Goal: Information Seeking & Learning: Learn about a topic

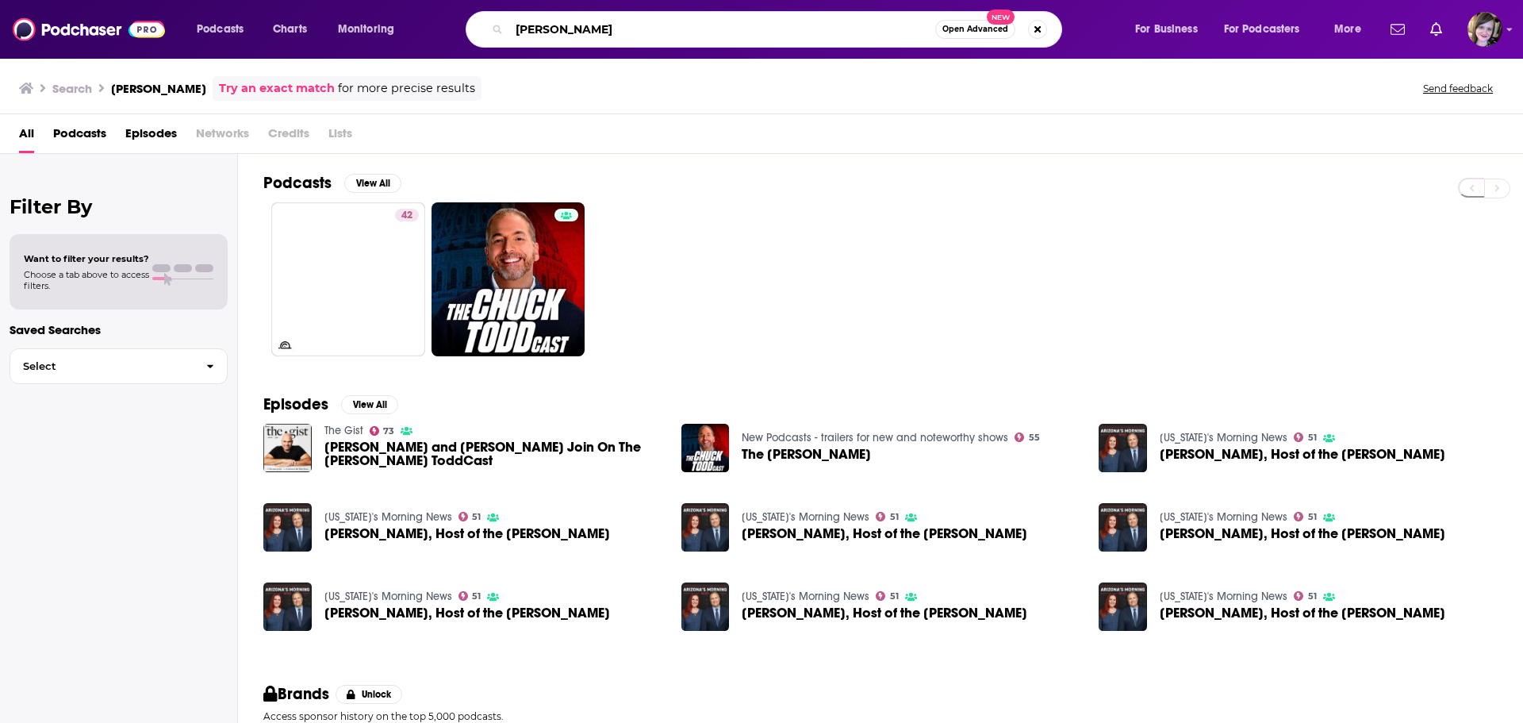
click at [571, 31] on input "[PERSON_NAME]" at bounding box center [722, 29] width 426 height 25
drag, startPoint x: 638, startPoint y: 33, endPoint x: 259, endPoint y: 13, distance: 378.9
click at [259, 13] on div "Podcasts Charts Monitoring [PERSON_NAME] Open Advanced New For Business For Pod…" at bounding box center [781, 29] width 1191 height 36
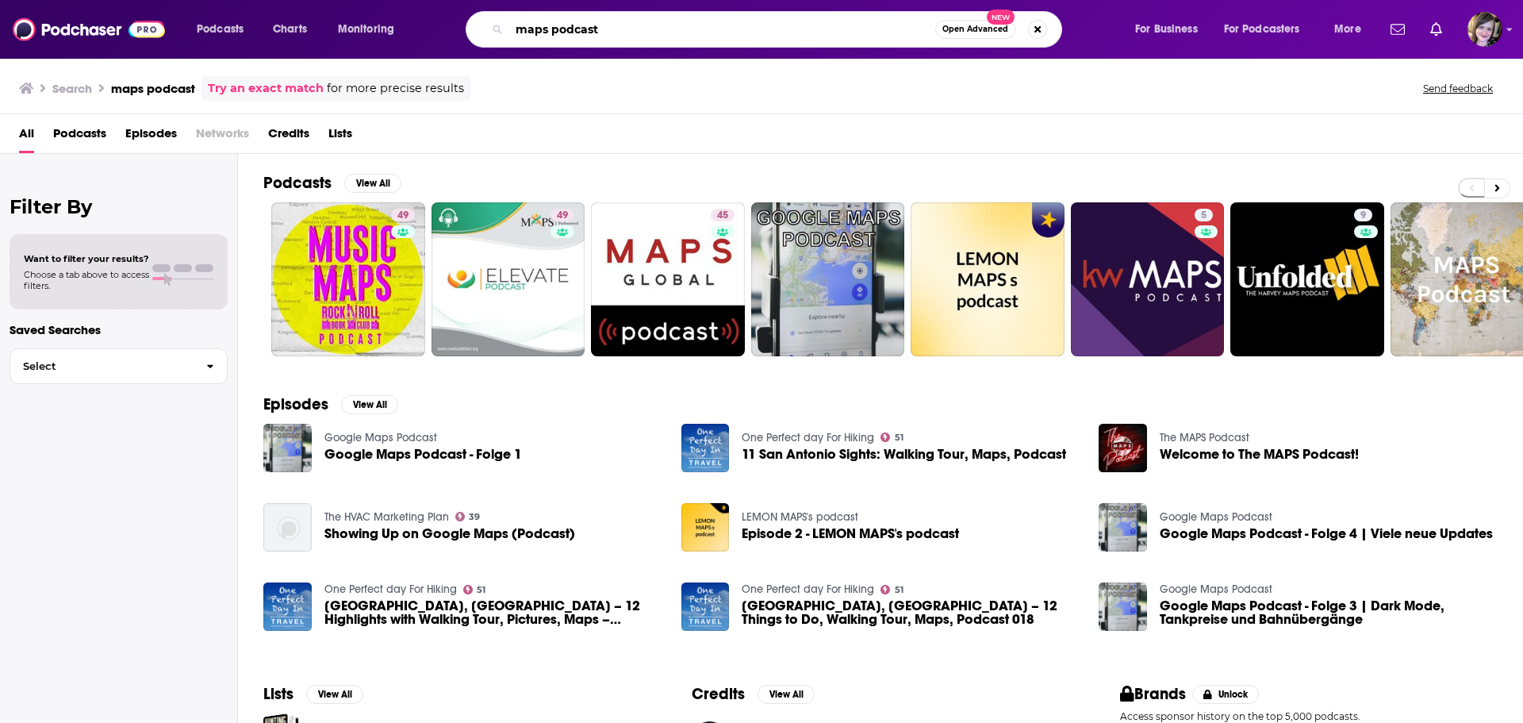
click at [693, 34] on input "maps podcast" at bounding box center [722, 29] width 426 height 25
type input "maps podcast [PERSON_NAME]"
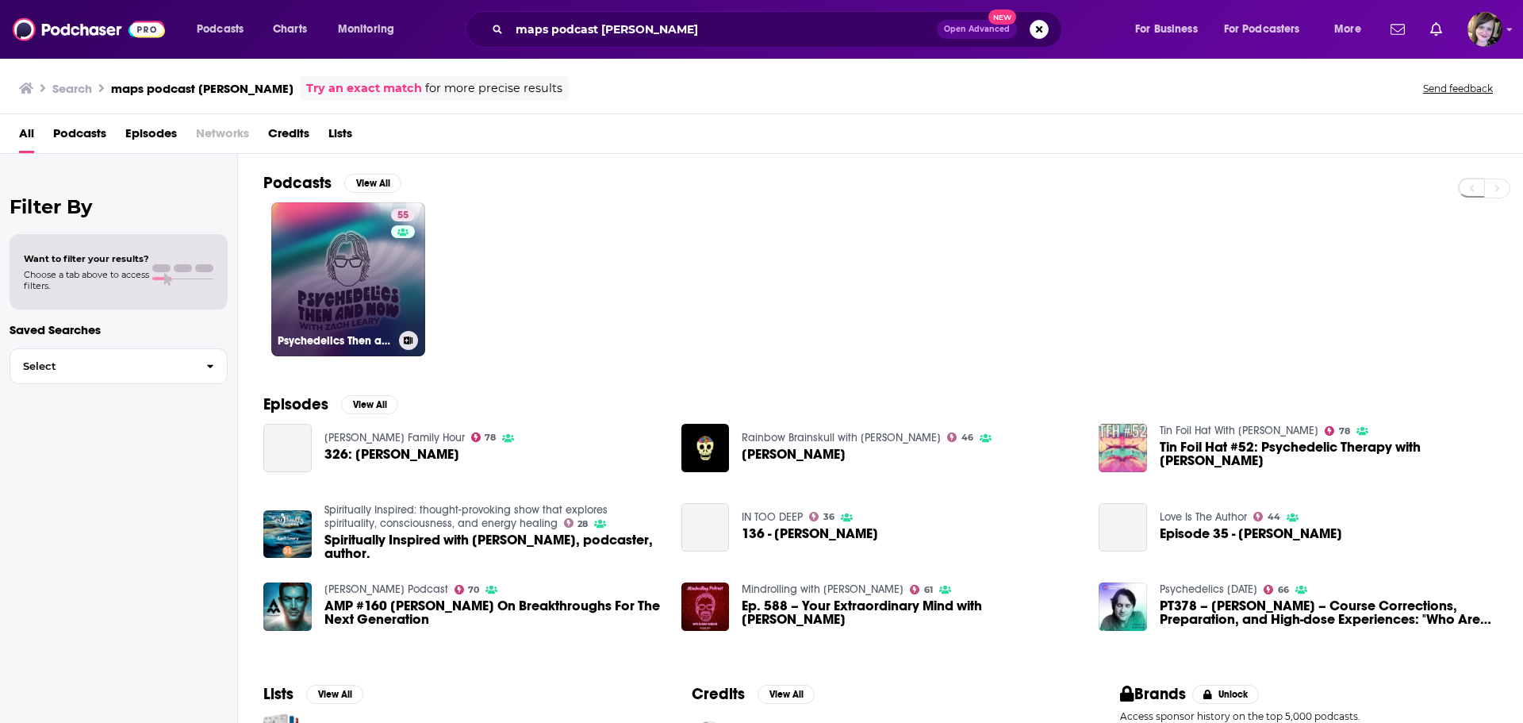
click at [316, 275] on link "55 Psychedelics Then and Now with [PERSON_NAME]" at bounding box center [348, 279] width 154 height 154
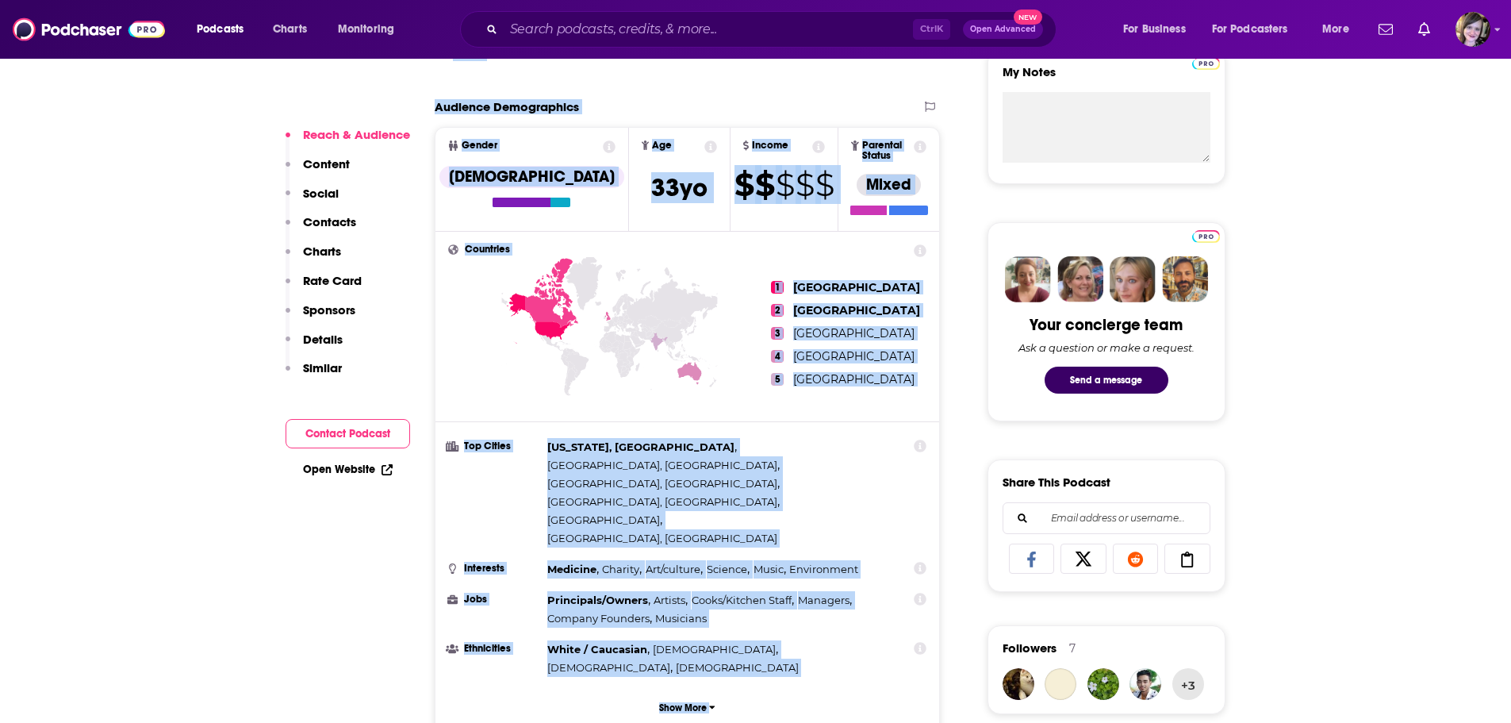
scroll to position [670, 0]
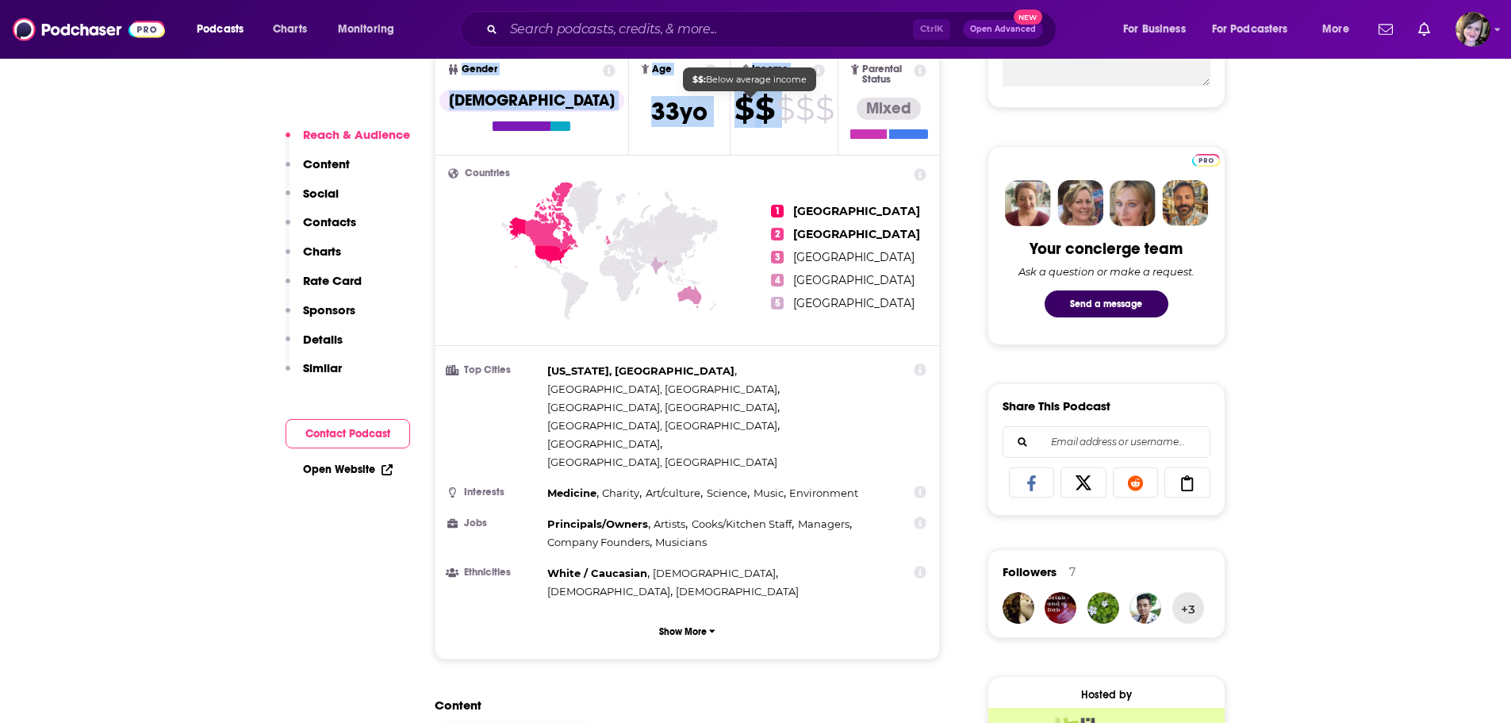
drag, startPoint x: 428, startPoint y: 465, endPoint x: 746, endPoint y: 110, distance: 476.4
copy div "Reach Power Score™ 55 Total Monthly Listens 3.9k-5.9k New Episode Listens 4.7k-…"
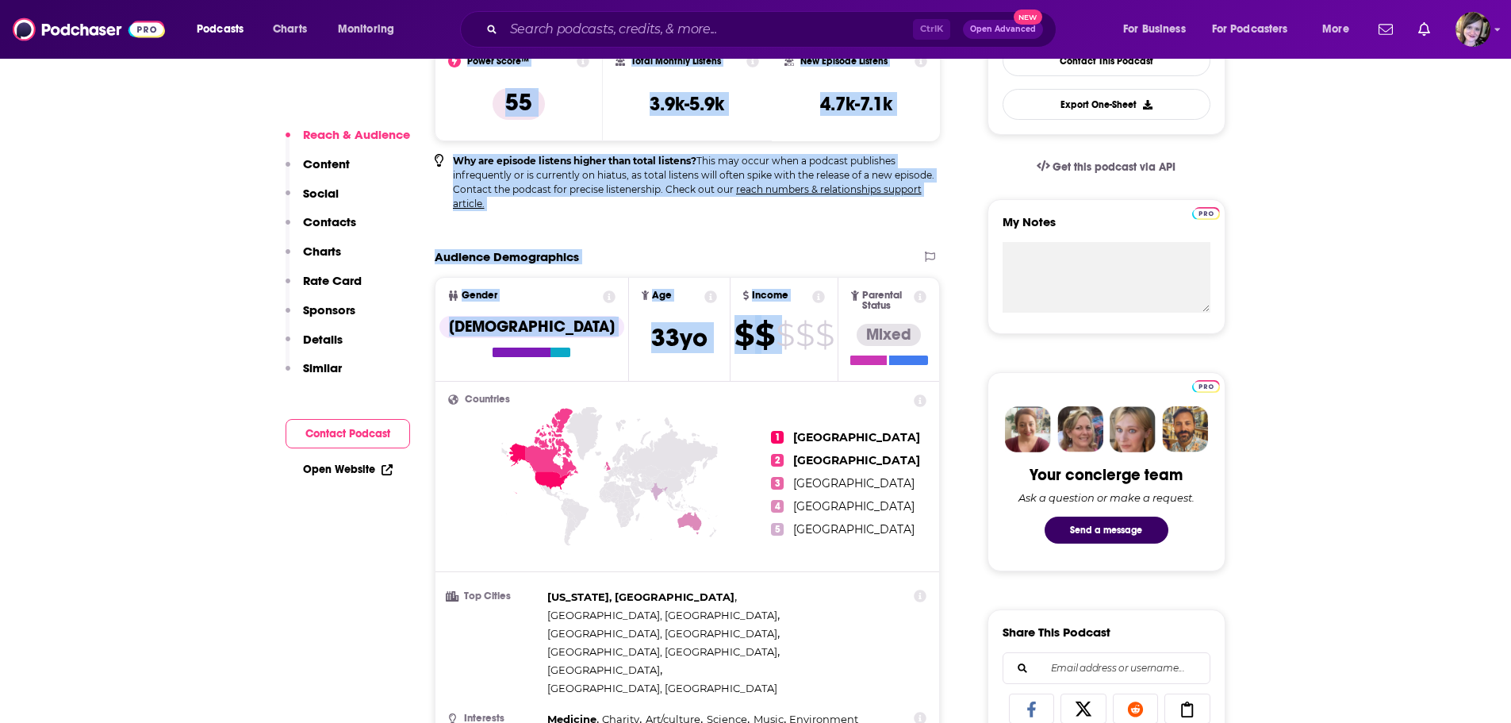
scroll to position [194, 0]
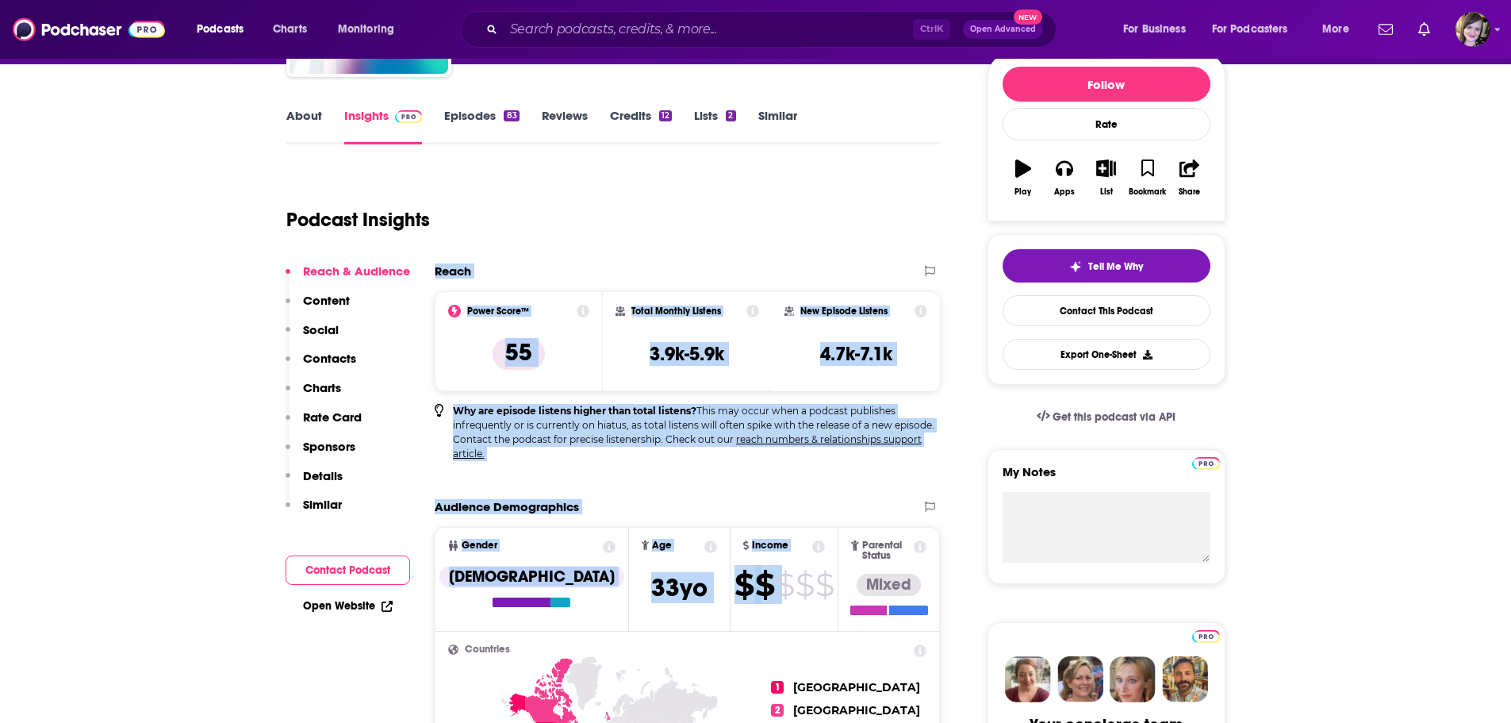
click at [296, 128] on link "About" at bounding box center [304, 126] width 36 height 36
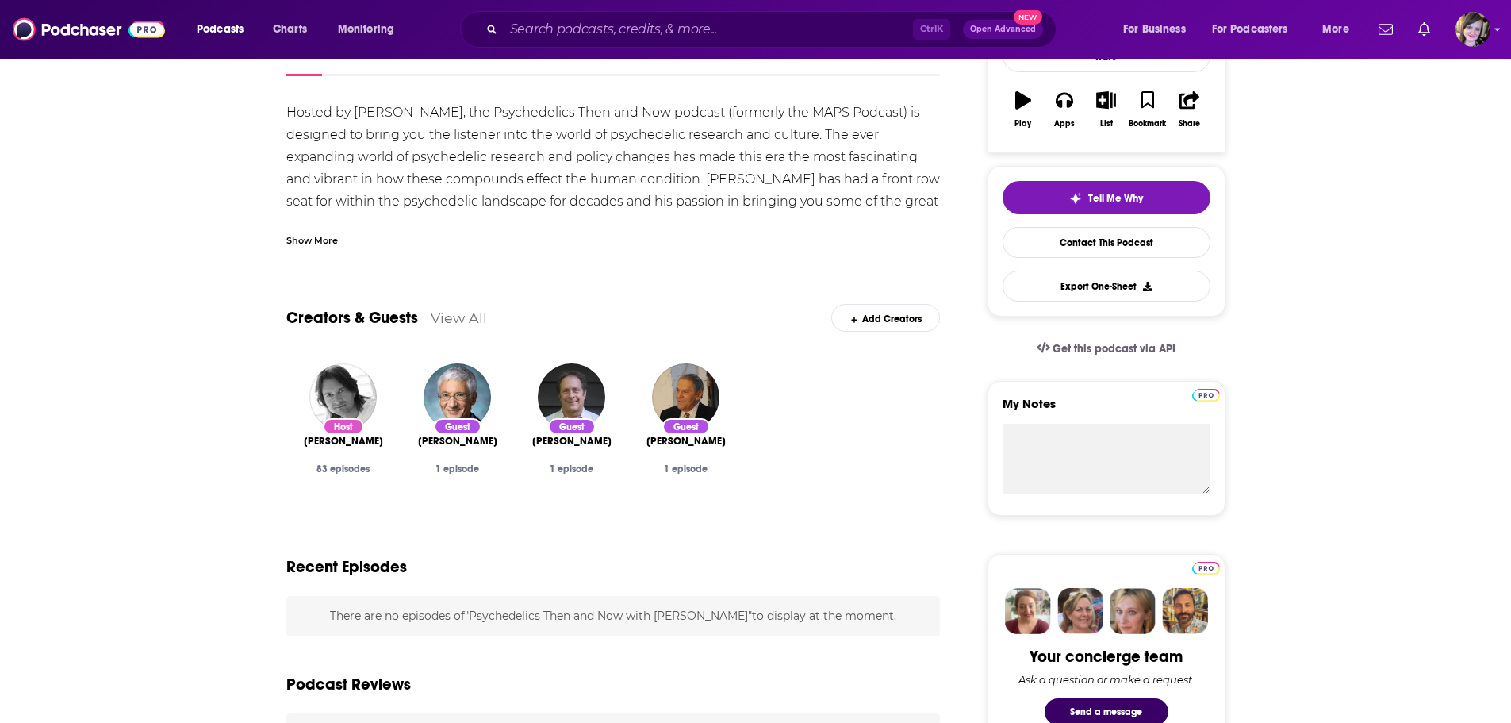
scroll to position [238, 0]
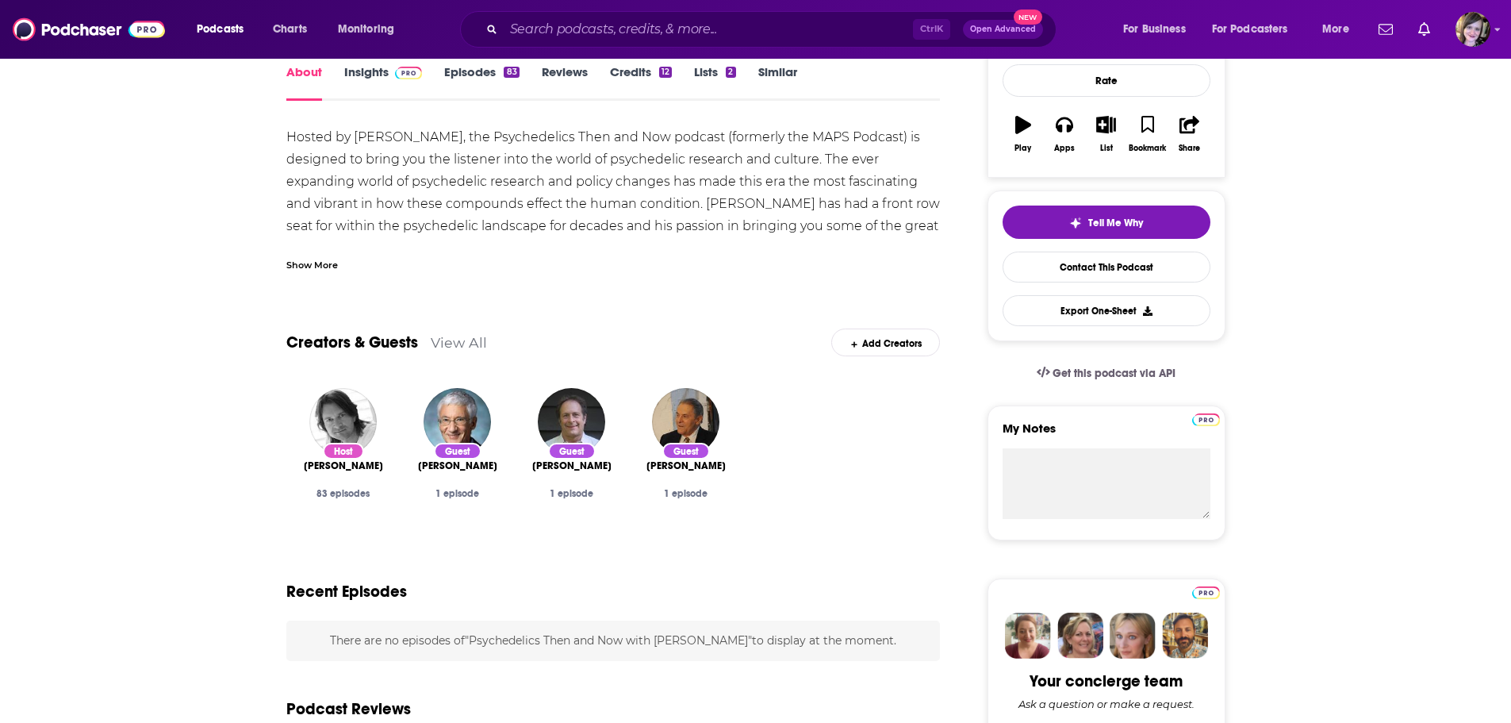
click at [305, 267] on div "Show More" at bounding box center [312, 263] width 52 height 15
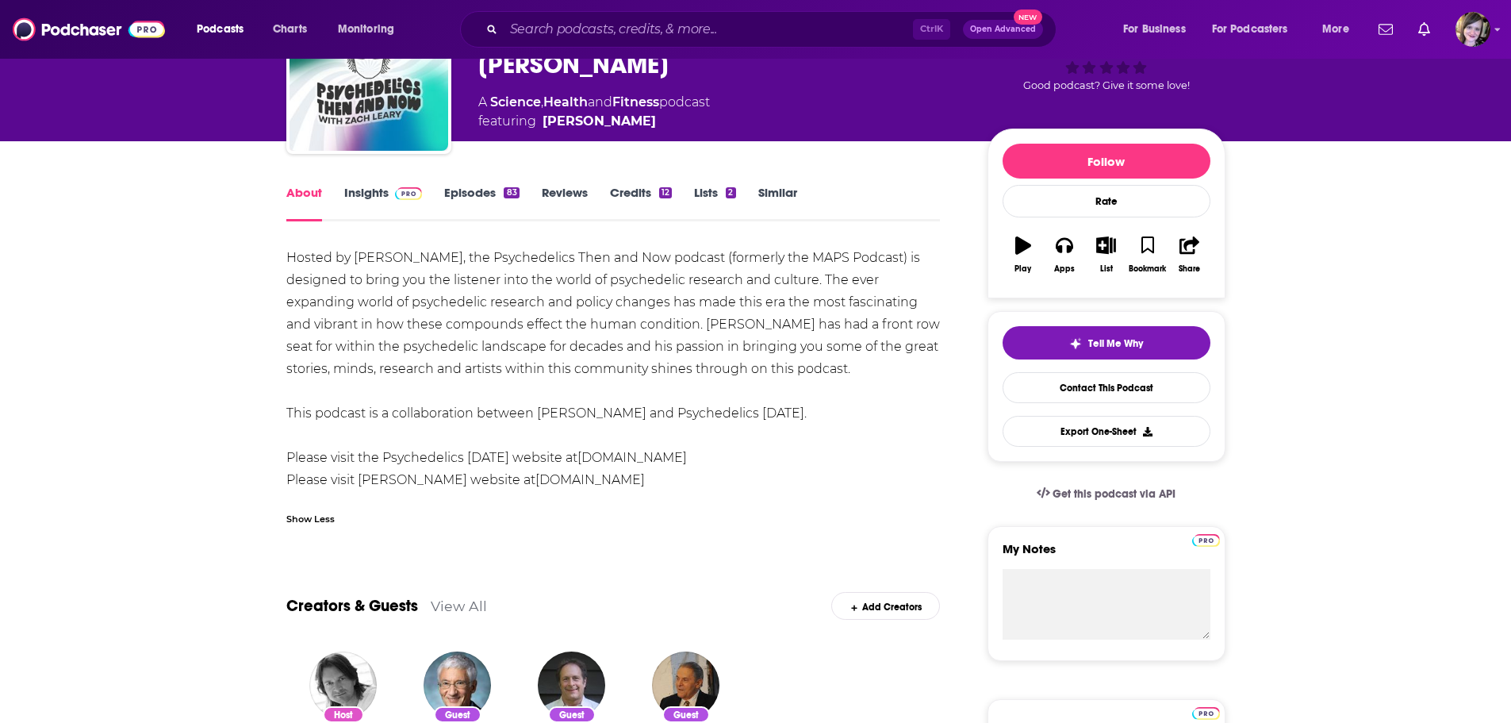
scroll to position [0, 0]
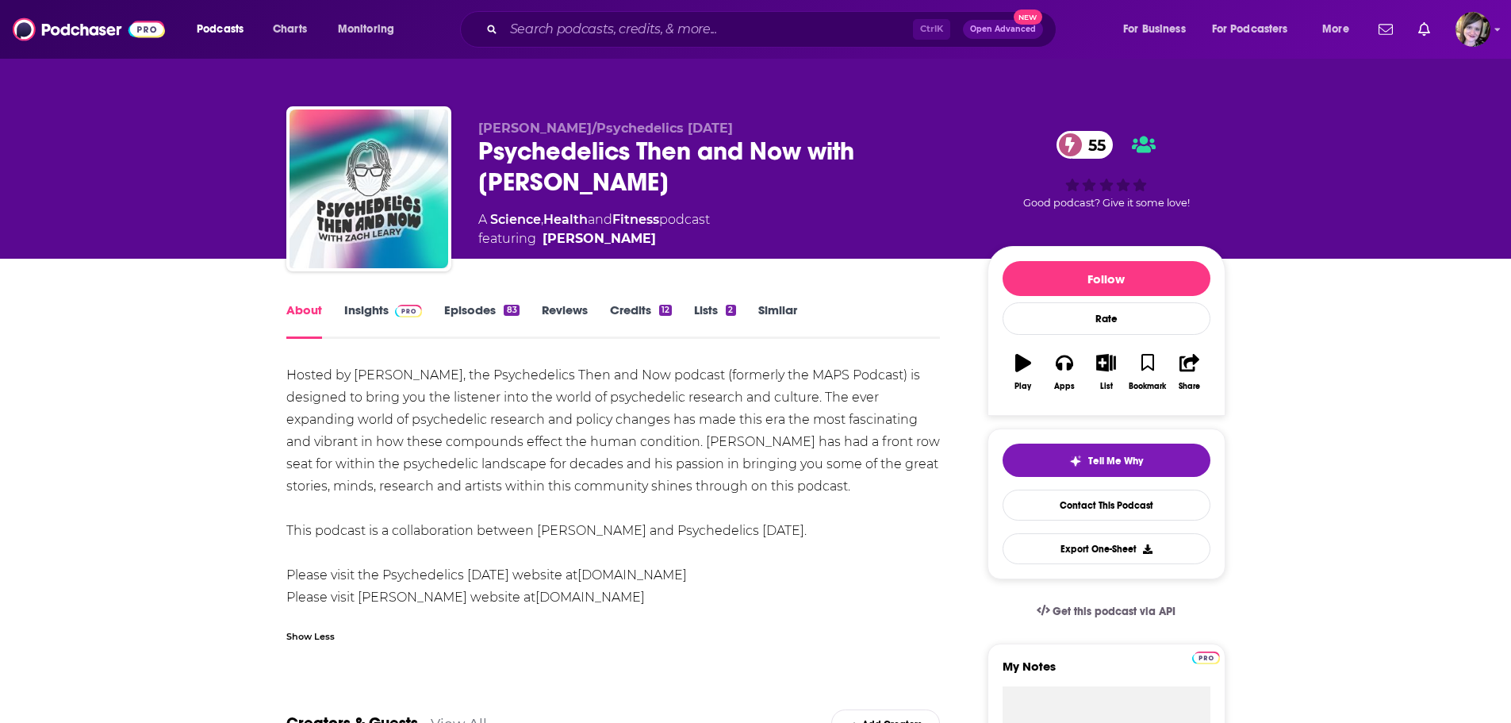
drag, startPoint x: 646, startPoint y: 599, endPoint x: 277, endPoint y: 370, distance: 434.6
copy div "Hosted by [PERSON_NAME], the Psychedelics Then and Now podcast (formerly the MA…"
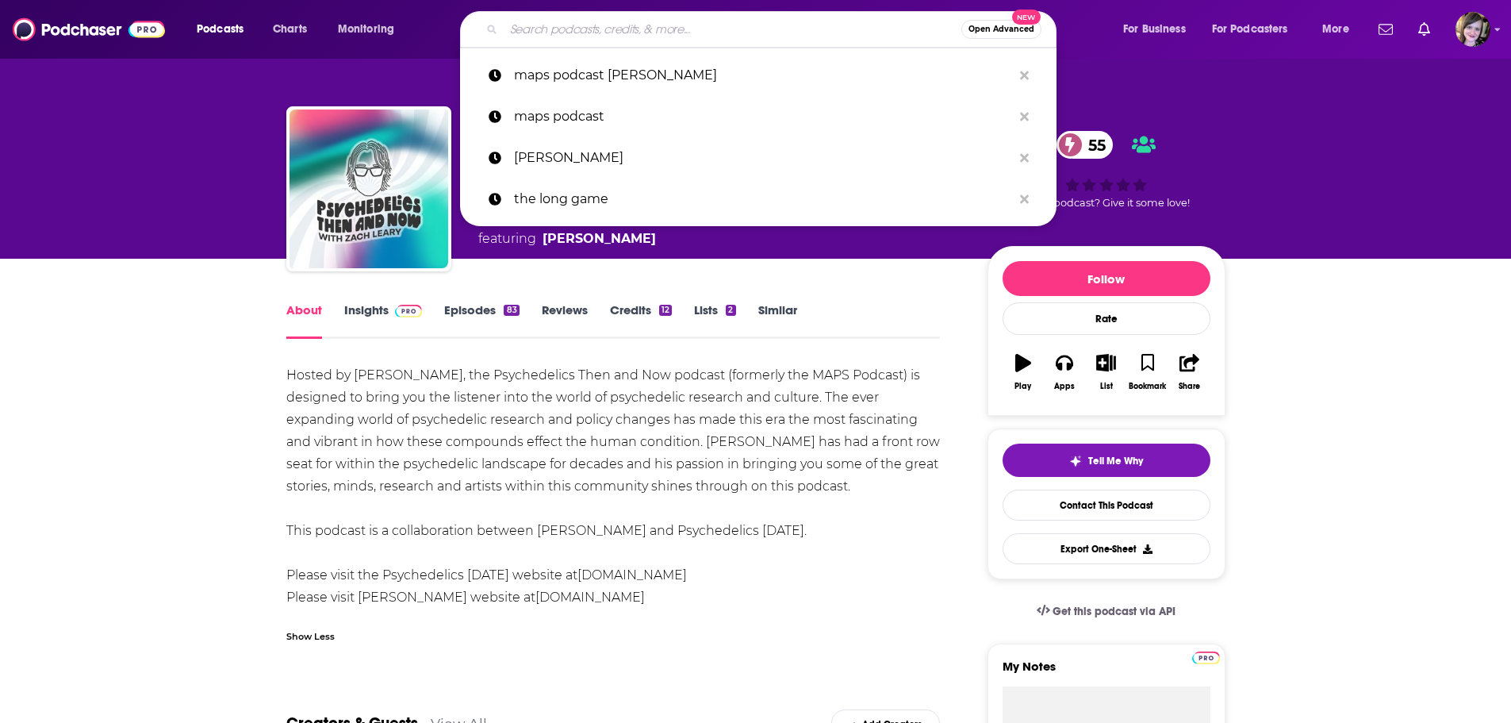
click at [529, 33] on input "Search podcasts, credits, & more..." at bounding box center [733, 29] width 458 height 25
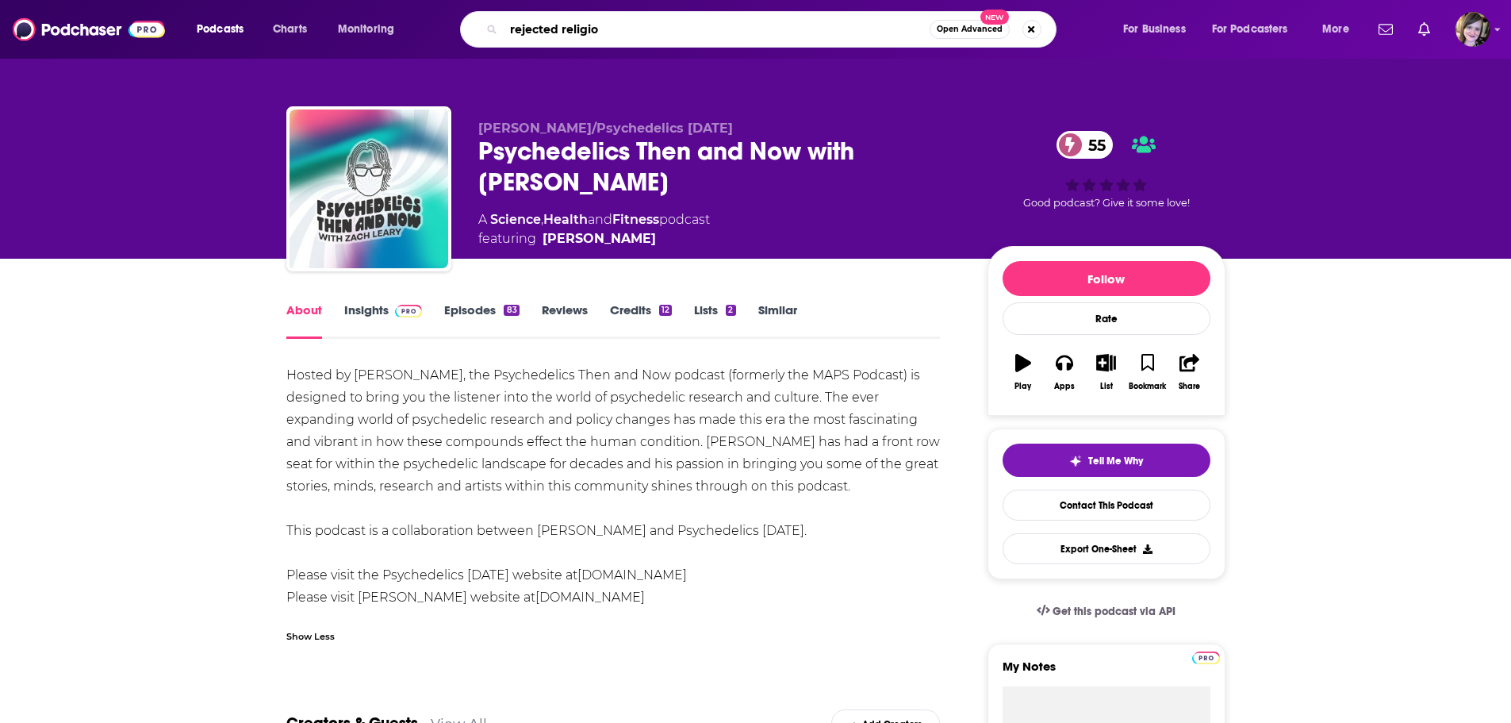
type input "rejected religion"
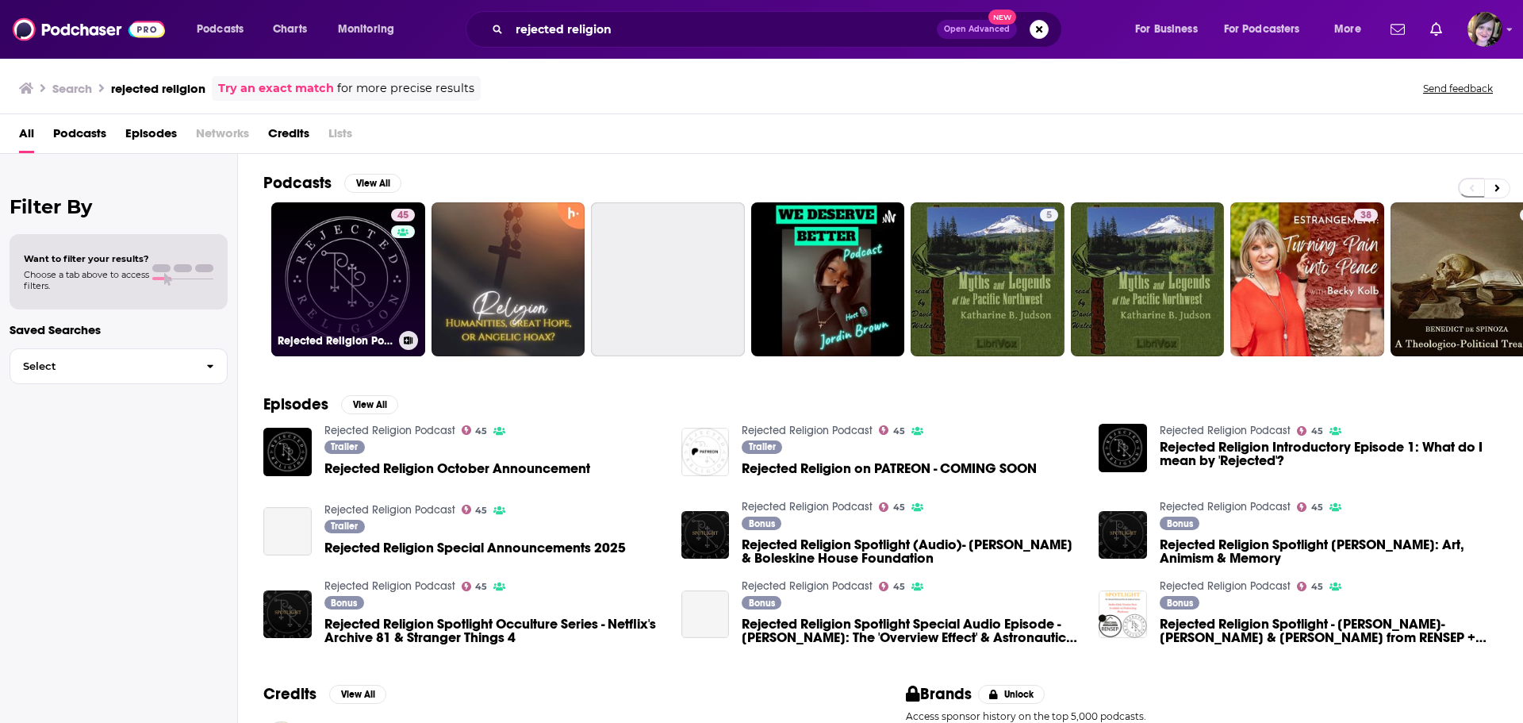
click at [352, 305] on link "45 Rejected Religion Podcast" at bounding box center [348, 279] width 154 height 154
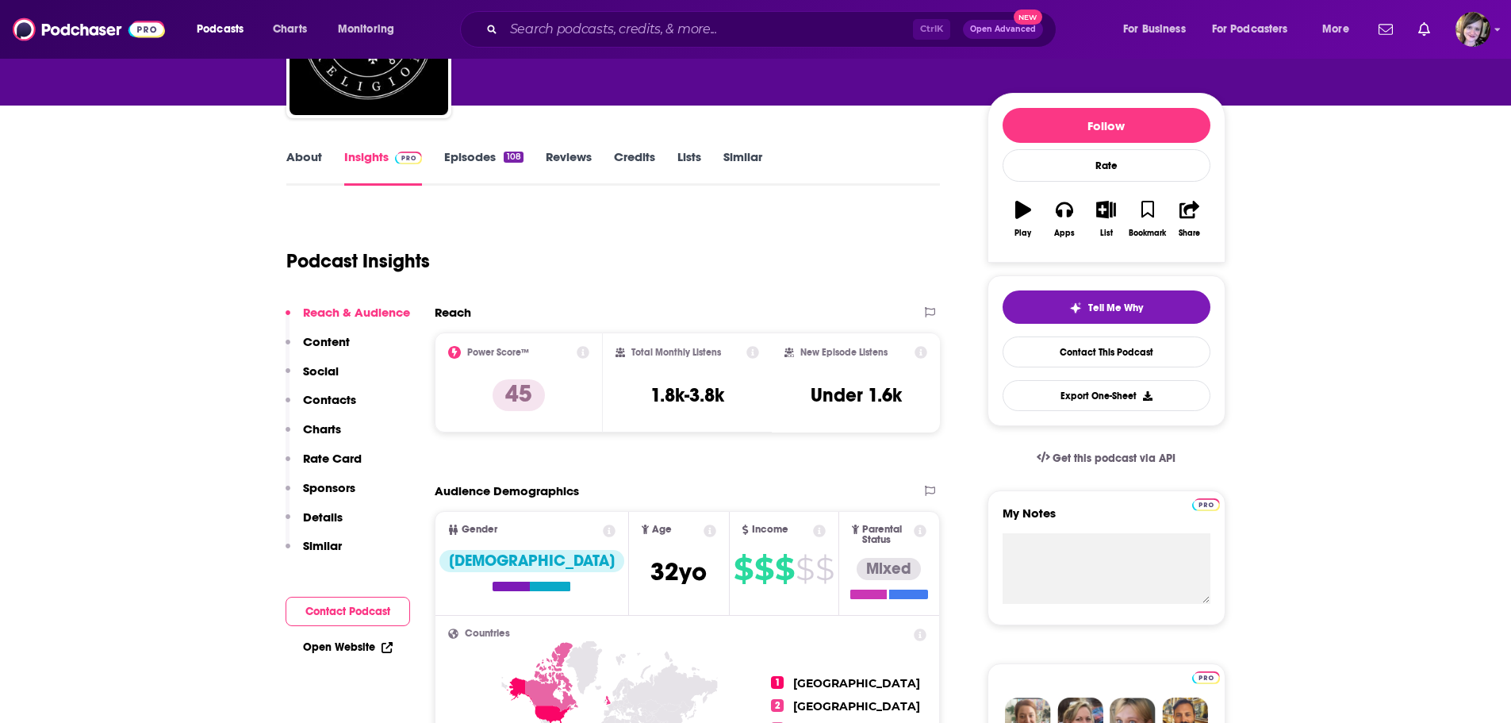
scroll to position [159, 0]
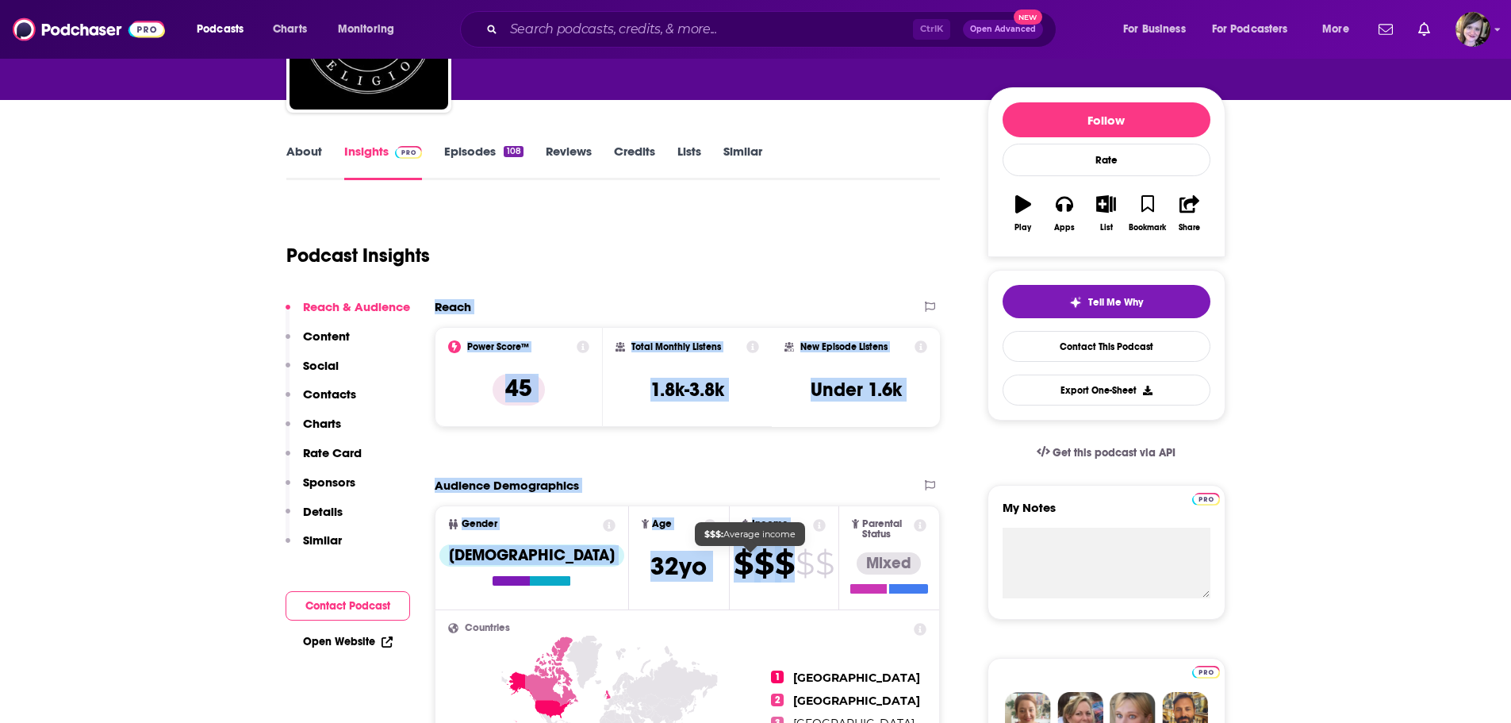
drag, startPoint x: 437, startPoint y: 303, endPoint x: 754, endPoint y: 575, distance: 417.4
copy div "Reach Power Score™ 45 Total Monthly Listens 1.8k-3.8k New Episode Listens Under…"
click at [309, 155] on link "About" at bounding box center [304, 162] width 36 height 36
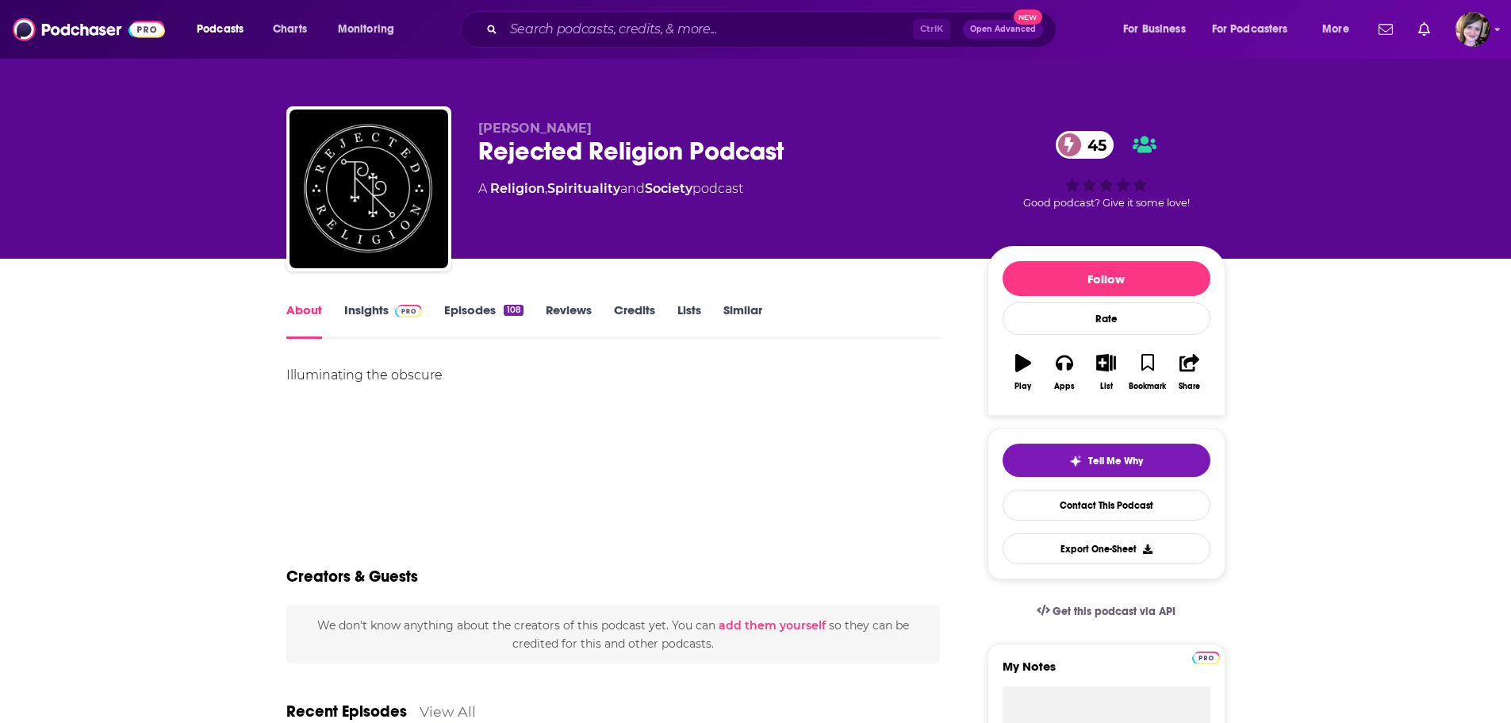
drag, startPoint x: 471, startPoint y: 187, endPoint x: 792, endPoint y: 187, distance: 320.5
click at [792, 187] on div "[PERSON_NAME] Rejected Religion Podcast 45 A Religion , Spirituality and Societ…" at bounding box center [755, 191] width 939 height 171
copy div "A Religion , Spirituality and Society podcast"
click at [362, 307] on link "Insights" at bounding box center [383, 320] width 79 height 36
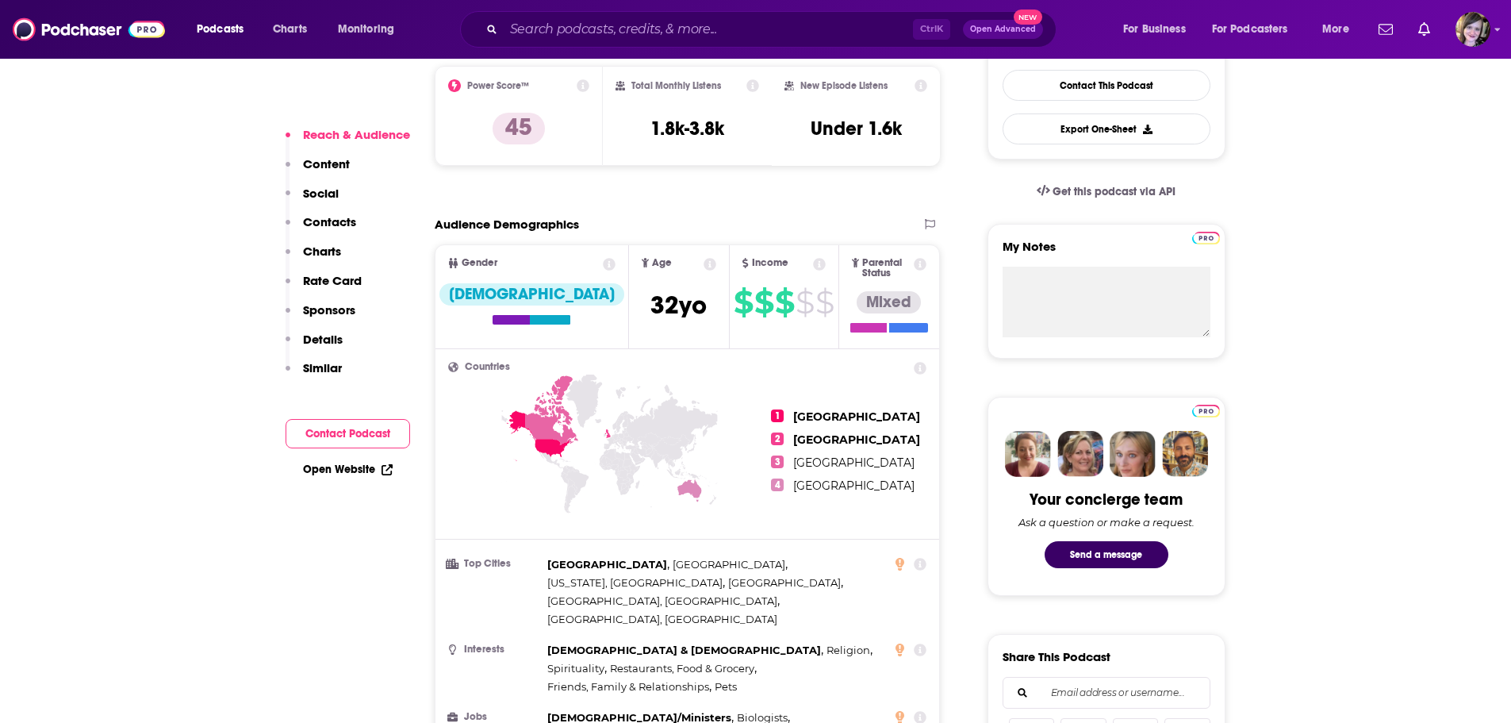
scroll to position [635, 0]
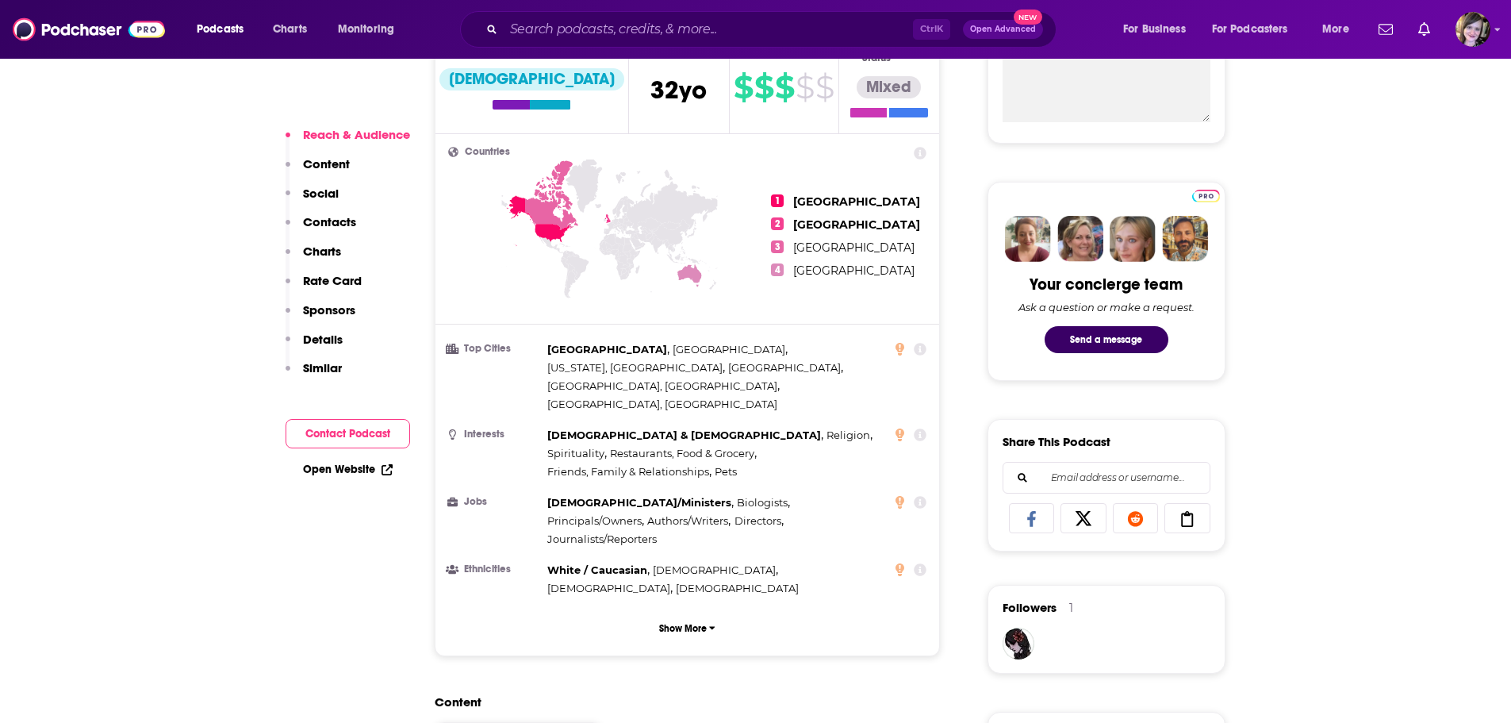
click at [321, 470] on link "Open Website" at bounding box center [348, 468] width 90 height 13
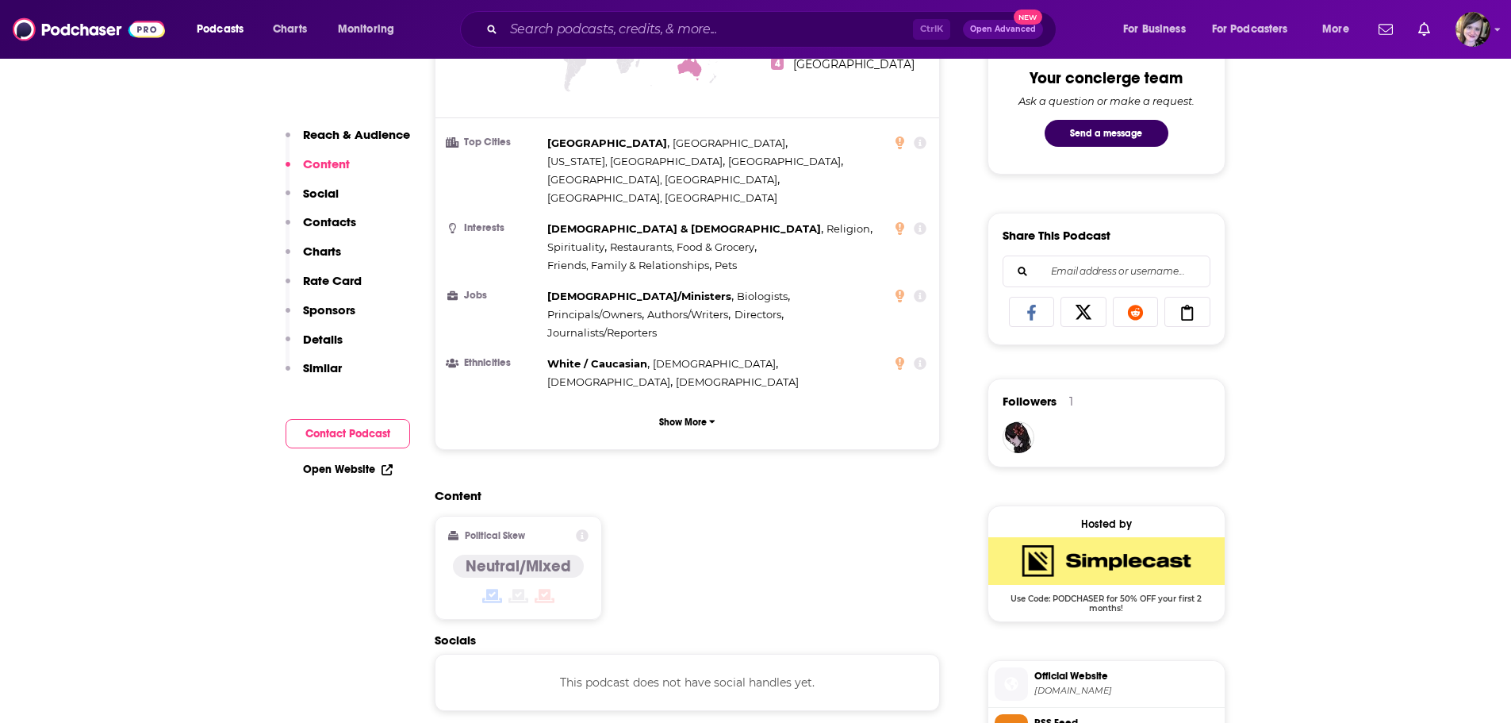
scroll to position [1111, 0]
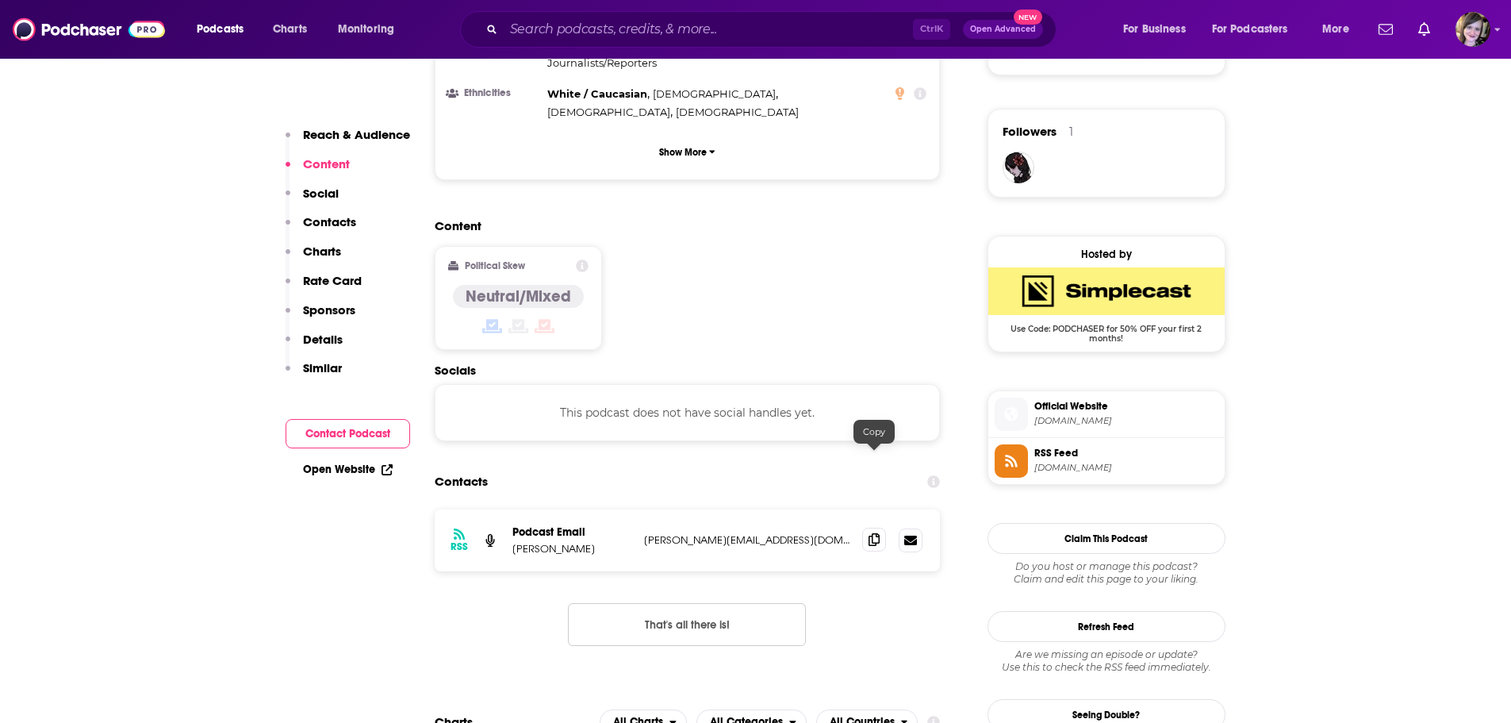
click at [873, 533] on icon at bounding box center [874, 539] width 11 height 13
click at [532, 32] on input "Search podcasts, credits, & more..." at bounding box center [708, 29] width 409 height 25
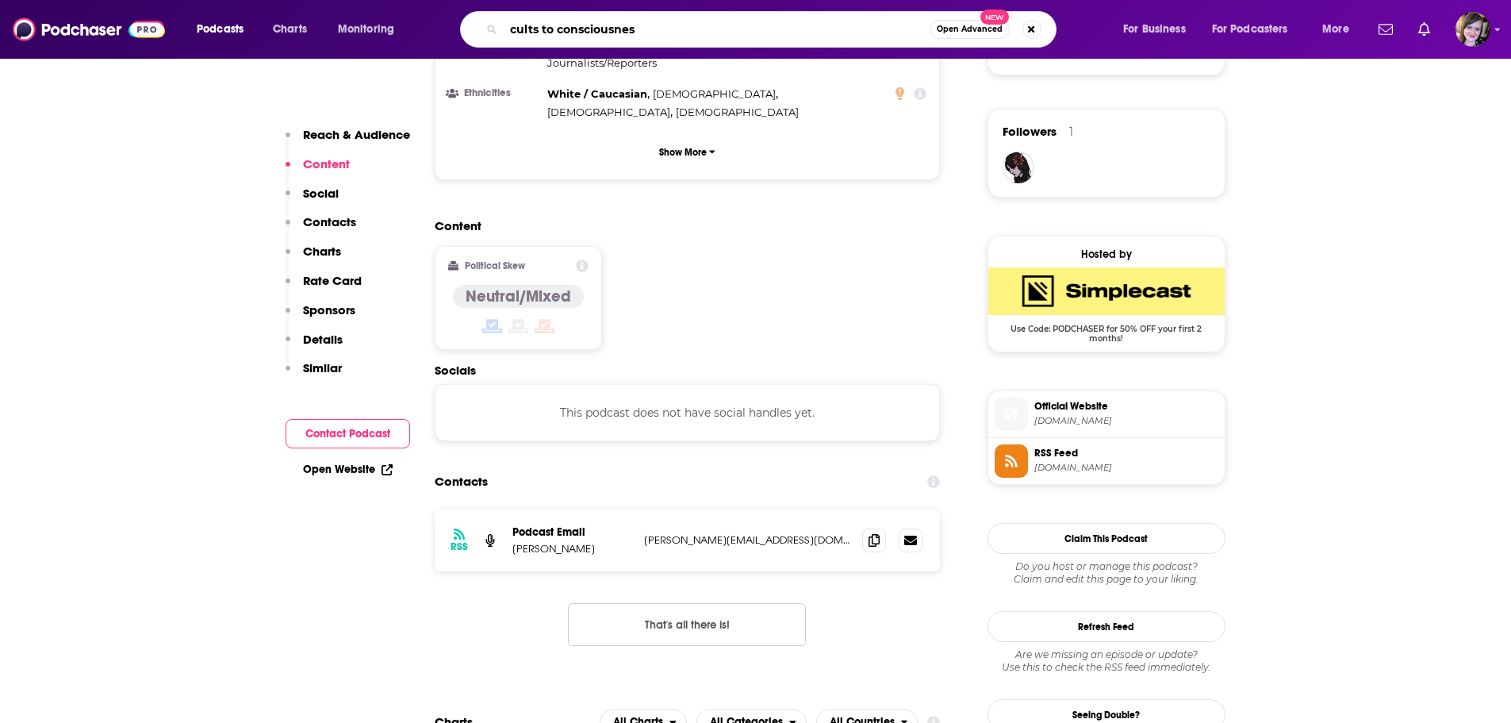
type input "cults to consciousness"
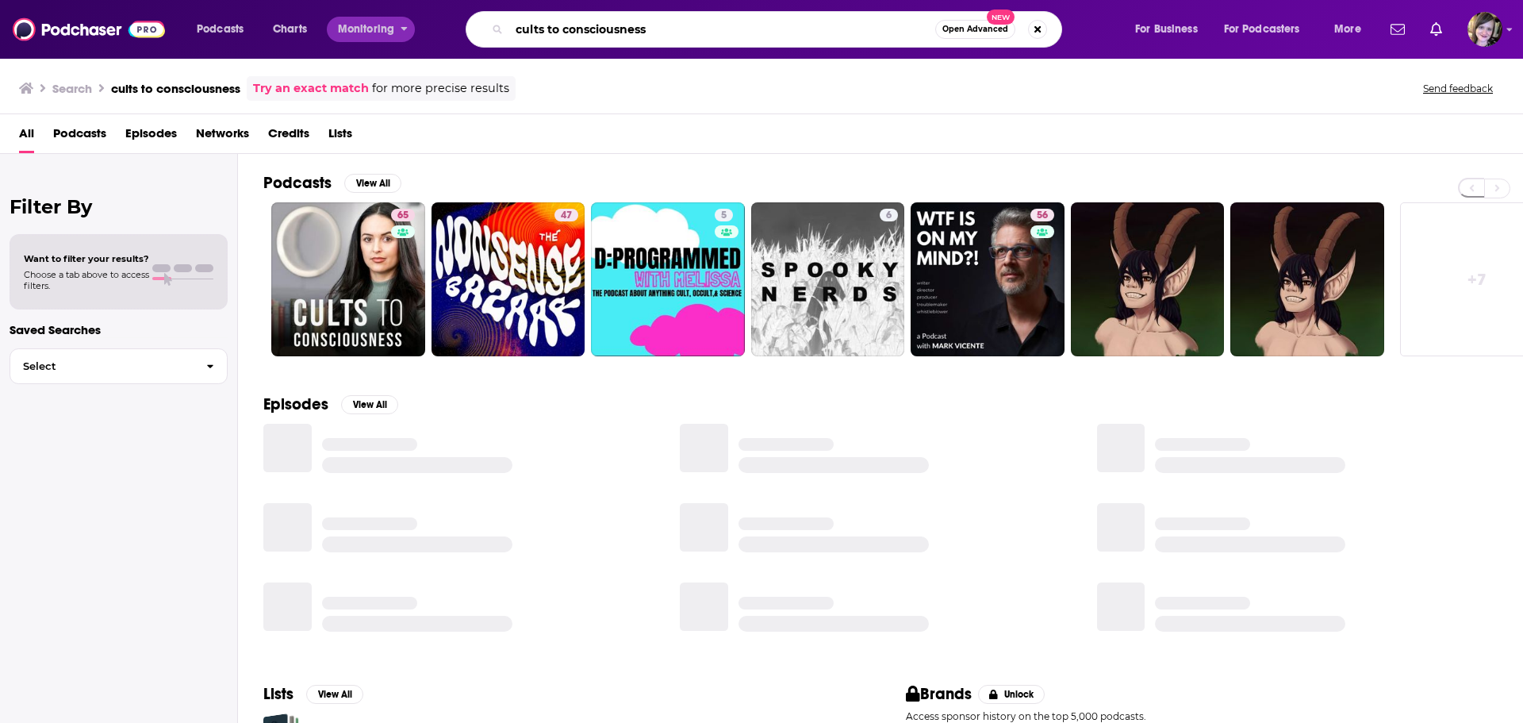
drag, startPoint x: 700, startPoint y: 33, endPoint x: 343, endPoint y: 33, distance: 357.8
click at [343, 33] on div "Podcasts Charts Monitoring cults to consciousness Open Advanced New For Busines…" at bounding box center [781, 29] width 1191 height 36
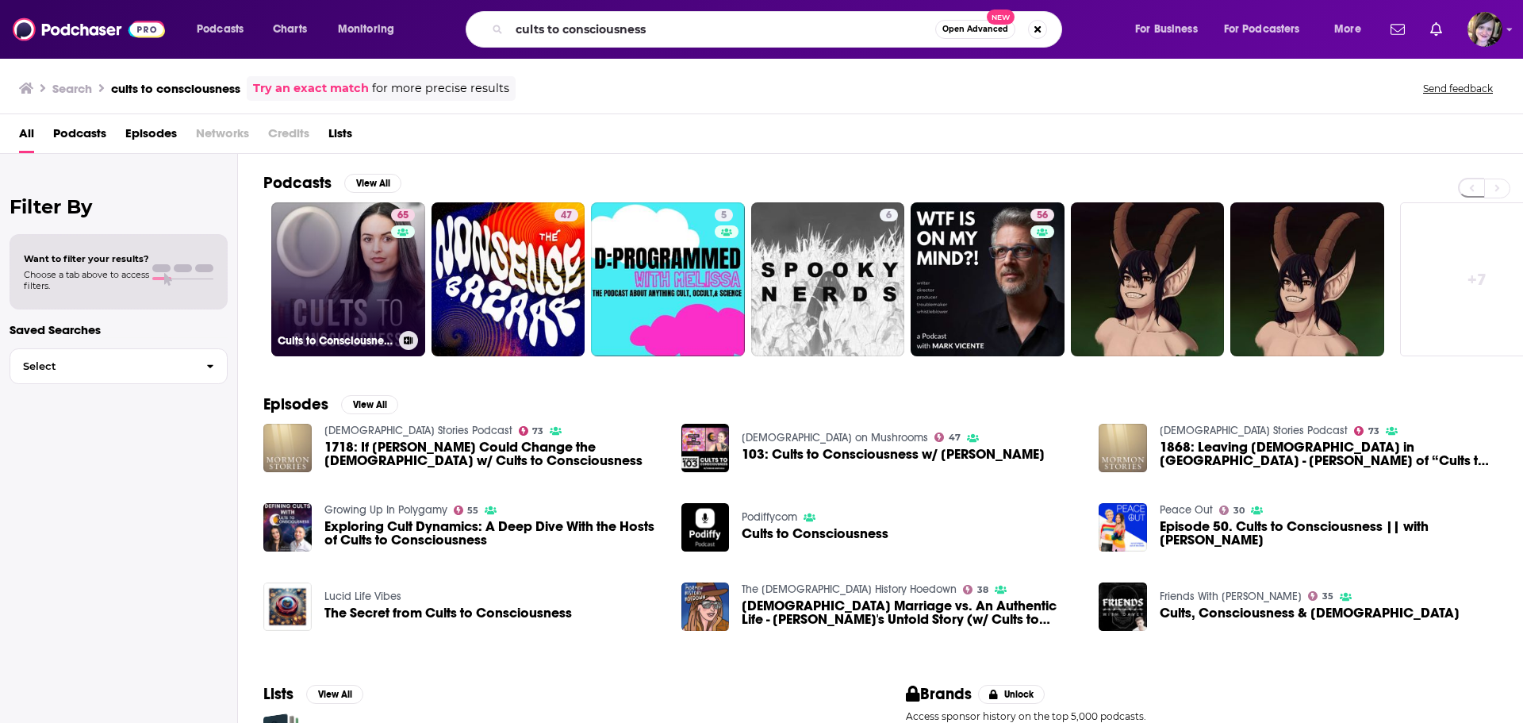
click at [342, 256] on link "65 Cults to Consciousness" at bounding box center [348, 279] width 154 height 154
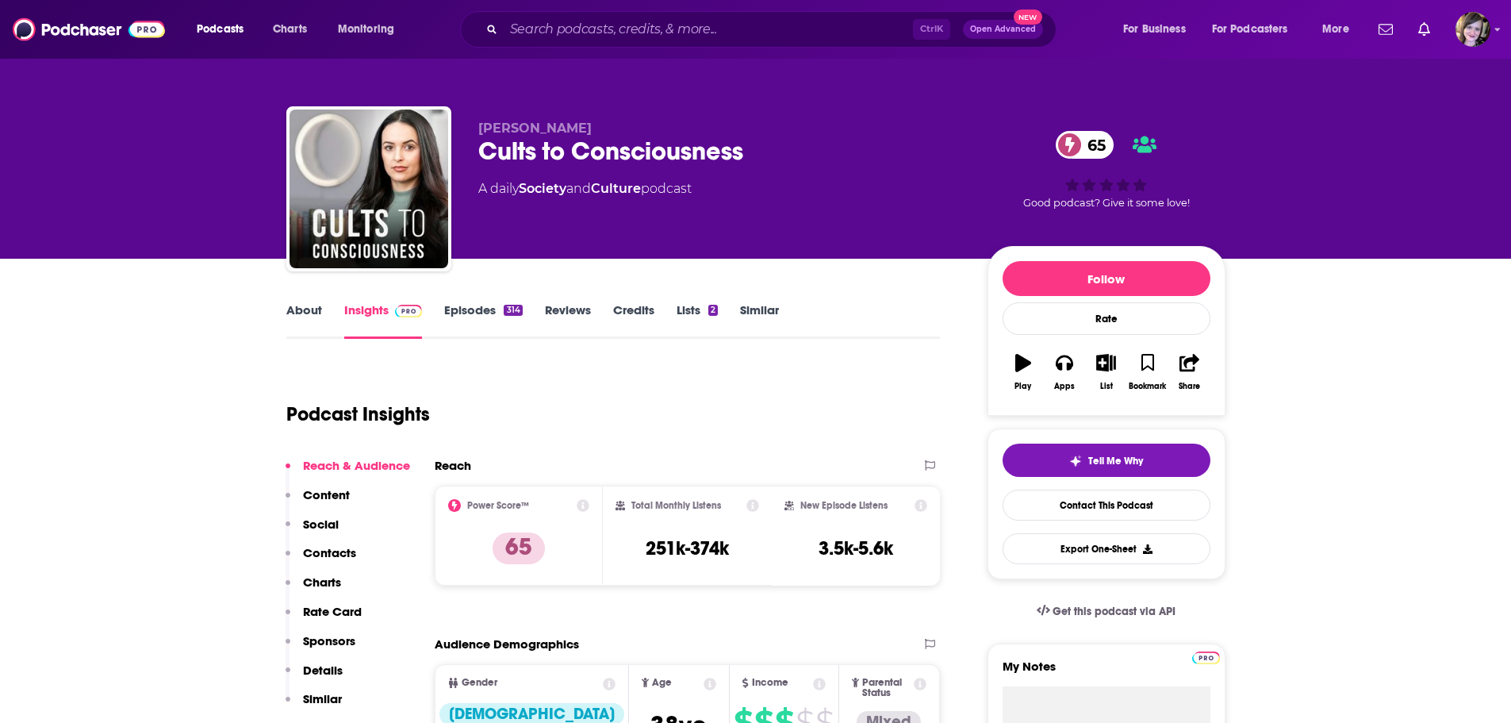
click at [297, 311] on link "About" at bounding box center [304, 320] width 36 height 36
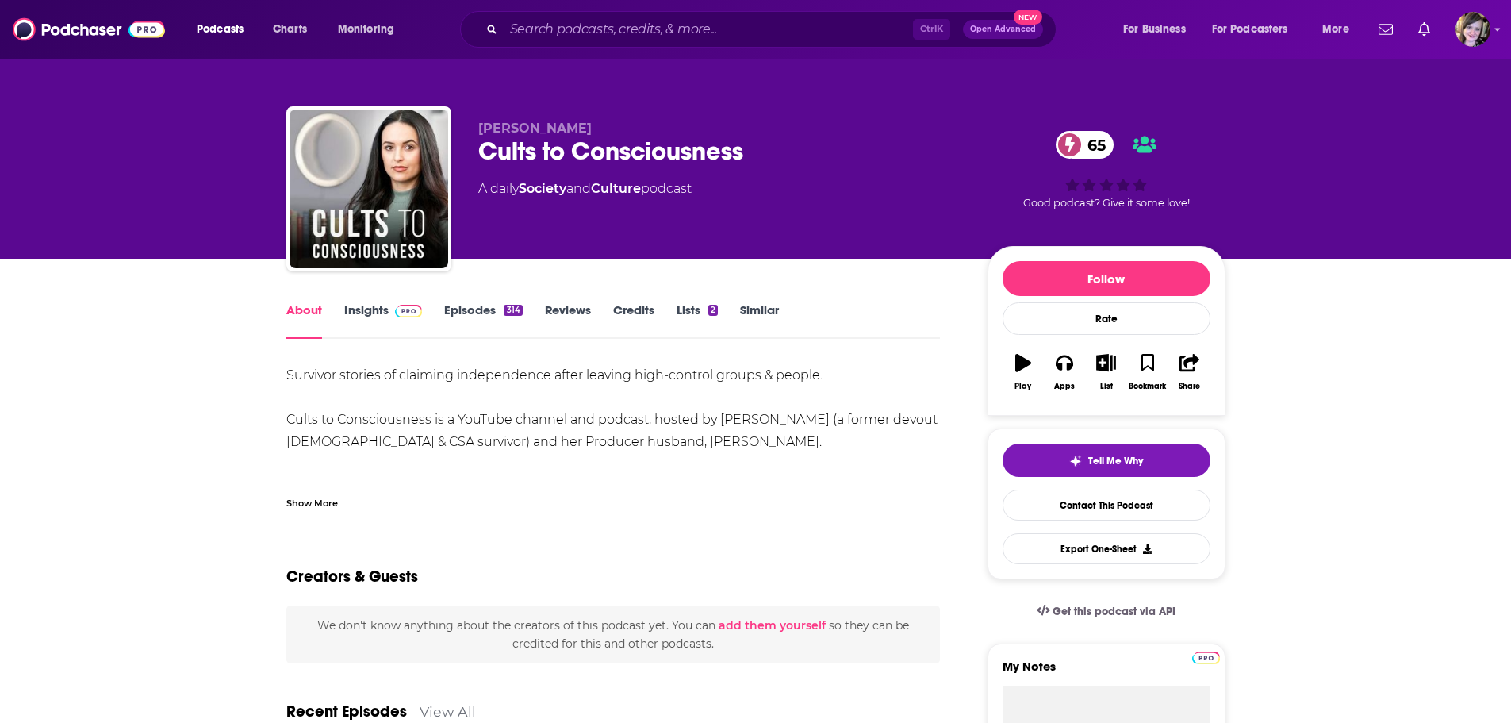
click at [319, 505] on div "Show More" at bounding box center [312, 501] width 52 height 15
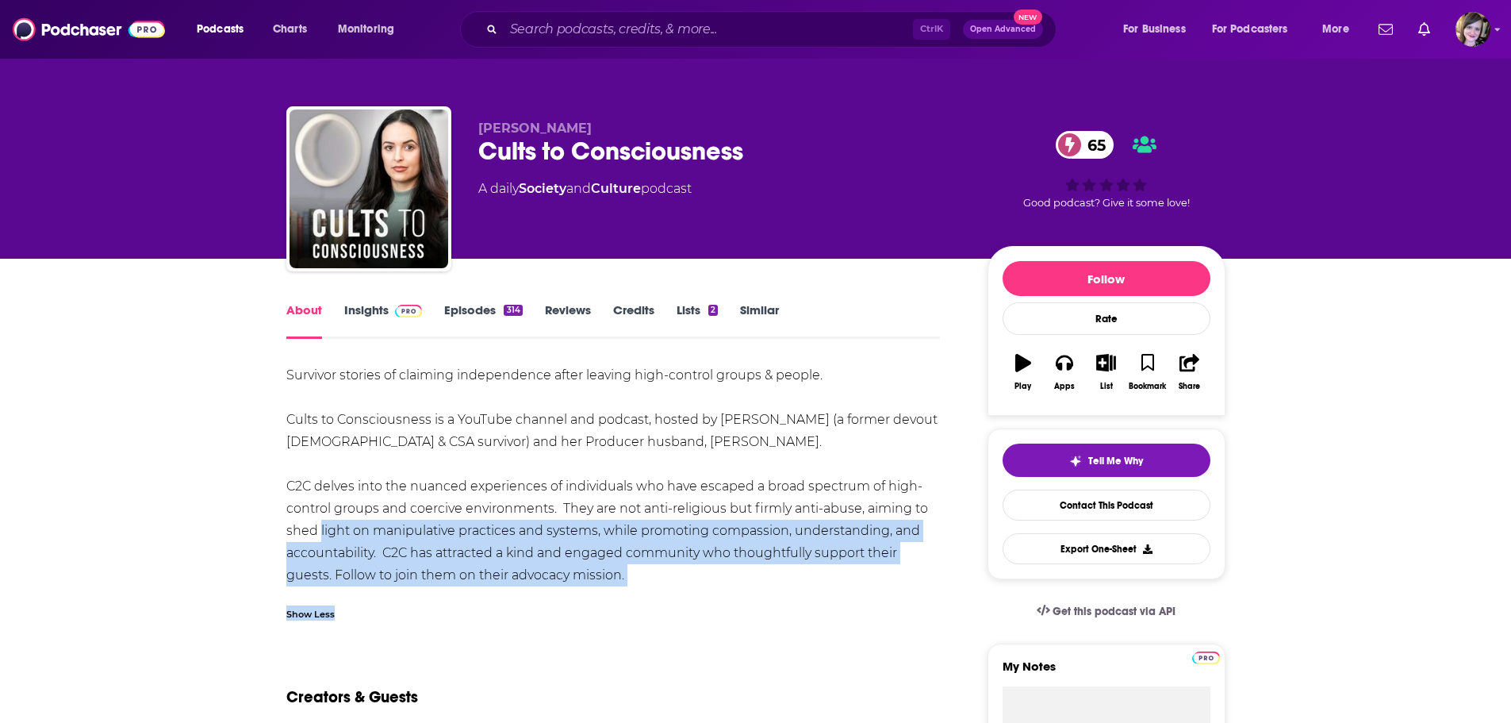
drag, startPoint x: 647, startPoint y: 588, endPoint x: 316, endPoint y: 521, distance: 338.2
click at [316, 521] on div "Survivor stories of claiming independence after leaving high-control groups & p…" at bounding box center [613, 497] width 654 height 266
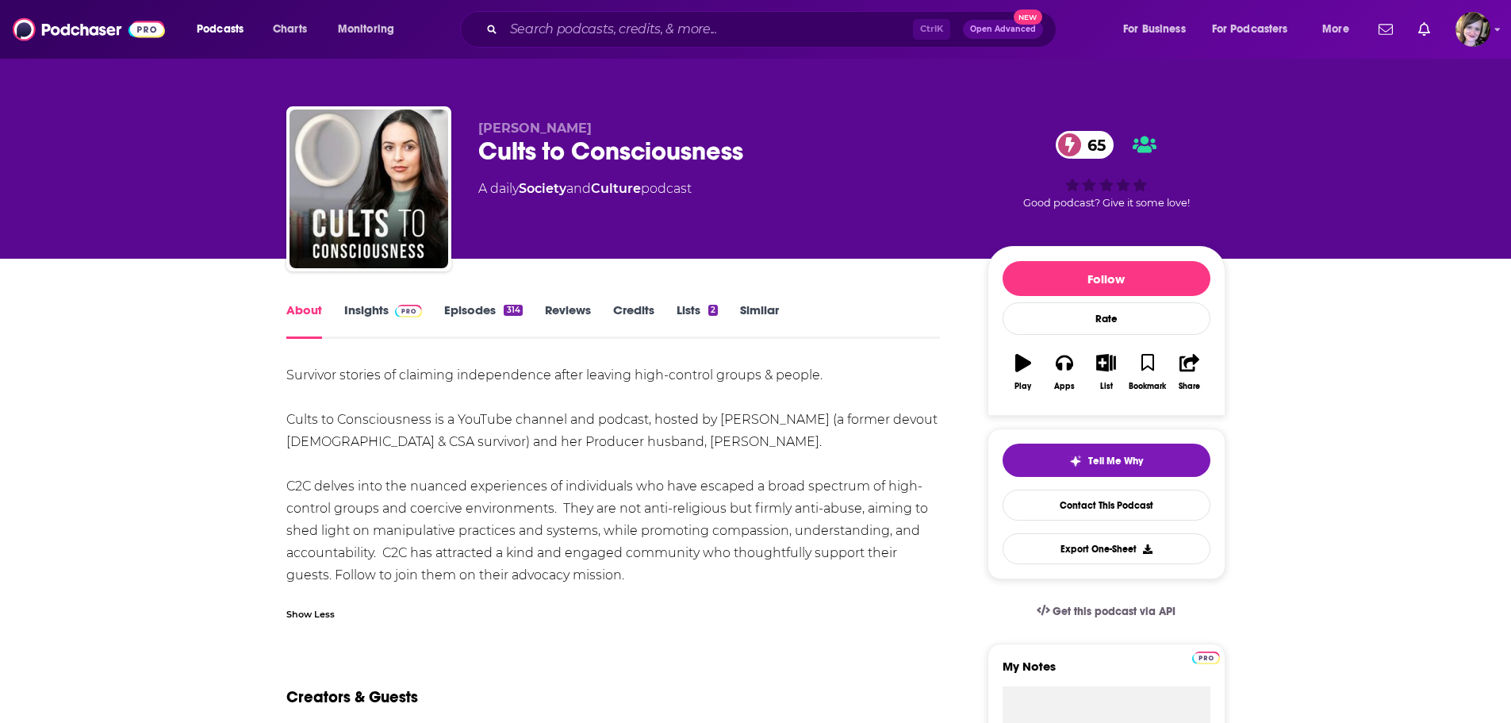
click at [329, 494] on div "Survivor stories of claiming independence after leaving high-control groups & p…" at bounding box center [613, 475] width 654 height 222
drag, startPoint x: 286, startPoint y: 365, endPoint x: 703, endPoint y: 569, distance: 463.7
click at [703, 569] on div "Survivor stories of claiming independence after leaving high-control groups & p…" at bounding box center [613, 475] width 654 height 222
copy div "Survivor stories of claiming independence after leaving high-control groups & p…"
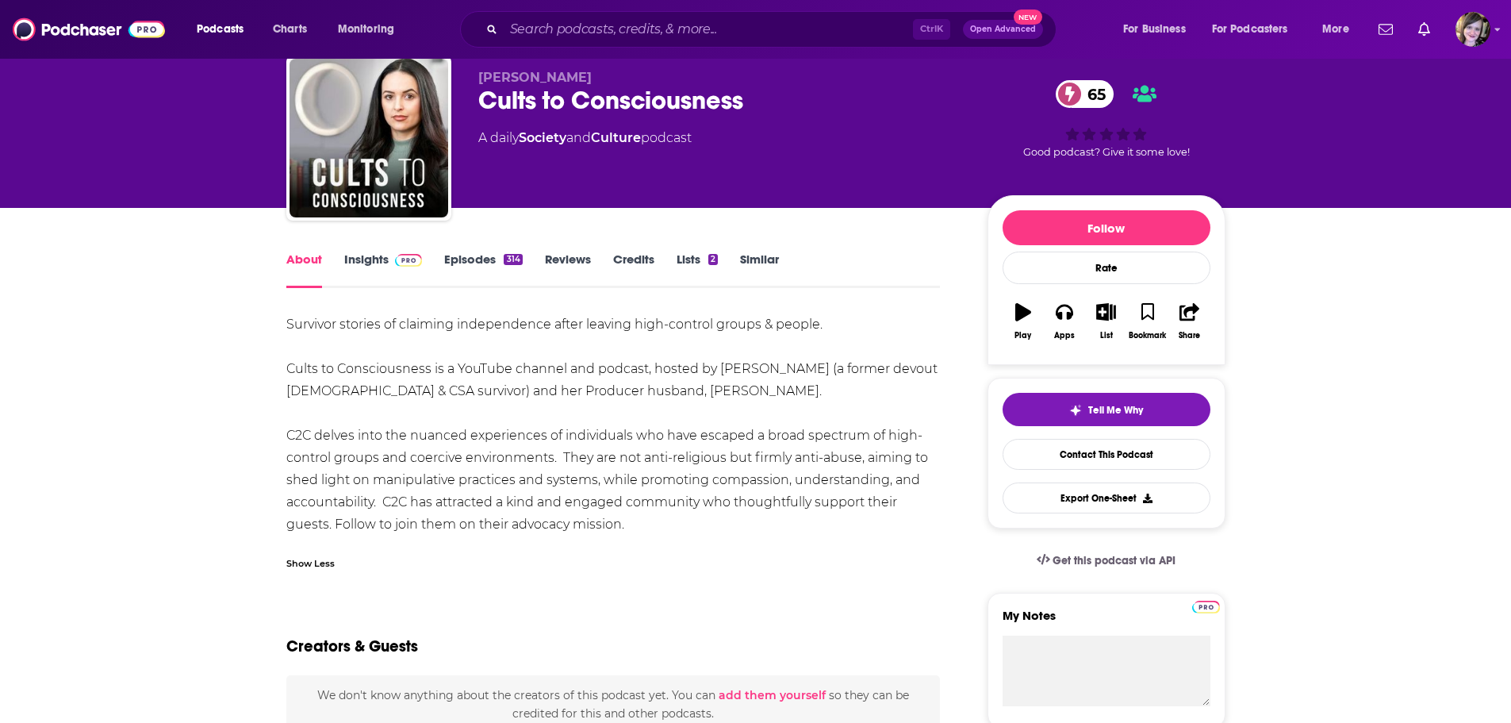
scroll to position [79, 0]
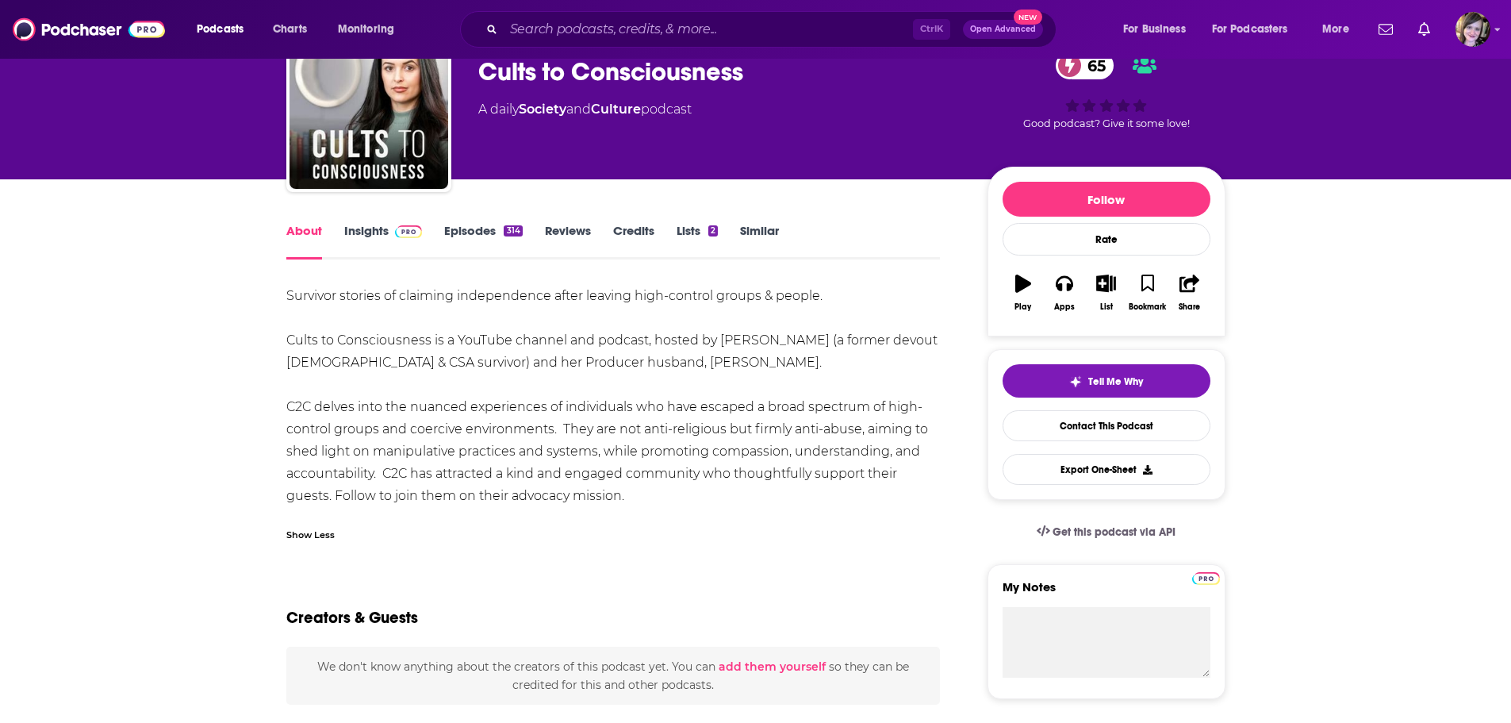
click at [366, 228] on link "Insights" at bounding box center [383, 241] width 79 height 36
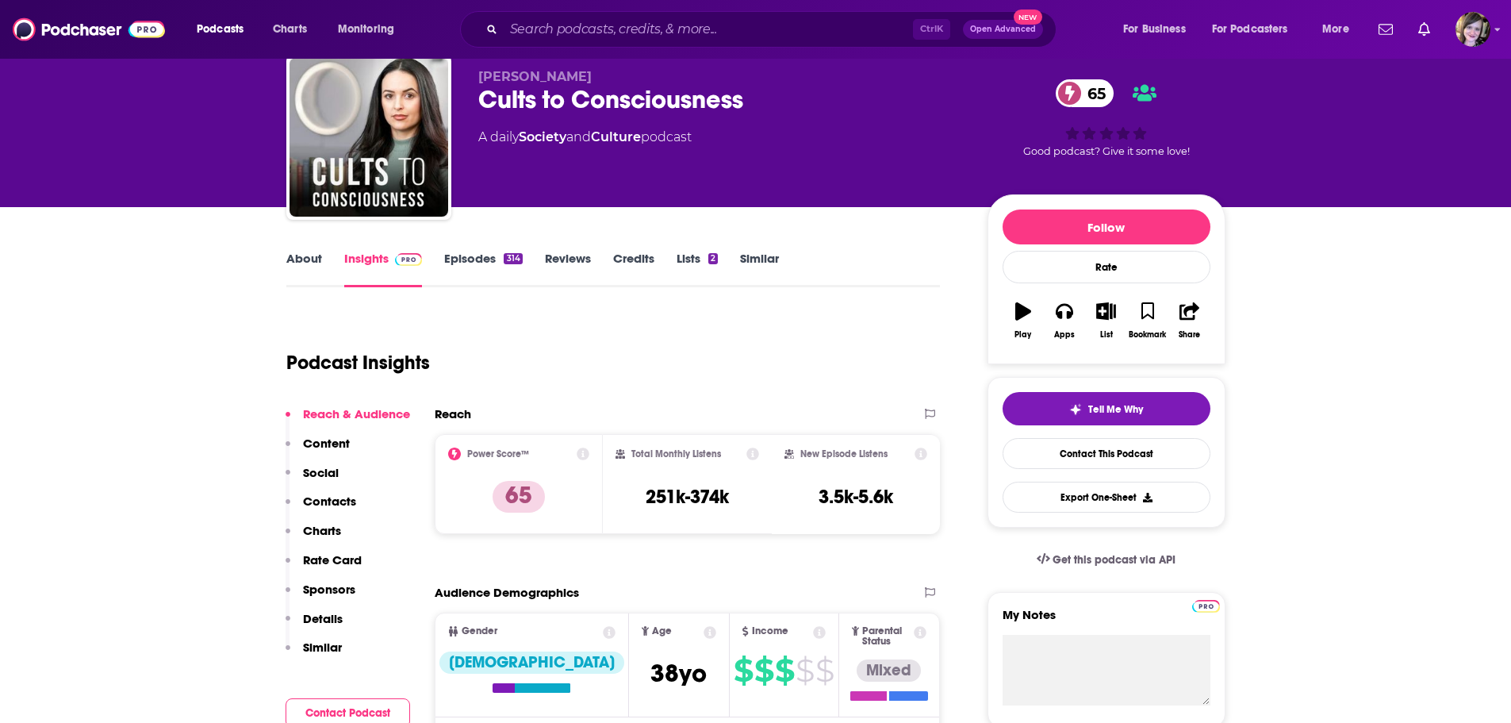
scroll to position [159, 0]
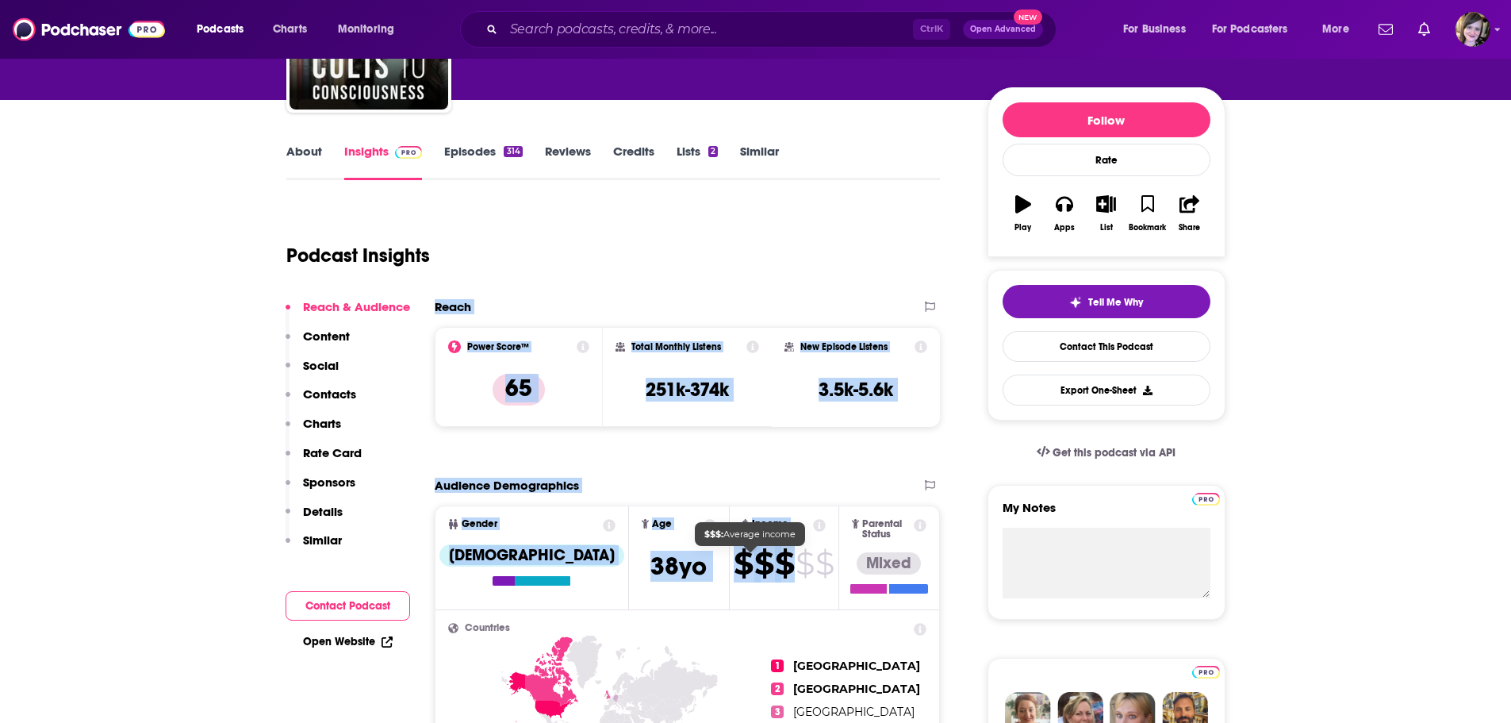
drag, startPoint x: 434, startPoint y: 302, endPoint x: 751, endPoint y: 570, distance: 415.4
copy div "Reach Power Score™ 65 Total Monthly Listens 251k-374k New Episode Listens 3.5k-…"
click at [353, 646] on link "Open Website" at bounding box center [348, 641] width 90 height 13
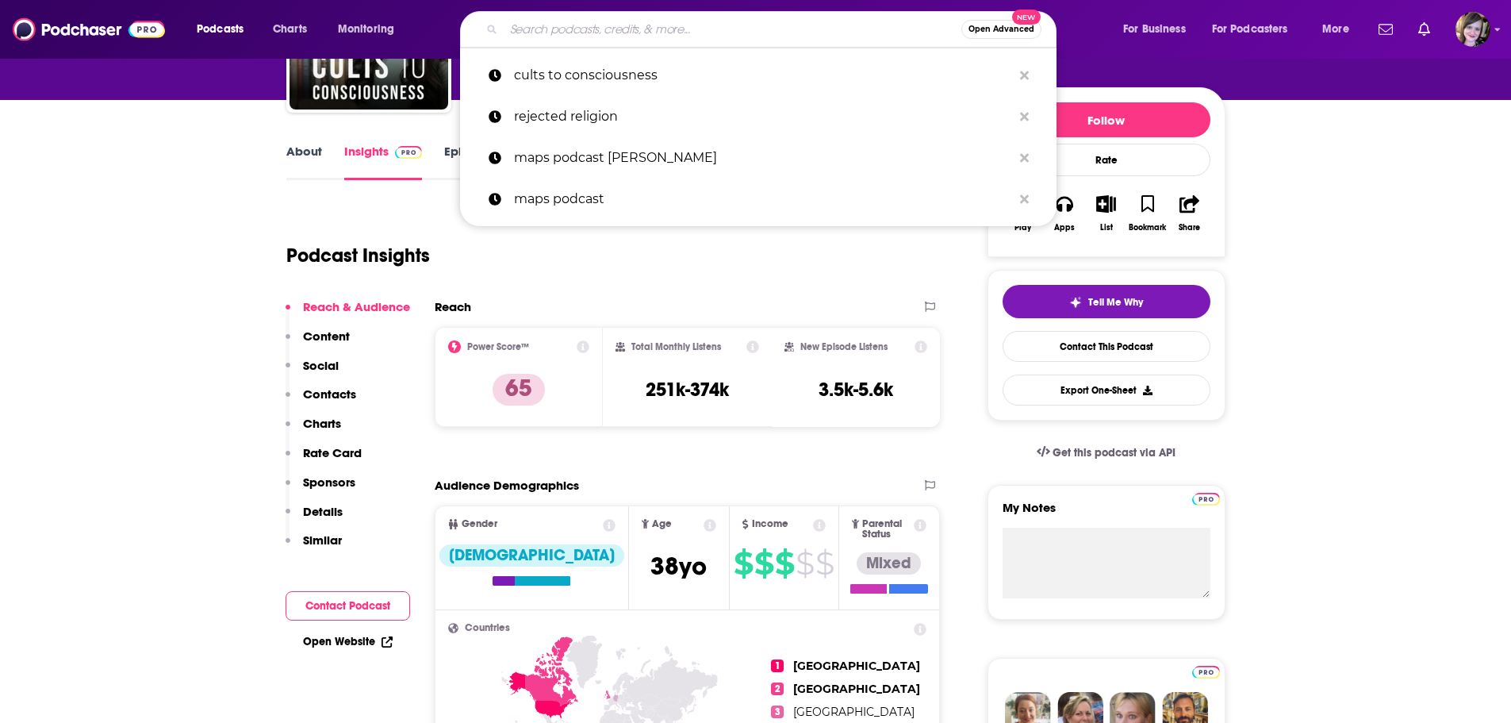
click at [566, 36] on input "Search podcasts, credits, & more..." at bounding box center [733, 29] width 458 height 25
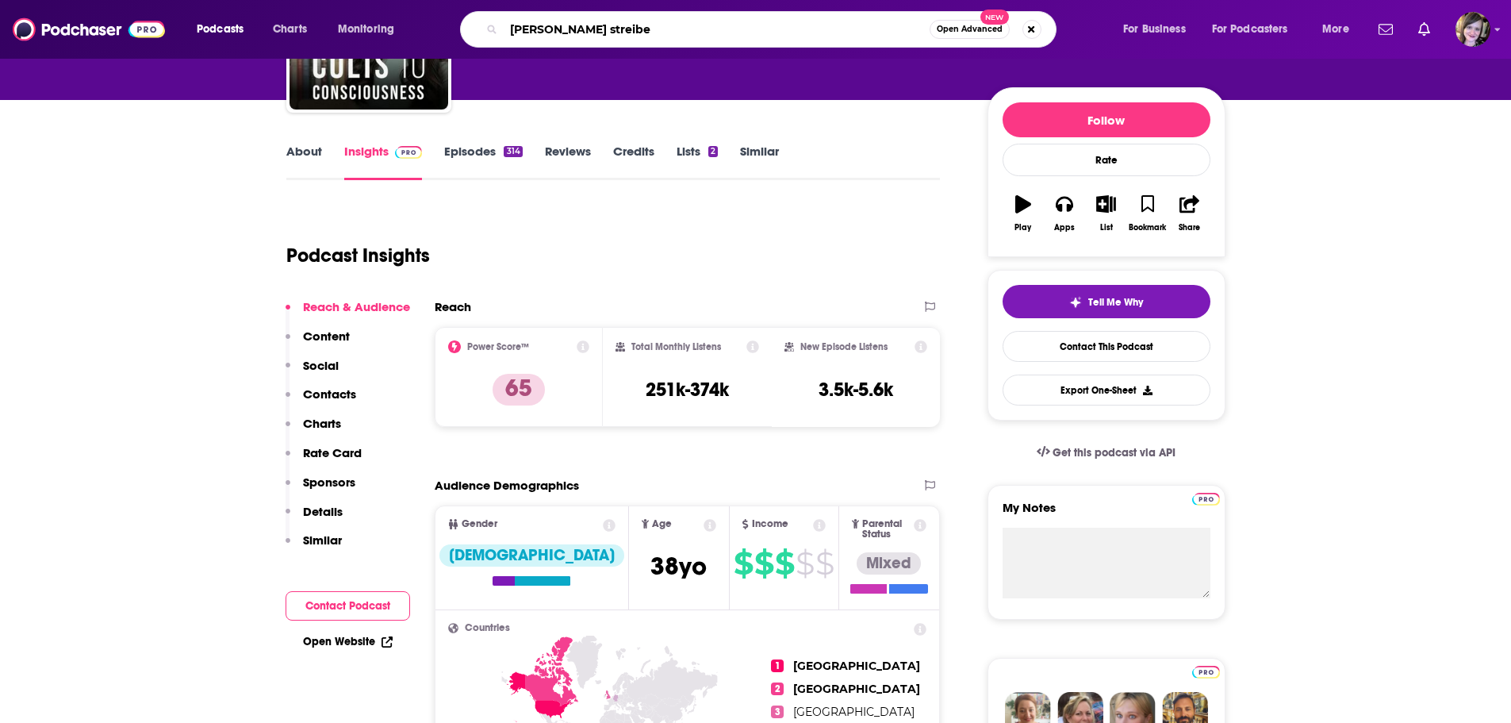
type input "[PERSON_NAME] [PERSON_NAME]"
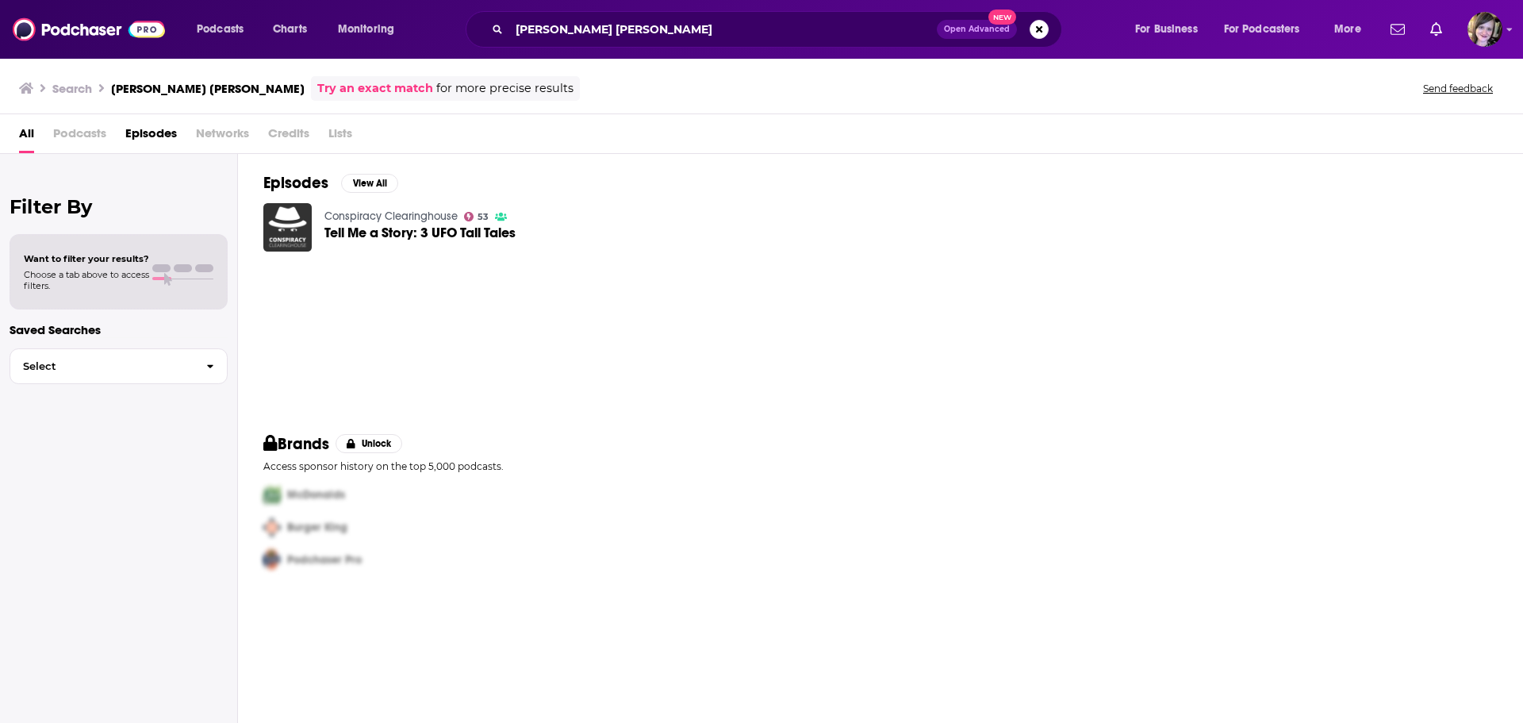
click at [292, 221] on img "Tell Me a Story: 3 UFO Tall Tales" at bounding box center [287, 227] width 48 height 48
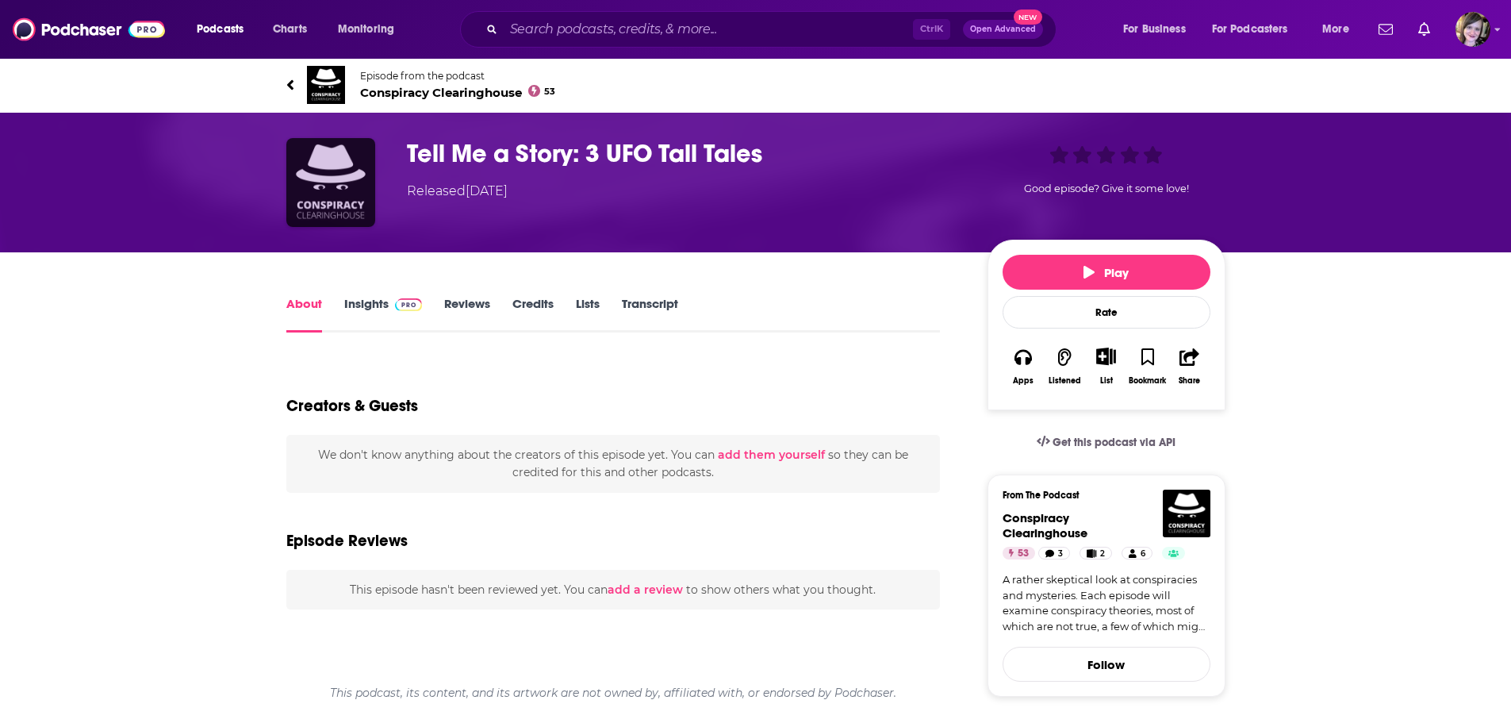
click at [313, 176] on img "Tell Me a Story: 3 UFO Tall Tales" at bounding box center [330, 182] width 89 height 89
click at [328, 178] on img "Tell Me a Story: 3 UFO Tall Tales" at bounding box center [330, 182] width 89 height 89
click at [348, 178] on img "Tell Me a Story: 3 UFO Tall Tales" at bounding box center [330, 182] width 89 height 89
click at [310, 76] on img at bounding box center [326, 85] width 38 height 38
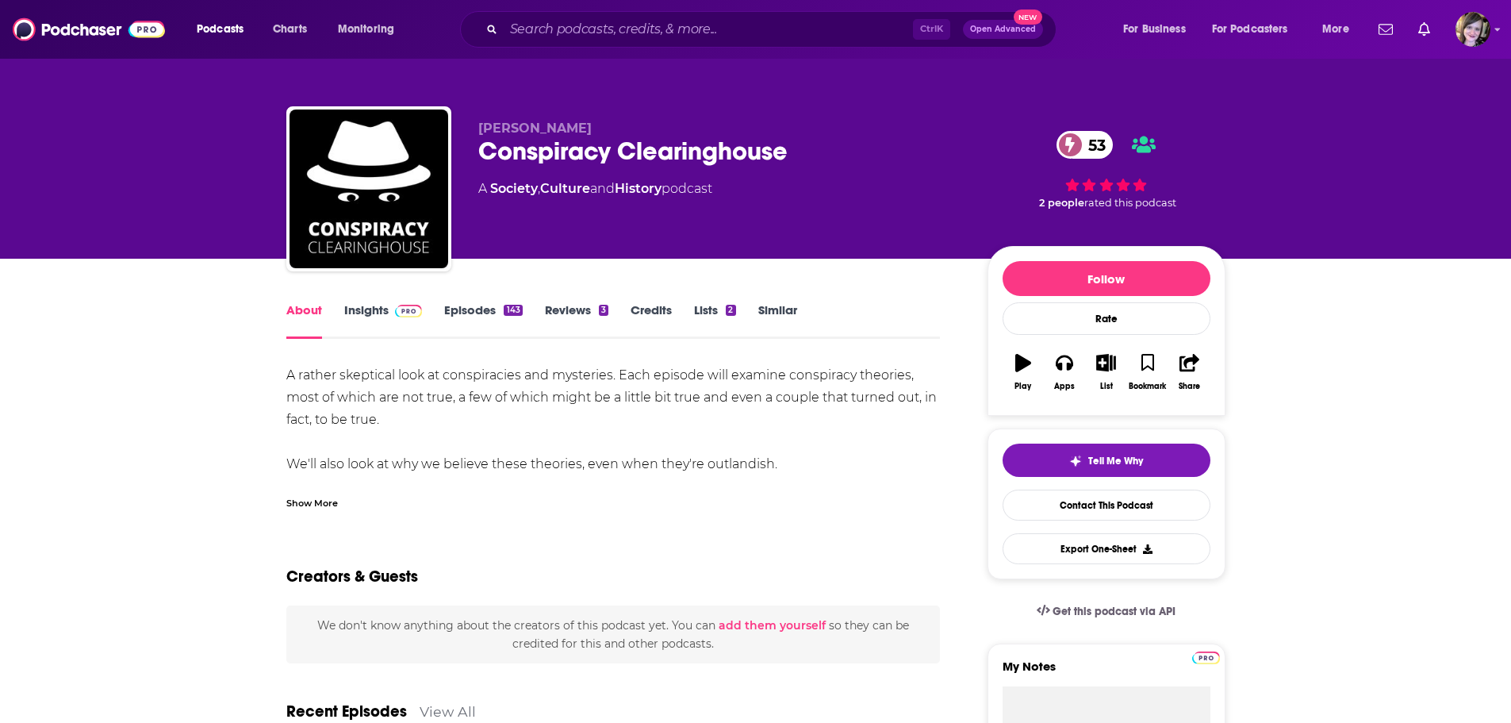
click at [359, 313] on link "Insights" at bounding box center [383, 320] width 79 height 36
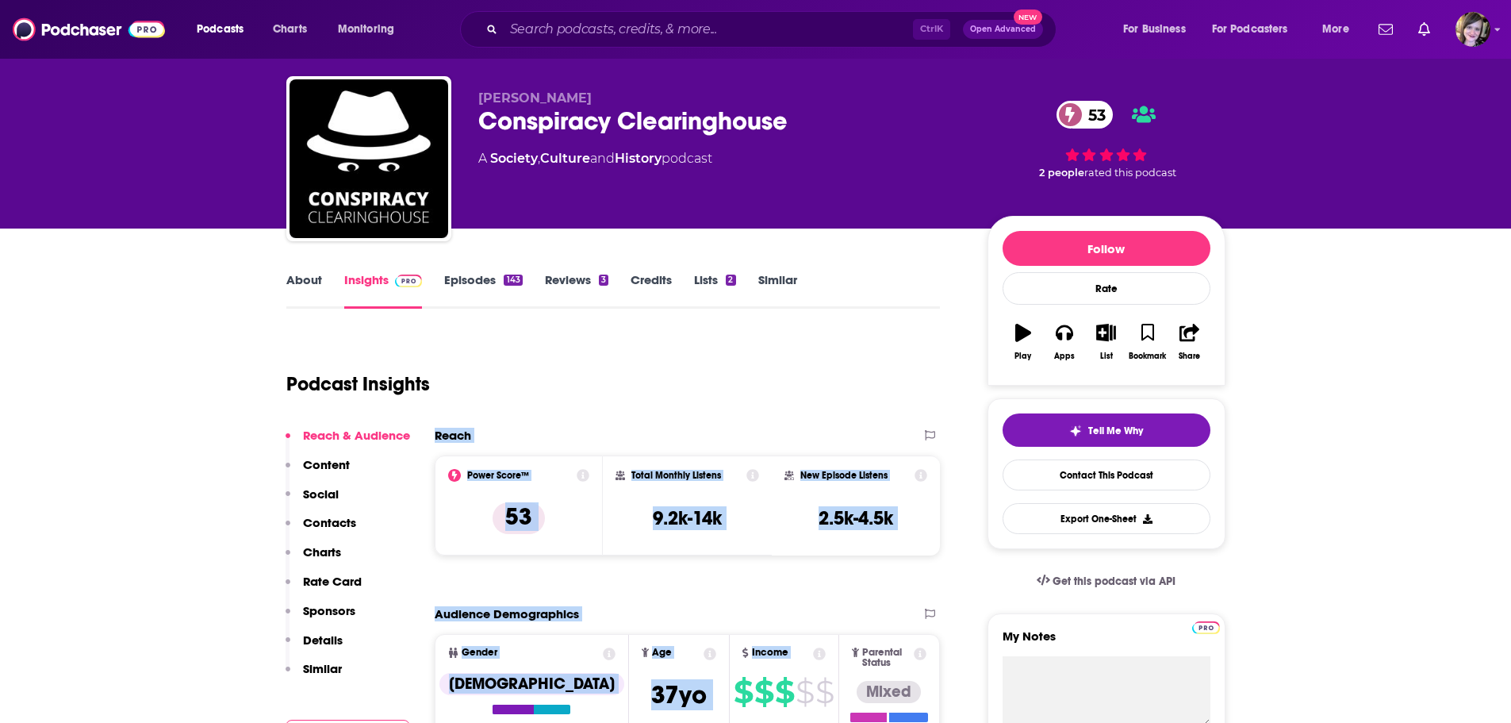
scroll to position [42, 0]
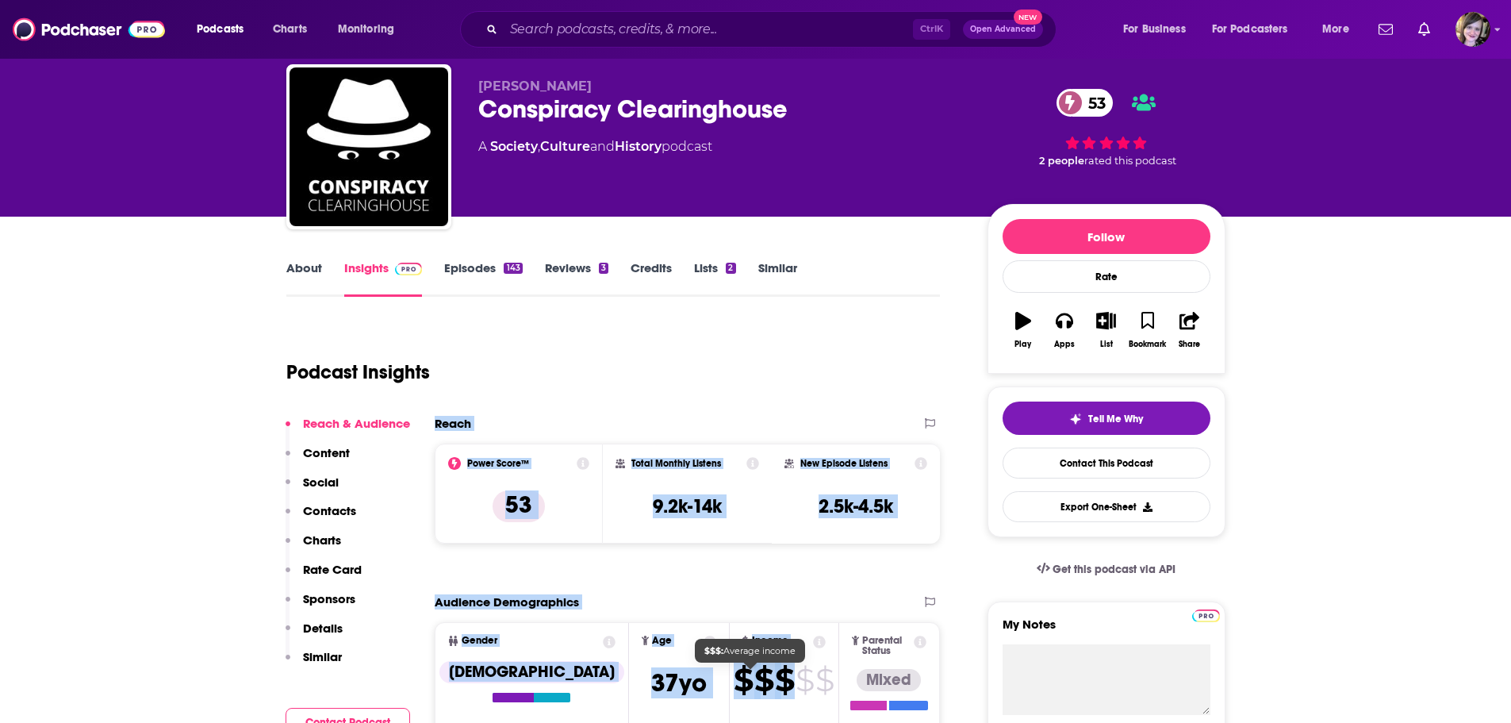
drag, startPoint x: 433, startPoint y: 460, endPoint x: 760, endPoint y: 684, distance: 396.0
copy div "Reach Power Score™ 53 Total Monthly Listens 9.2k-14k New Episode Listens 2.5k-4…"
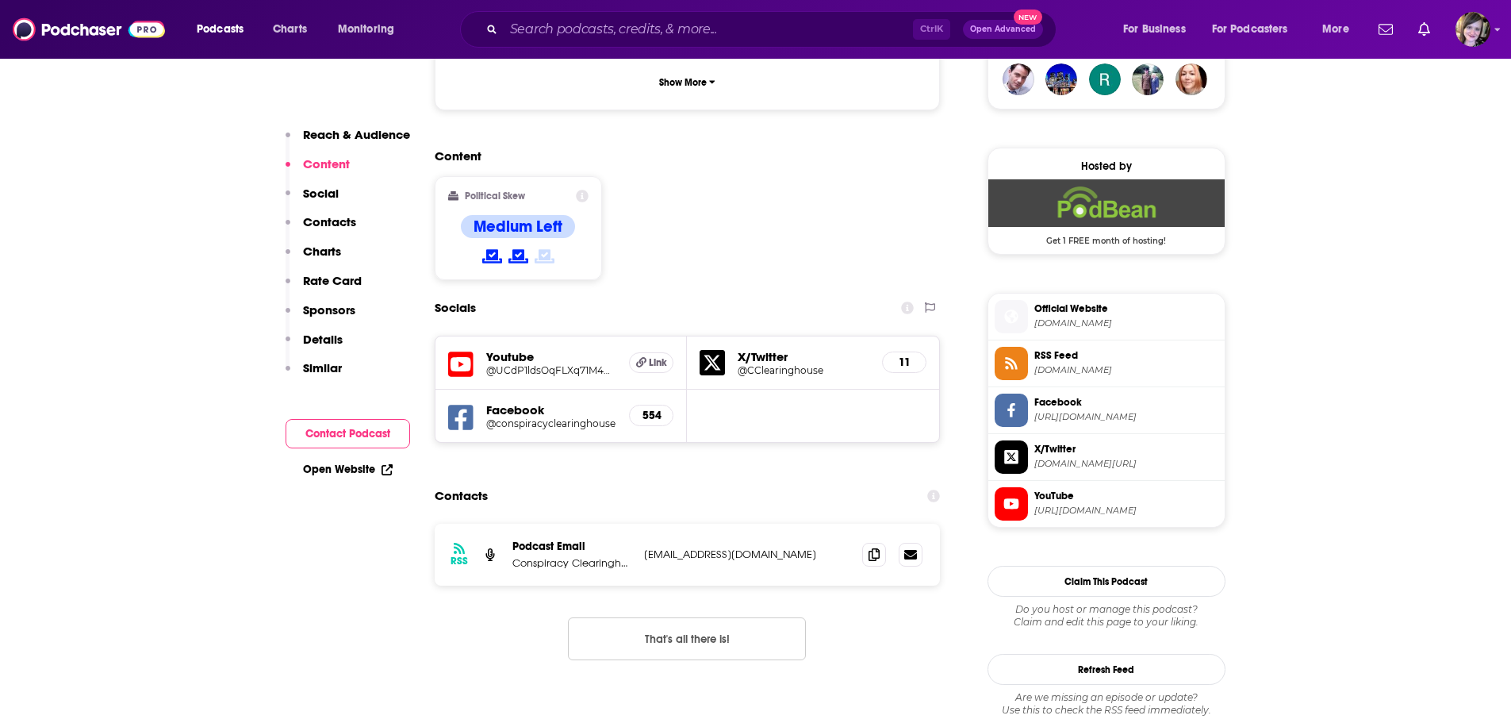
scroll to position [1232, 0]
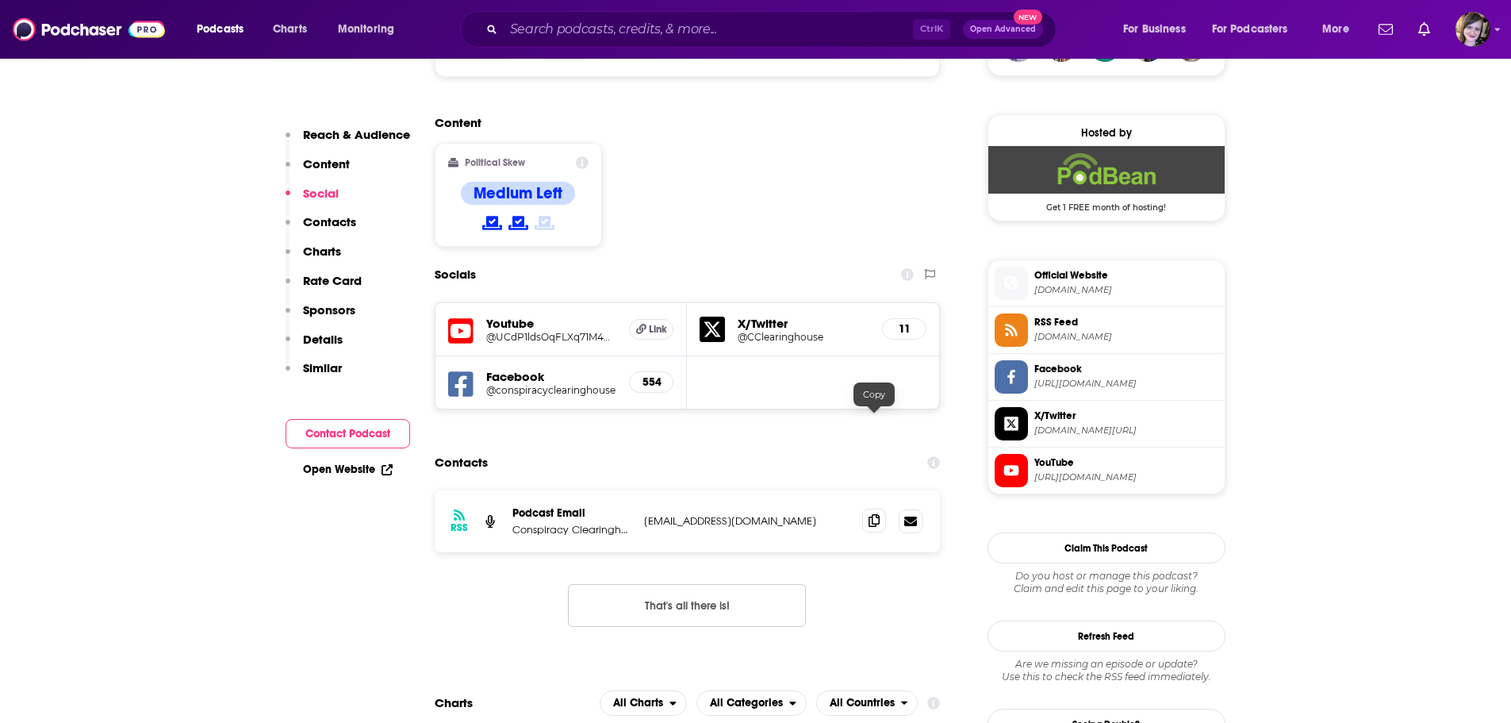
click at [873, 514] on icon at bounding box center [874, 520] width 11 height 13
click at [301, 470] on div "Open Website" at bounding box center [348, 469] width 125 height 29
click at [335, 462] on div "Open Website" at bounding box center [348, 469] width 125 height 29
click at [347, 462] on link "Open Website" at bounding box center [348, 468] width 90 height 13
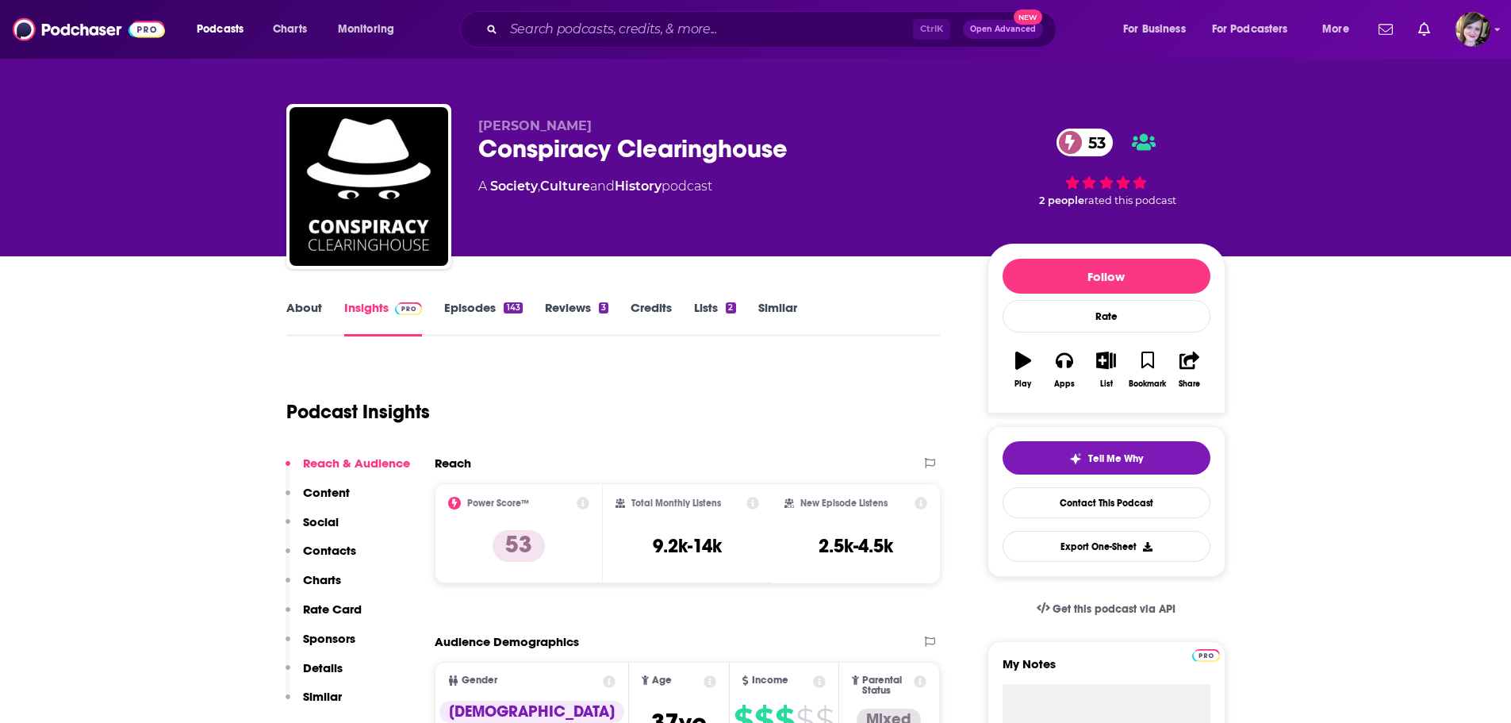
scroll to position [0, 0]
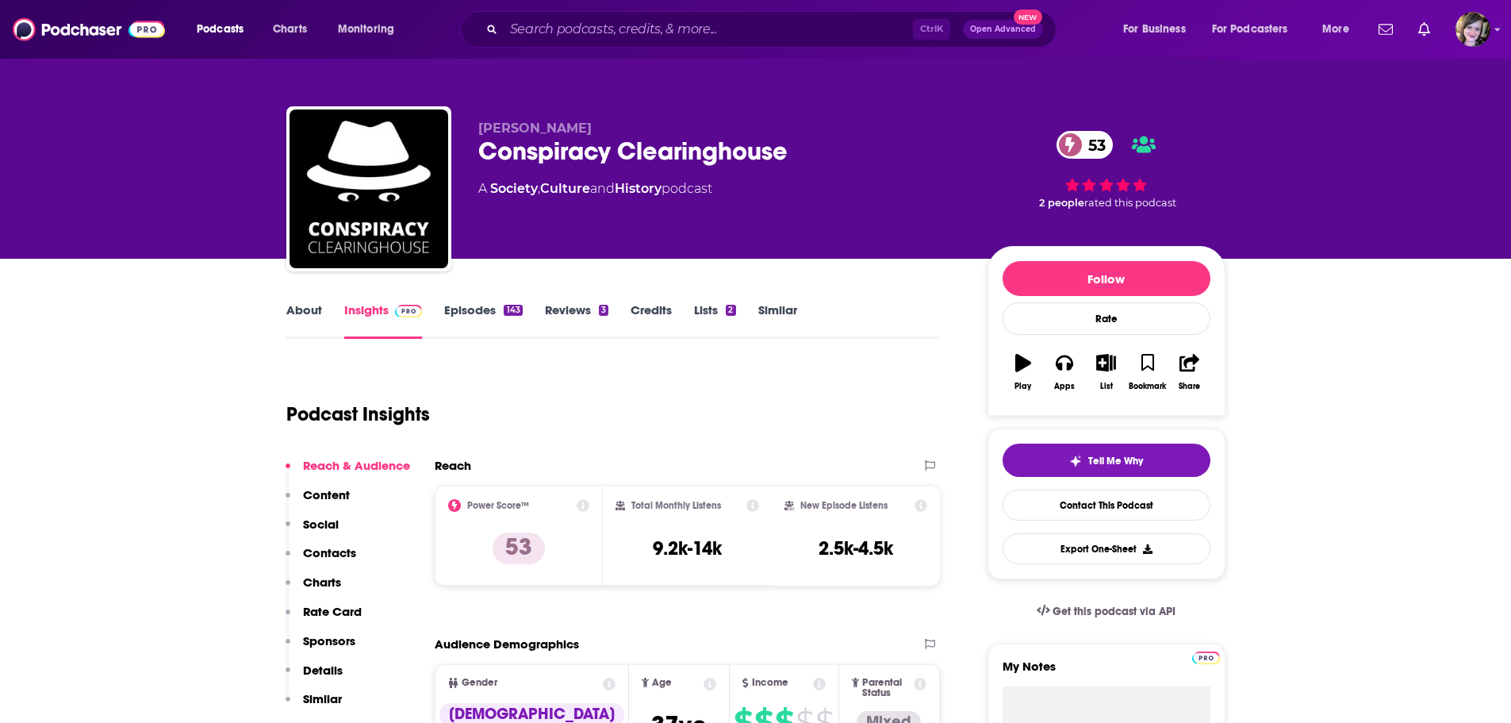
click at [297, 304] on link "About" at bounding box center [304, 320] width 36 height 36
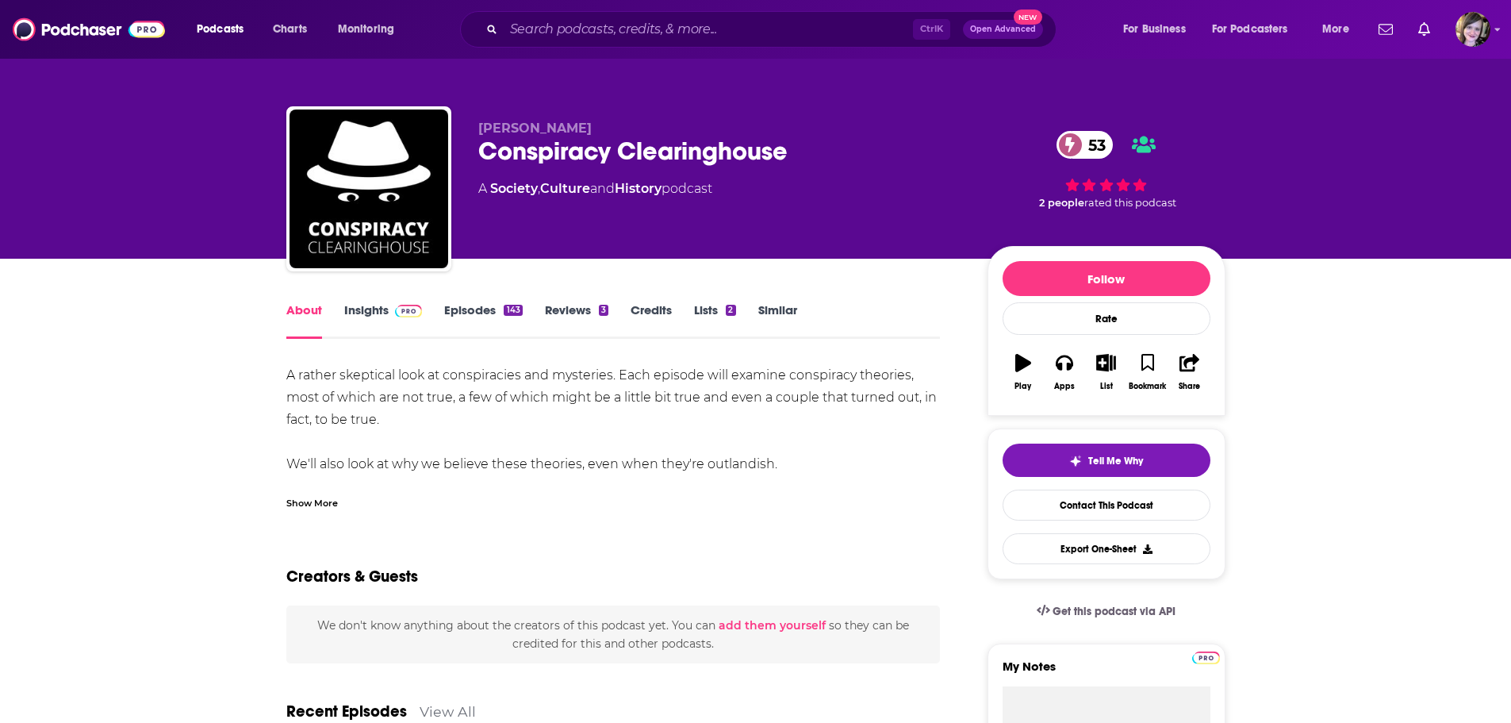
click at [320, 504] on div "Show More" at bounding box center [312, 501] width 52 height 15
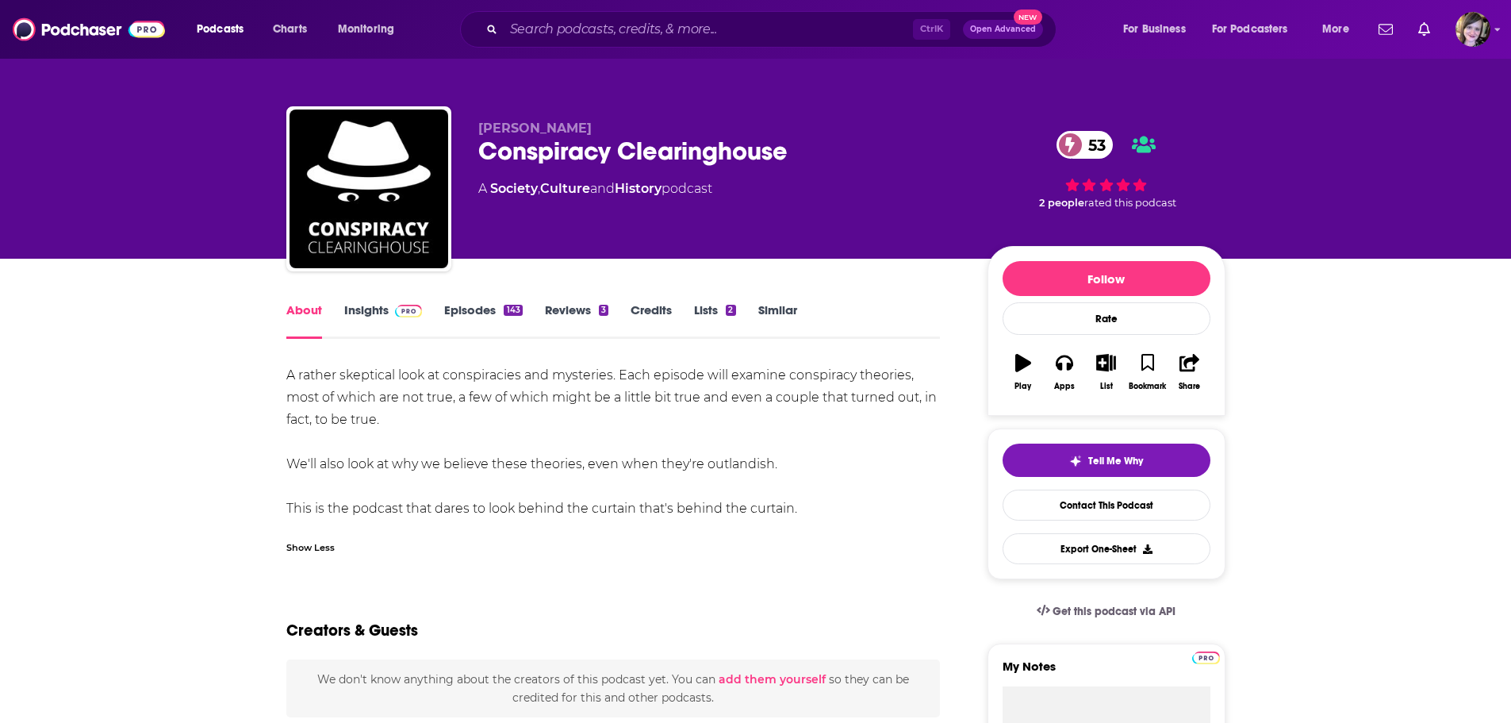
copy div "A rather skeptical look at conspiracies and mysteries. Each episode will examin…"
drag, startPoint x: 809, startPoint y: 508, endPoint x: 862, endPoint y: 9, distance: 501.8
click at [588, 19] on input "Search podcasts, credits, & more..." at bounding box center [708, 29] width 409 height 25
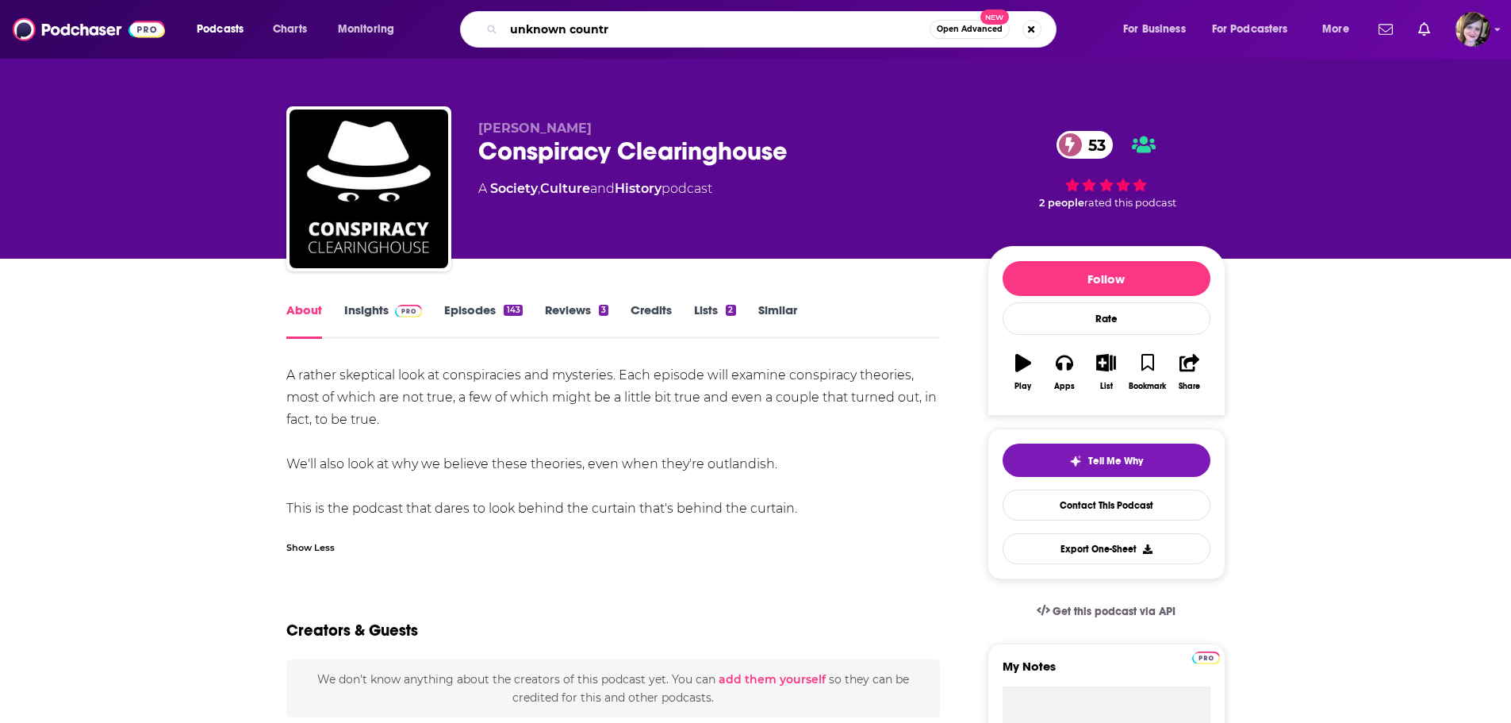
type input "unknown country"
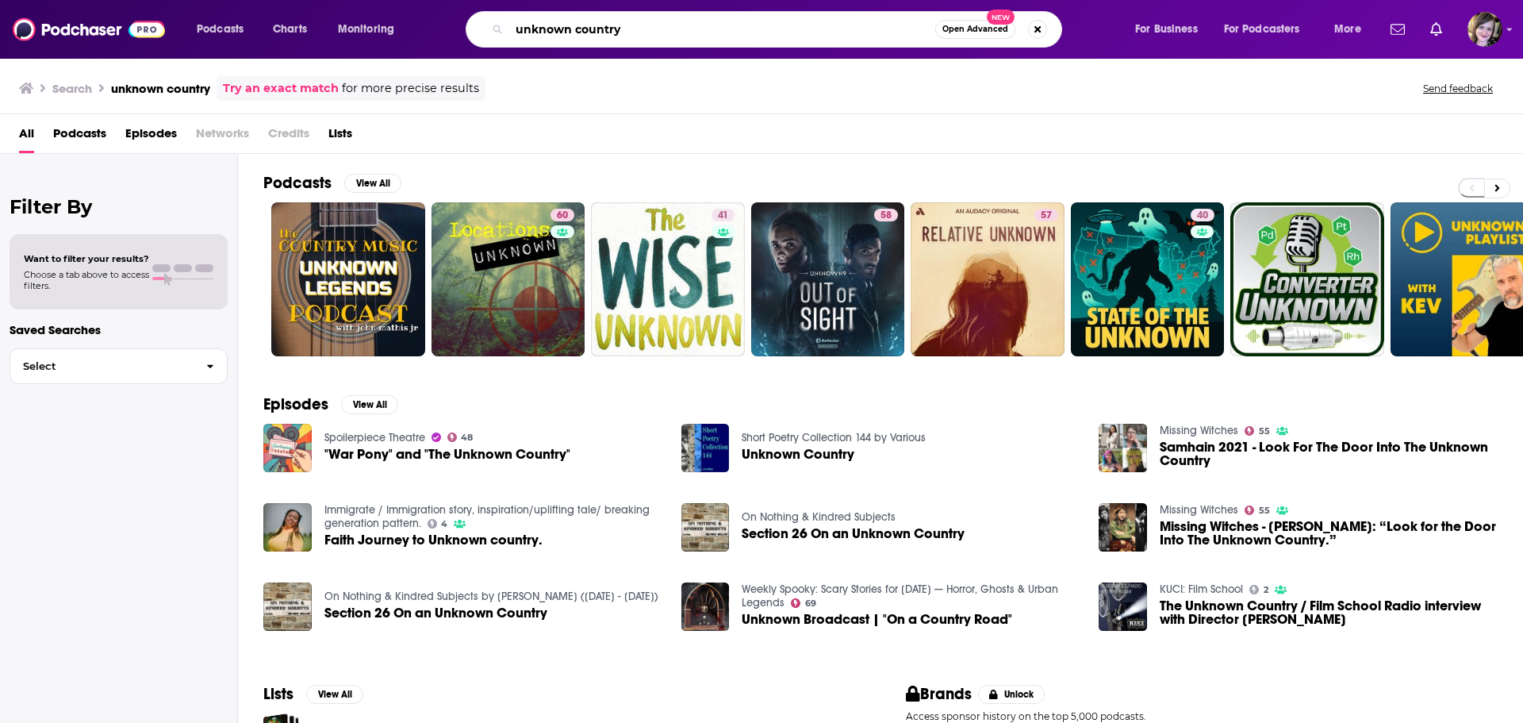
drag, startPoint x: 647, startPoint y: 25, endPoint x: 644, endPoint y: 39, distance: 13.9
click at [647, 30] on input "unknown country" at bounding box center [722, 29] width 426 height 25
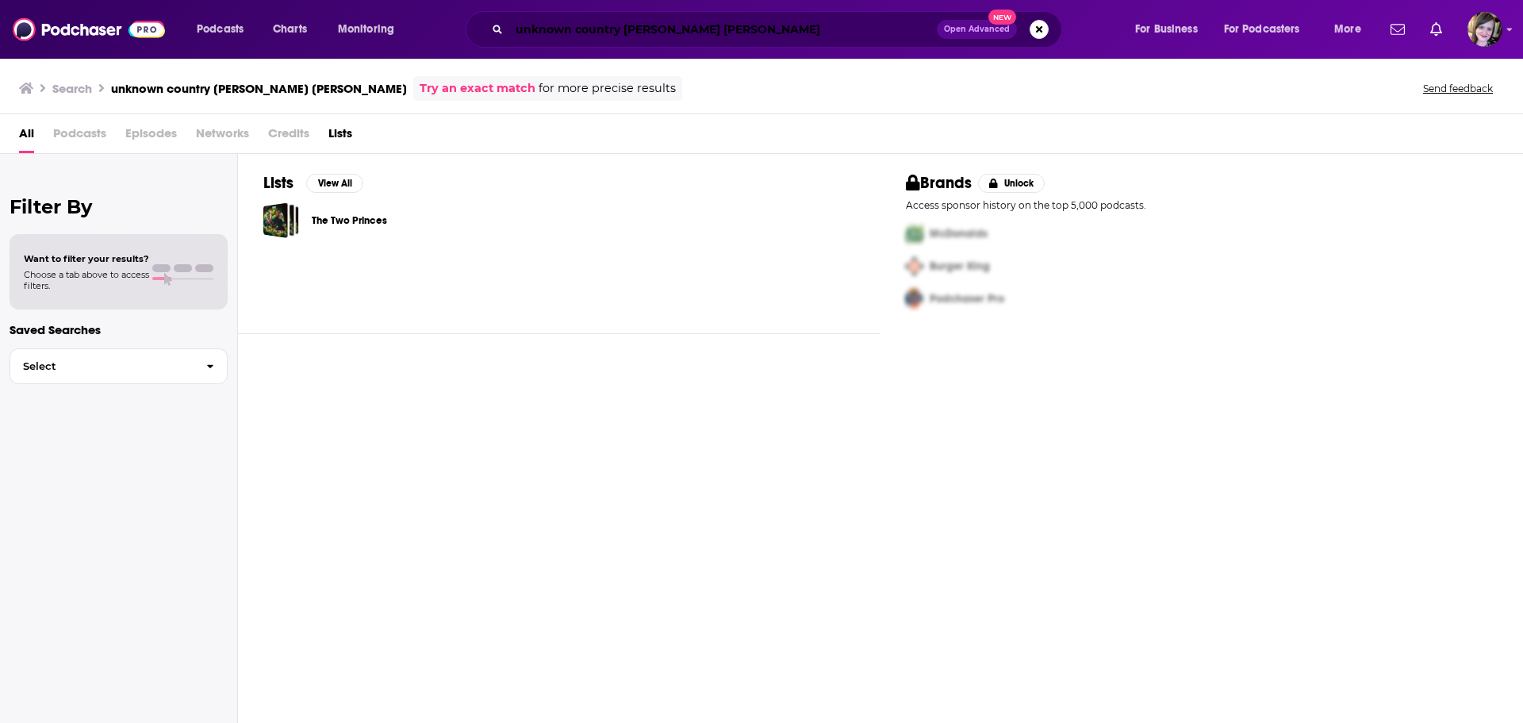
click at [657, 29] on input "unknown country [PERSON_NAME] [PERSON_NAME]" at bounding box center [723, 29] width 428 height 25
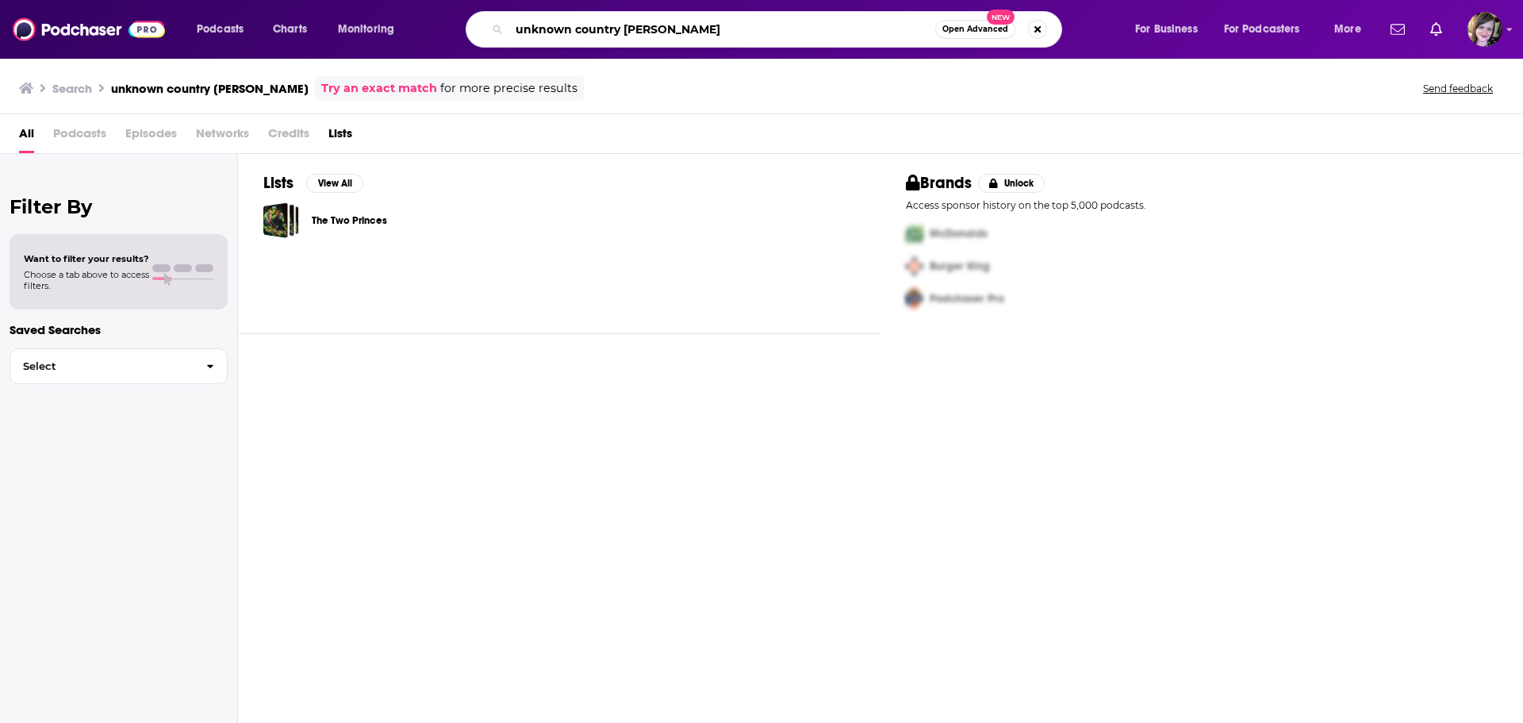
drag, startPoint x: 757, startPoint y: 28, endPoint x: 396, endPoint y: -1, distance: 362.1
click at [396, 0] on html "Podcasts Charts Monitoring unknown country [PERSON_NAME] Open Advanced New For …" at bounding box center [761, 361] width 1523 height 723
type input "[PERSON_NAME]"
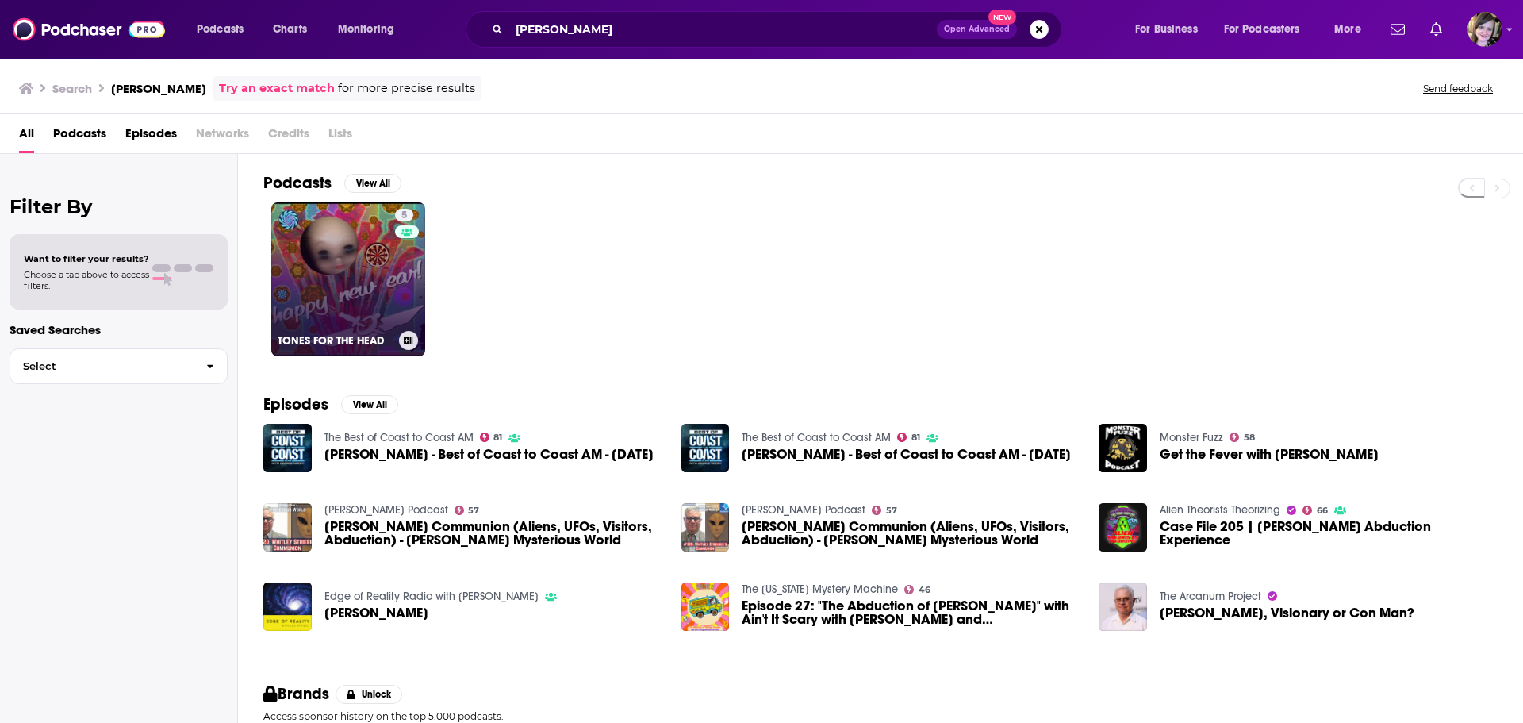
click at [335, 295] on link "5 TONES FOR THE HEAD" at bounding box center [348, 279] width 154 height 154
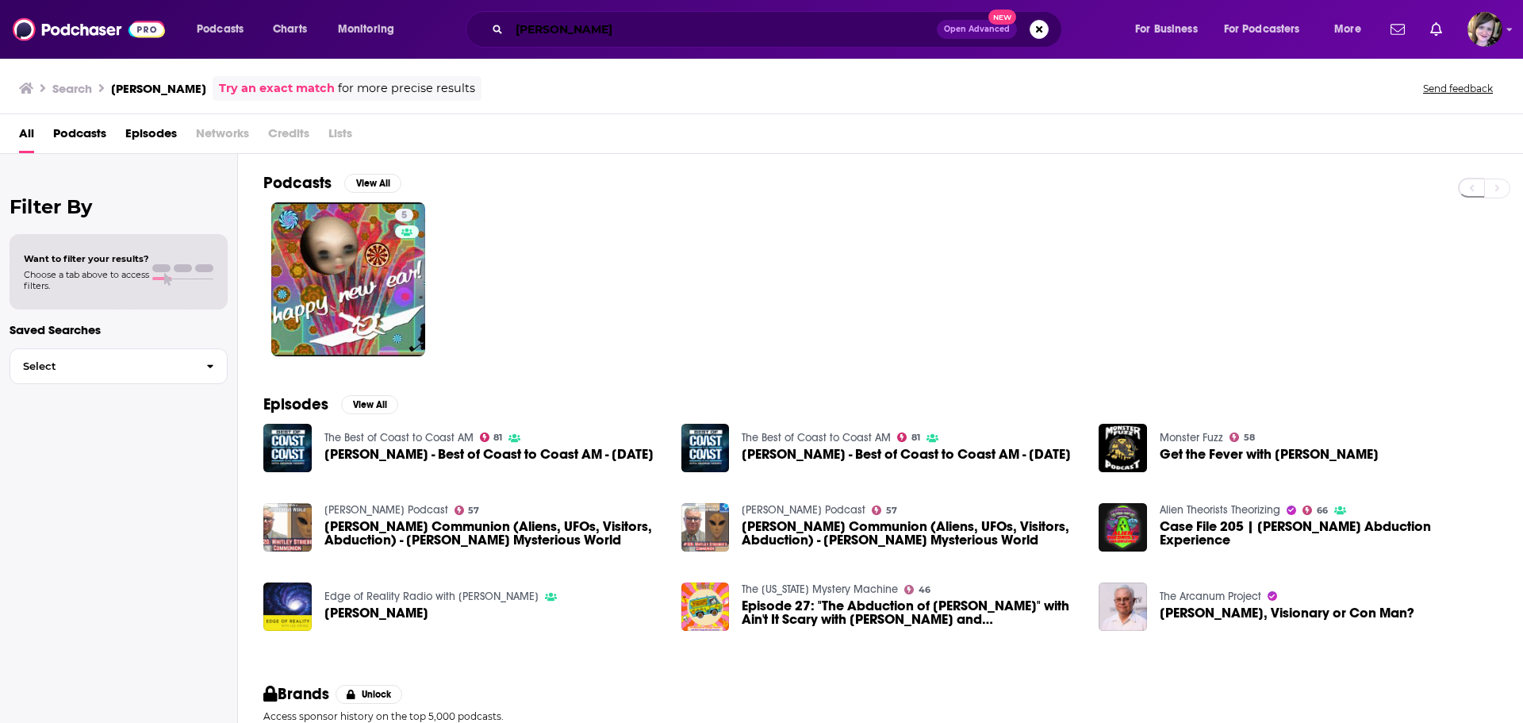
drag, startPoint x: 620, startPoint y: 30, endPoint x: 347, endPoint y: 21, distance: 273.0
click at [347, 21] on div "Podcasts Charts Monitoring [PERSON_NAME] Open Advanced New For Business For Pod…" at bounding box center [781, 29] width 1191 height 36
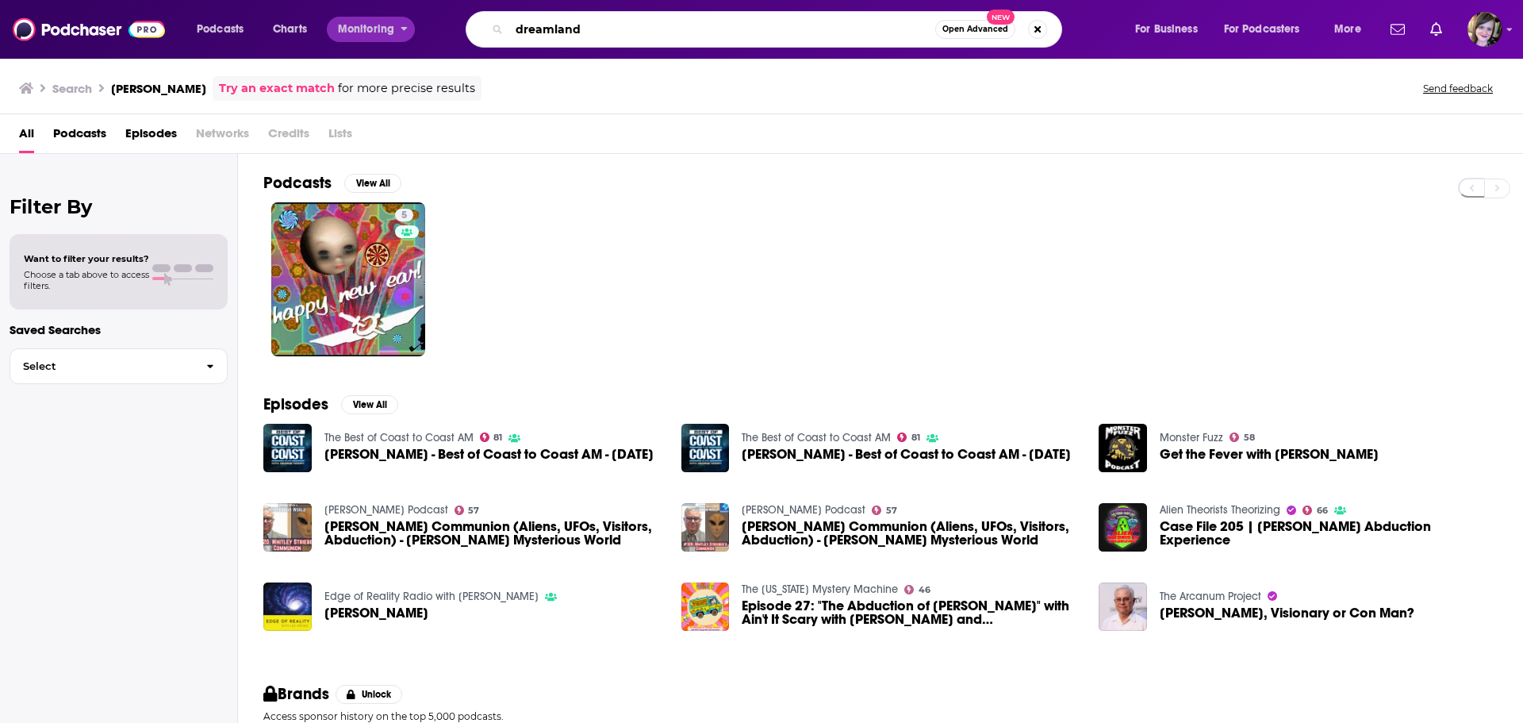
type input "dreamland"
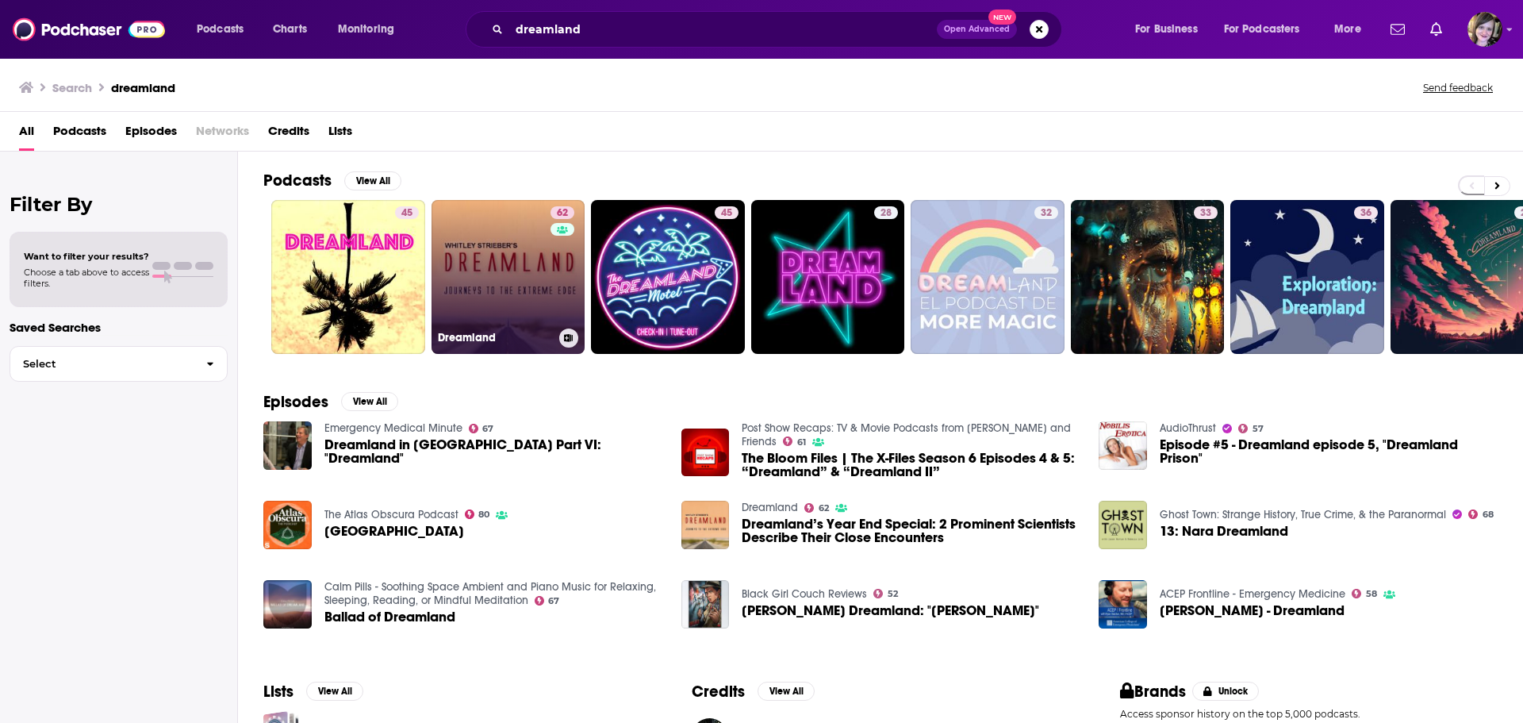
click at [553, 260] on div "62" at bounding box center [565, 267] width 28 height 122
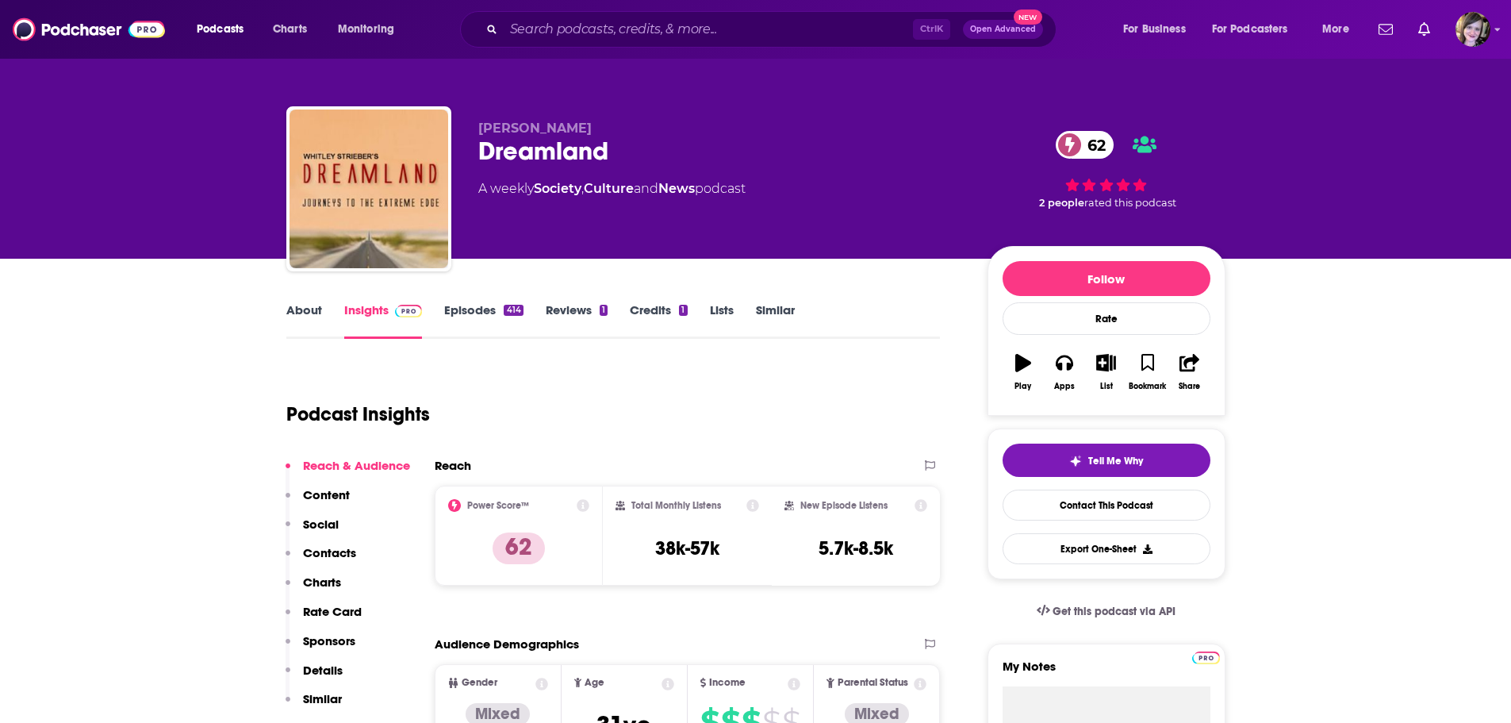
drag, startPoint x: 472, startPoint y: 190, endPoint x: 788, endPoint y: 191, distance: 315.7
click at [788, 191] on div "[PERSON_NAME] Dreamland 62 A weekly Society , Culture and News podcast 62 2 peo…" at bounding box center [755, 191] width 939 height 171
copy div "A weekly Society , Culture and News podcast"
click at [301, 316] on link "About" at bounding box center [304, 320] width 36 height 36
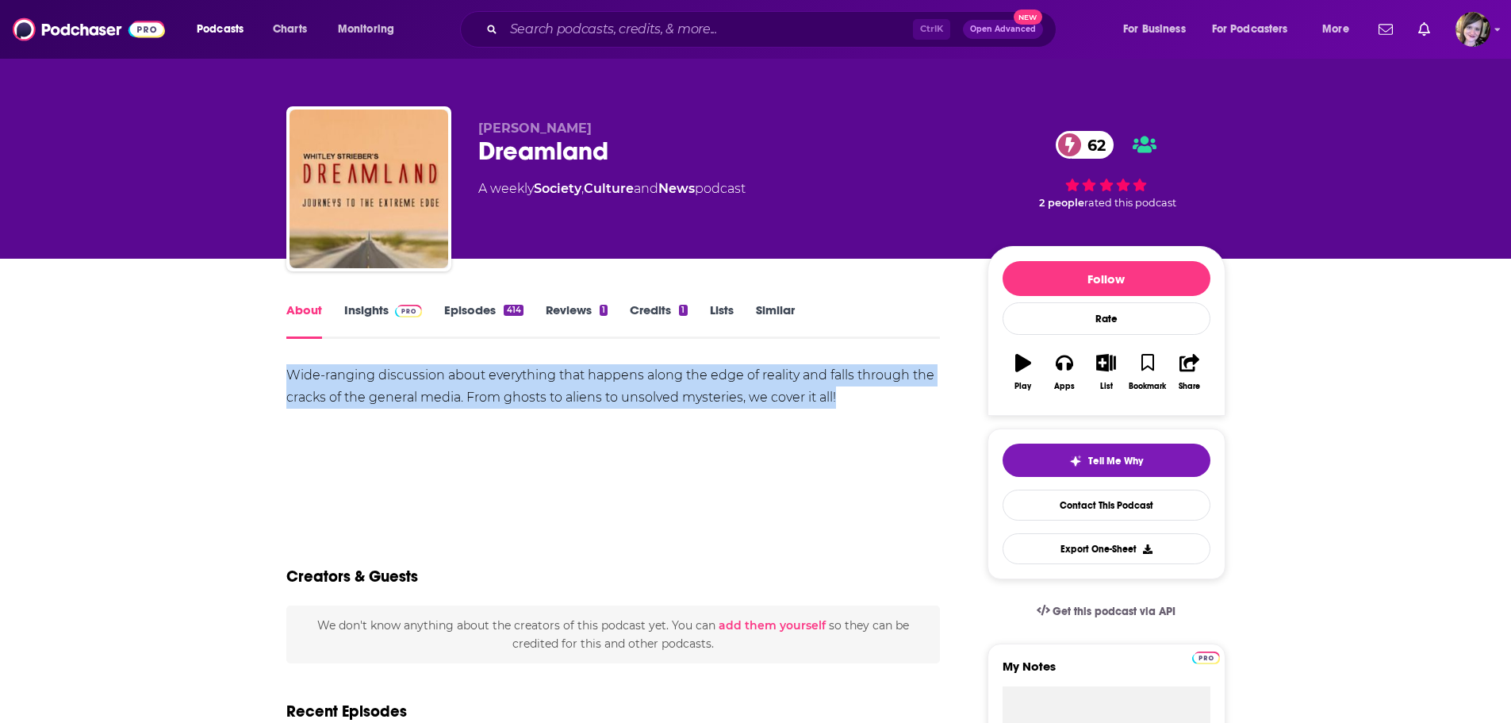
drag, startPoint x: 859, startPoint y: 408, endPoint x: 143, endPoint y: 377, distance: 717.0
copy div "Wide-ranging discussion about everything that happens along the edge of reality…"
click at [358, 315] on link "Insights" at bounding box center [383, 320] width 79 height 36
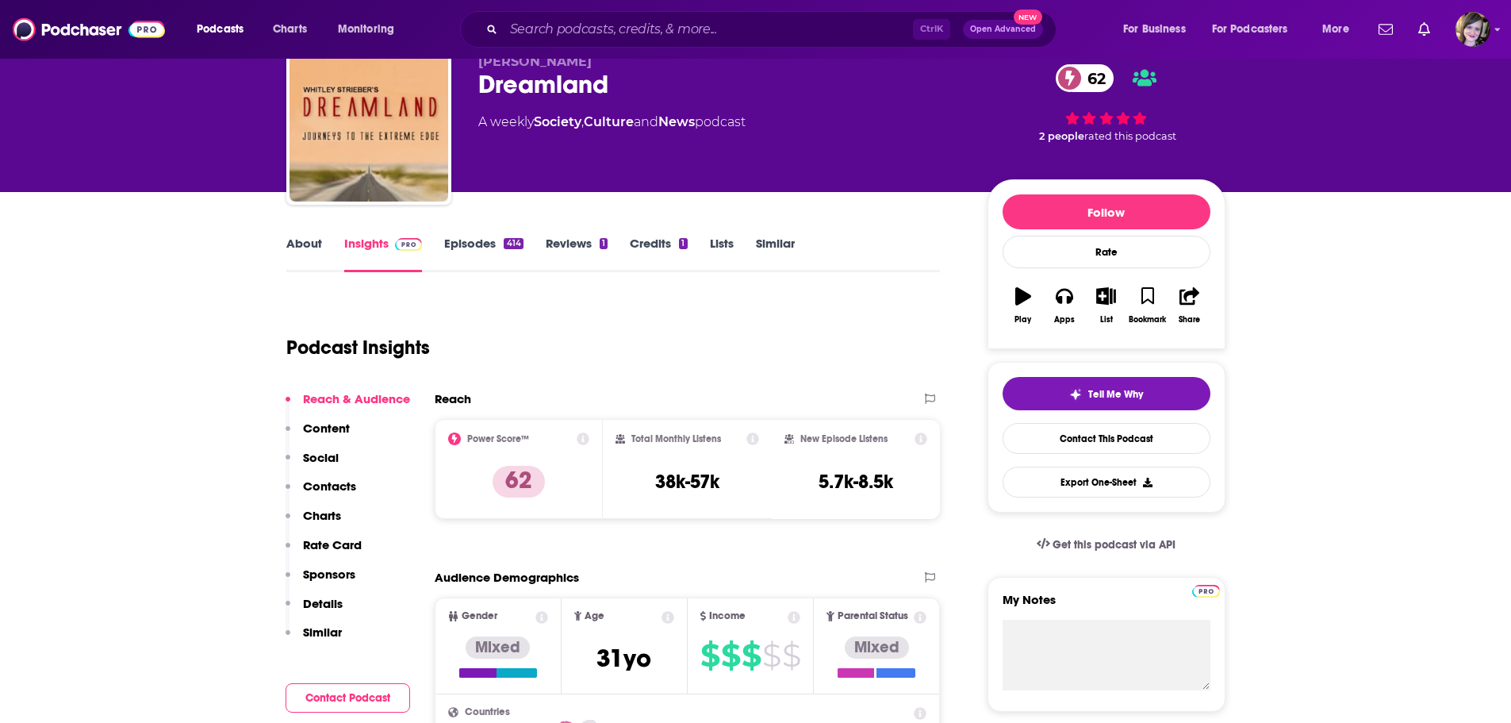
scroll to position [159, 0]
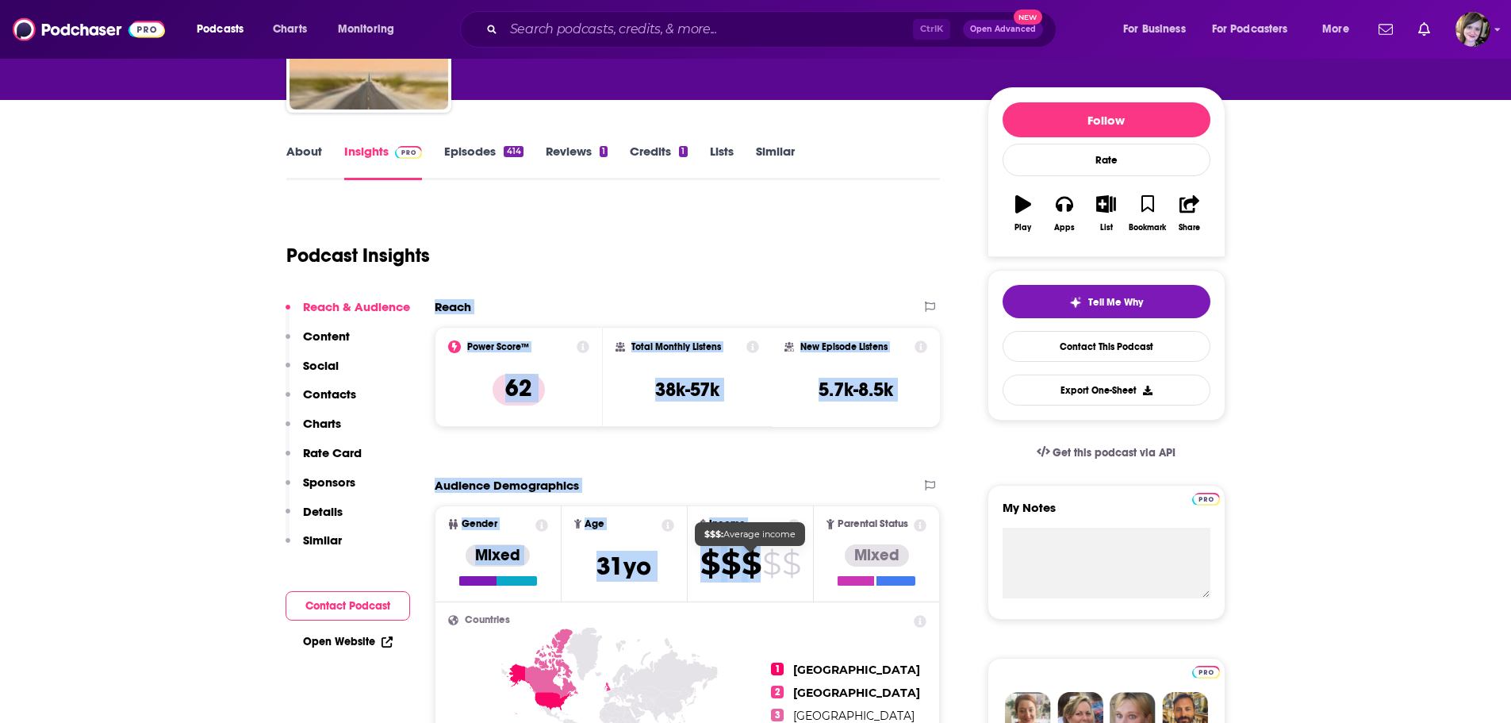
drag, startPoint x: 435, startPoint y: 305, endPoint x: 752, endPoint y: 564, distance: 409.3
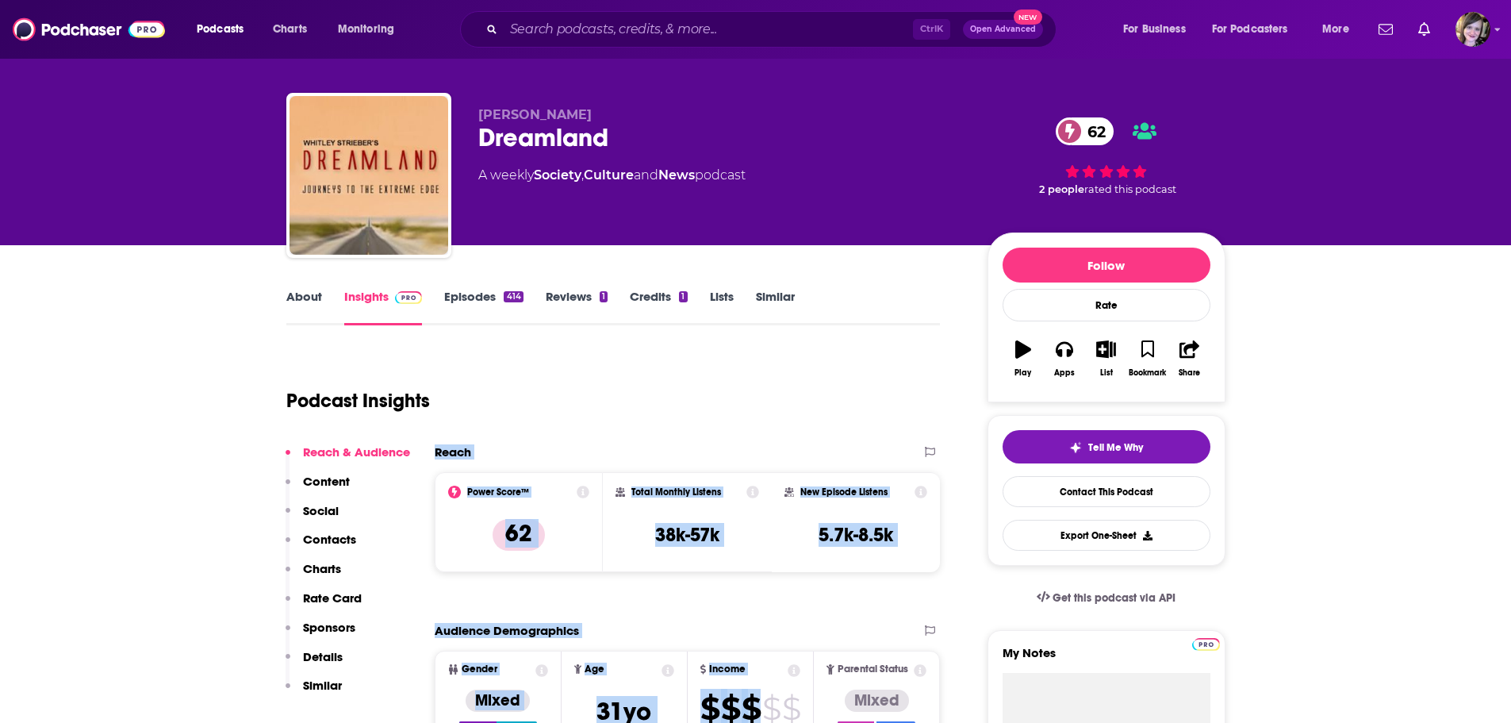
scroll to position [0, 0]
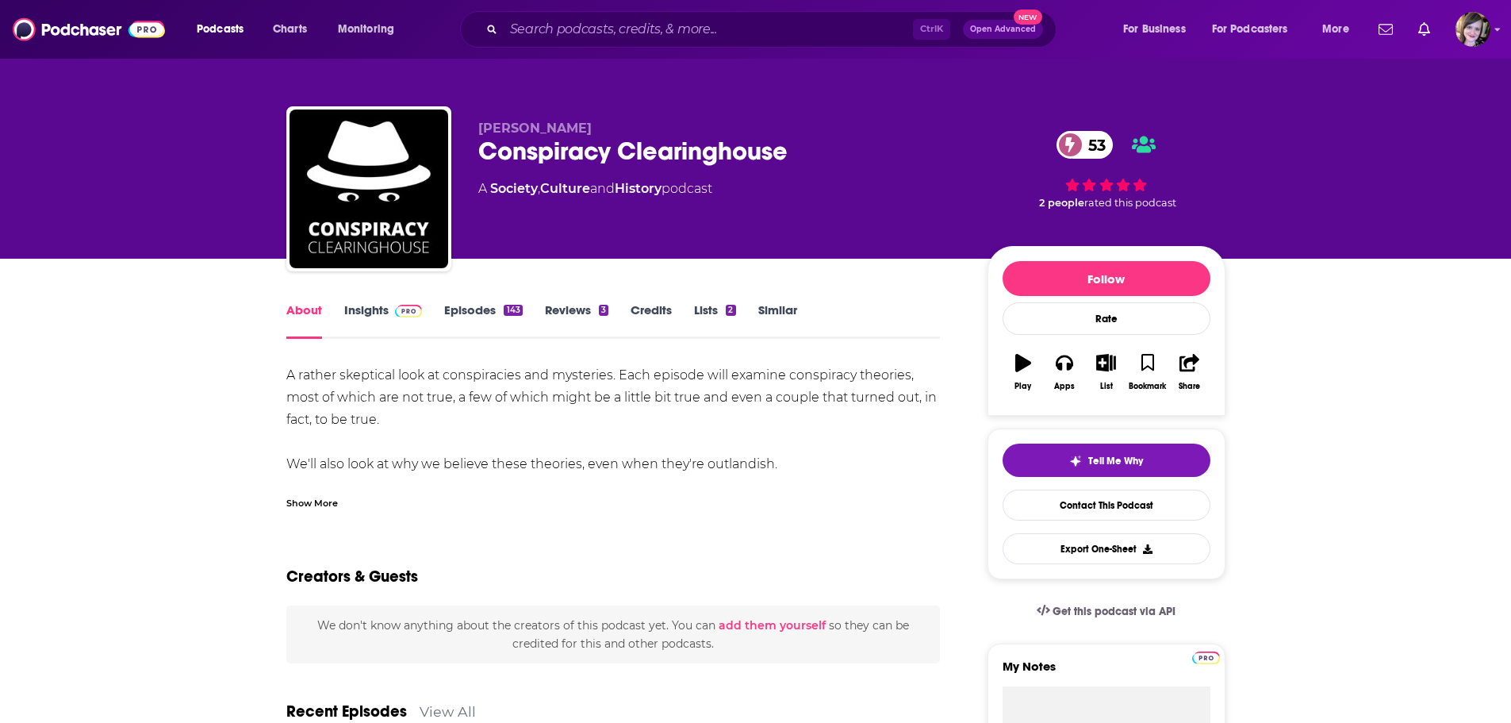
click at [382, 312] on link "Insights" at bounding box center [383, 320] width 79 height 36
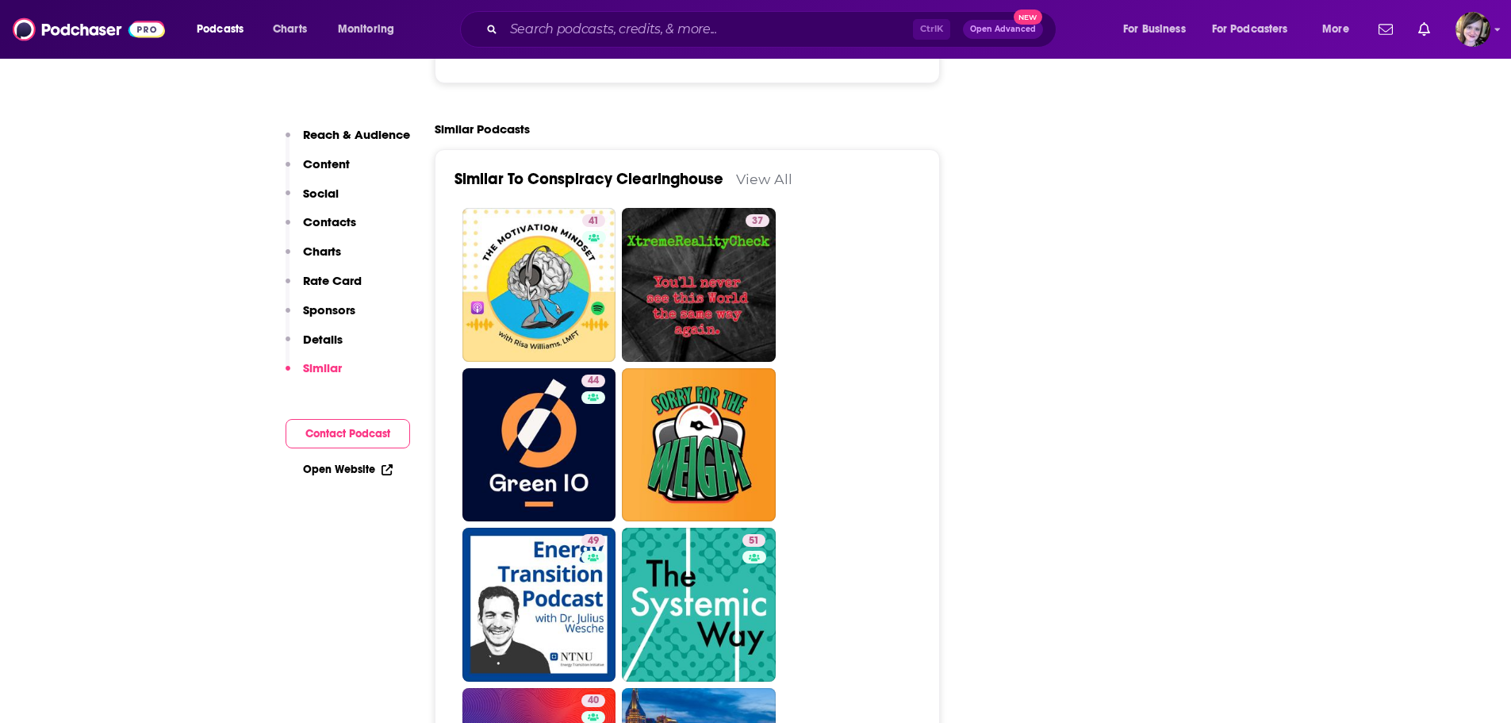
scroll to position [2697, 0]
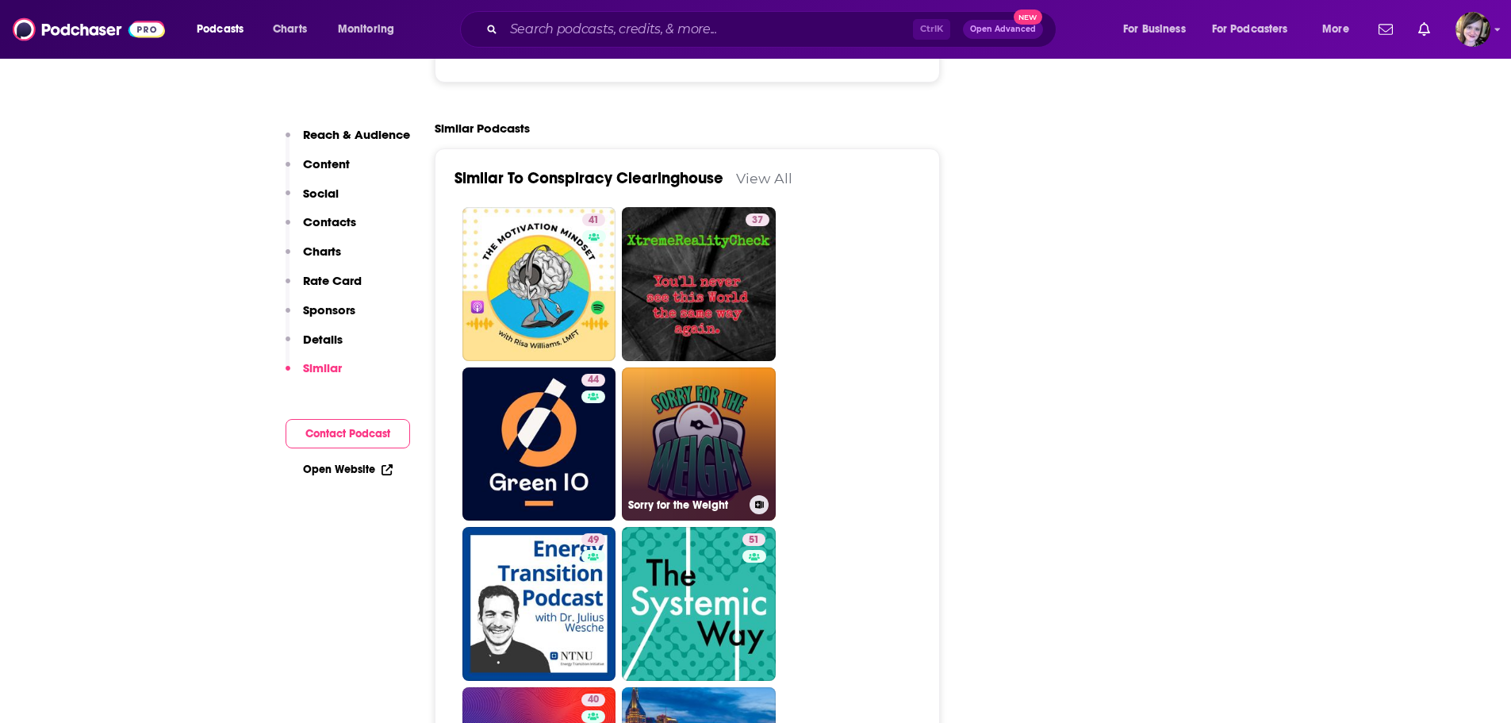
click at [679, 385] on link "Sorry for the Weight" at bounding box center [699, 444] width 154 height 154
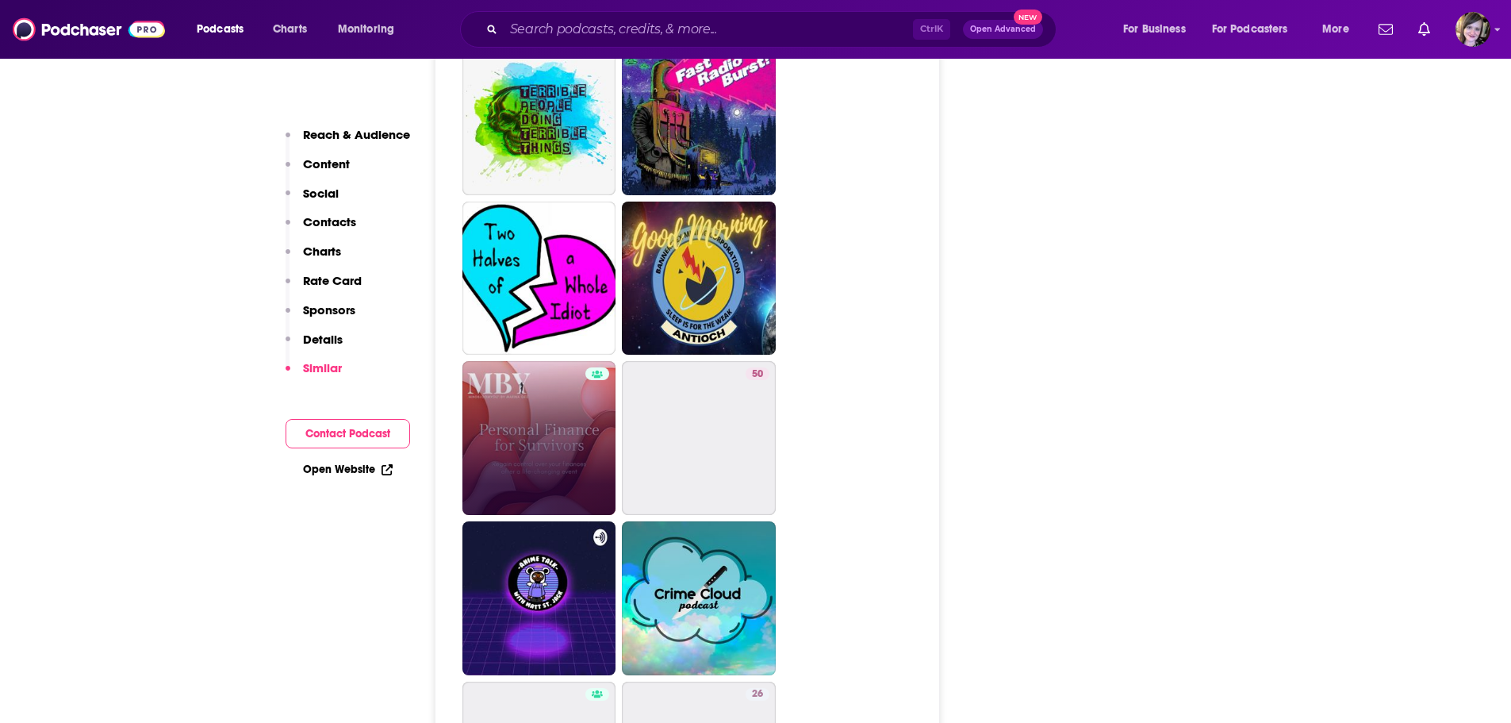
scroll to position [2935, 0]
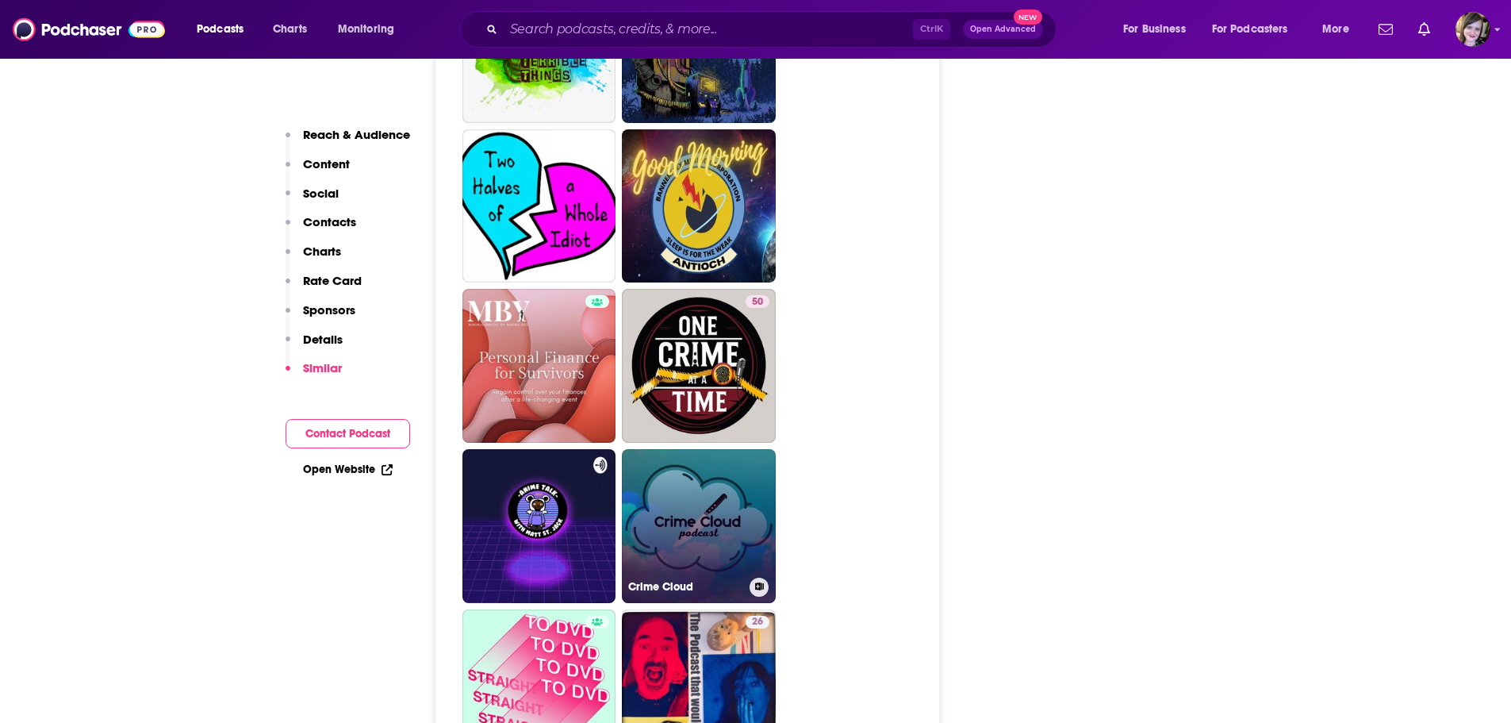
click at [677, 480] on link "Crime Cloud" at bounding box center [699, 526] width 154 height 154
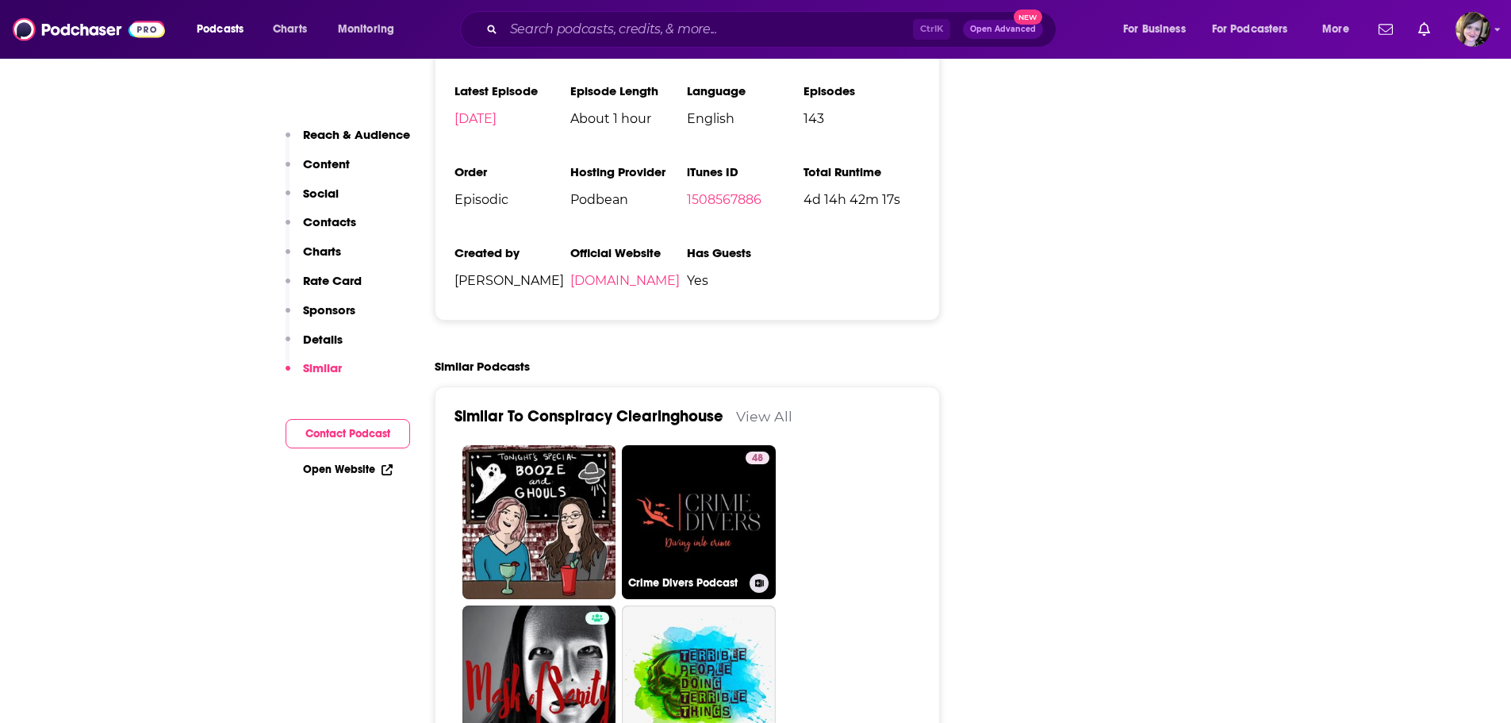
scroll to position [2776, 0]
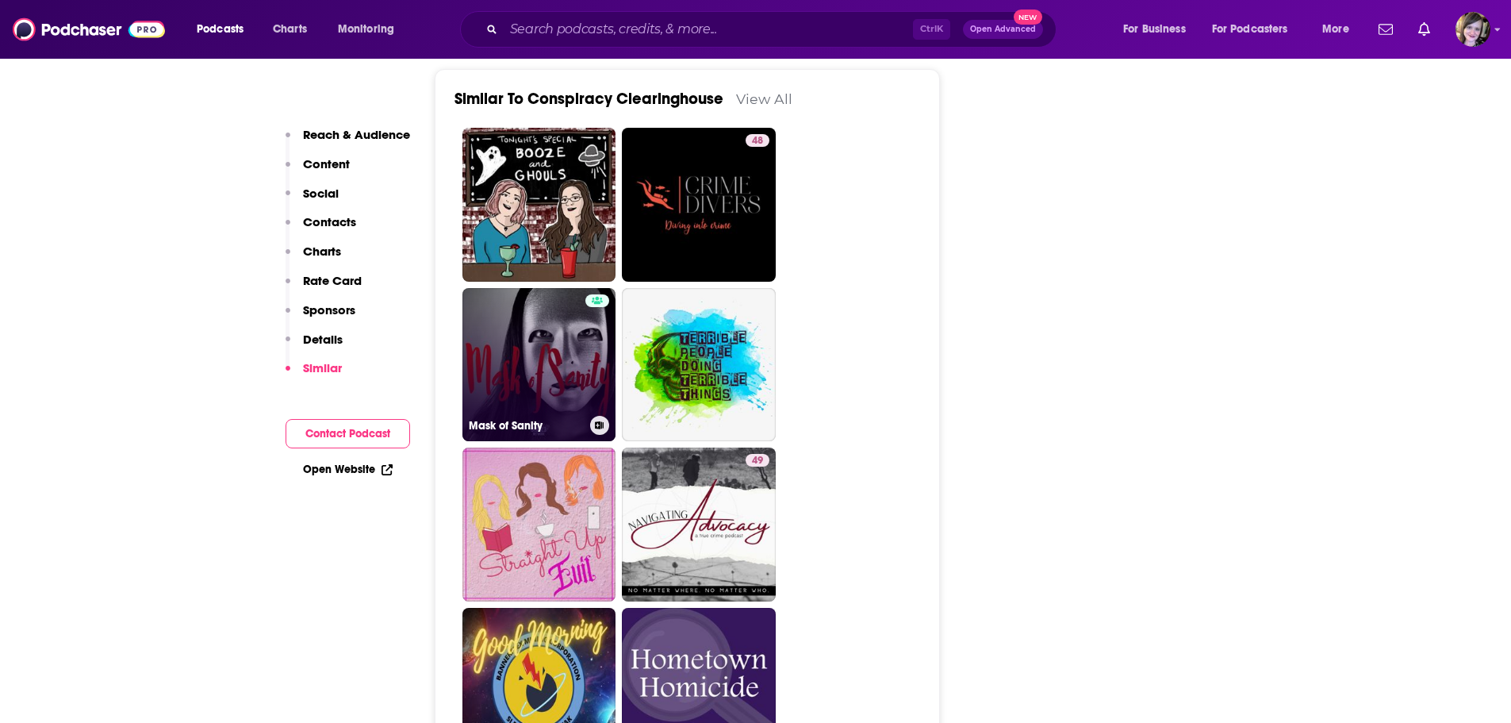
click at [543, 336] on link "Mask of Sanity" at bounding box center [539, 365] width 154 height 154
type input "[URL][DOMAIN_NAME]"
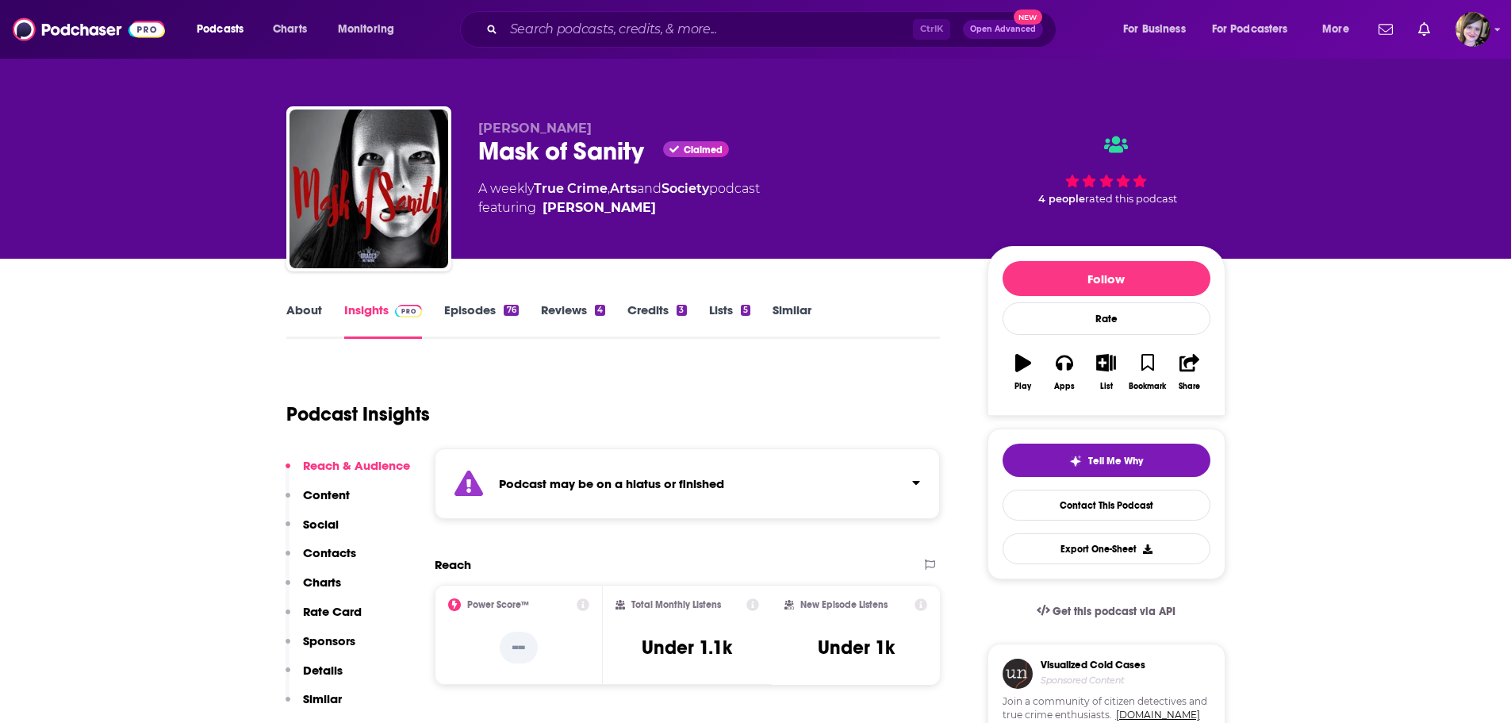
click at [294, 317] on link "About" at bounding box center [304, 320] width 36 height 36
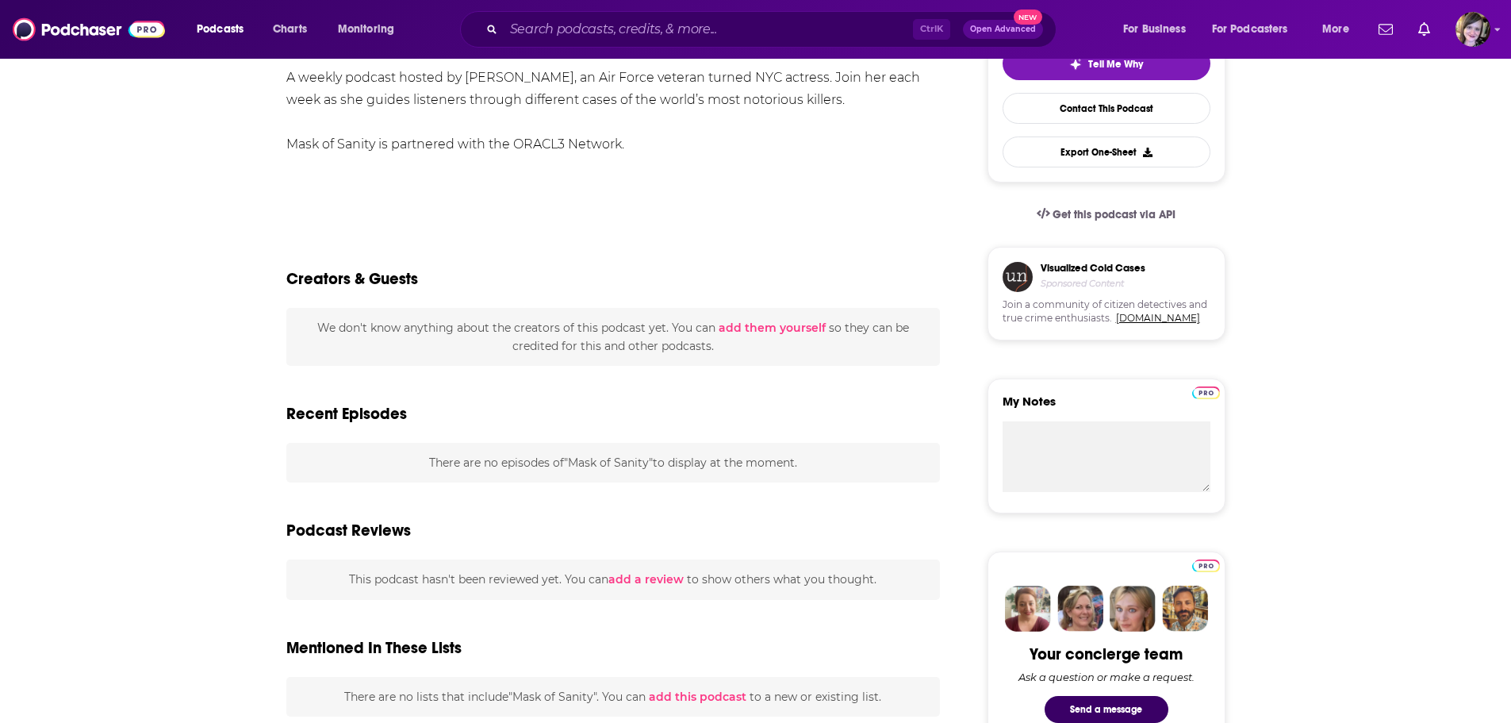
scroll to position [635, 0]
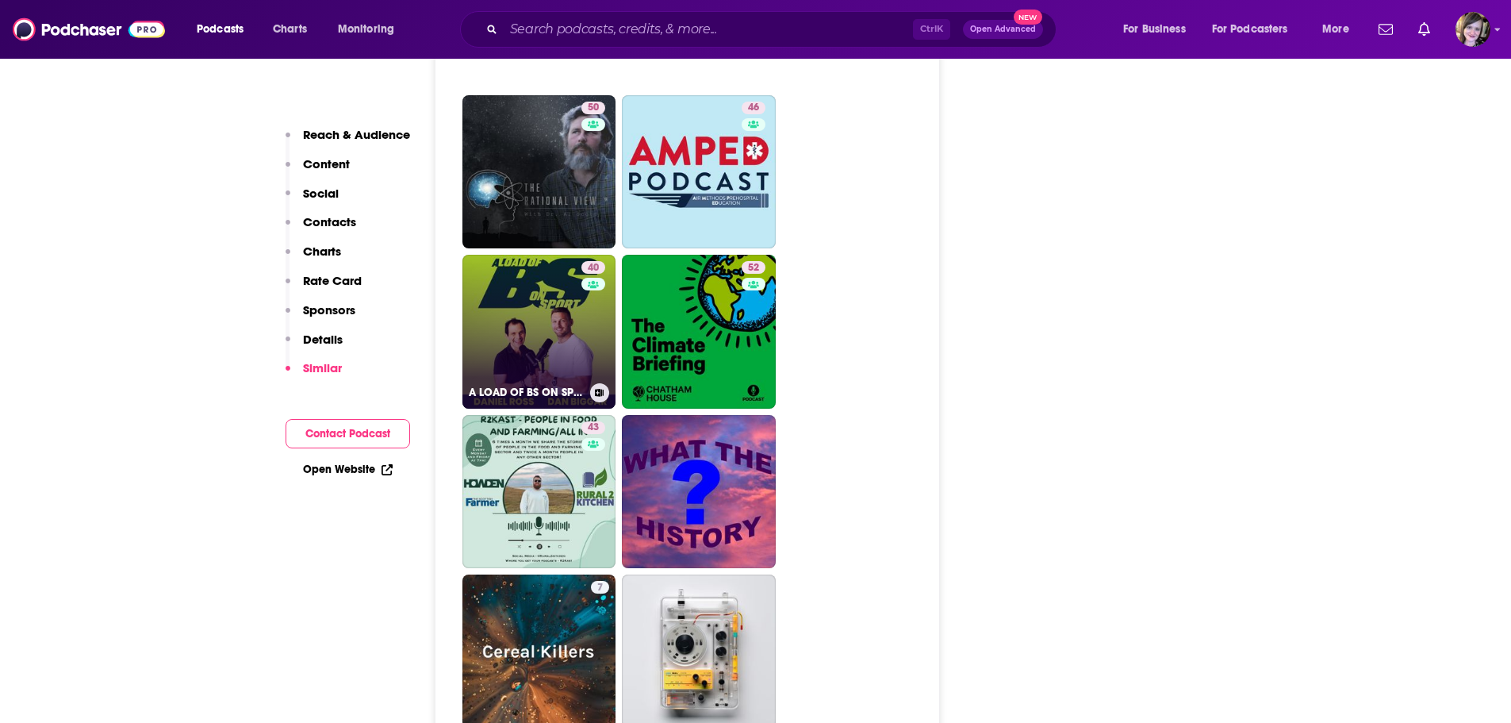
scroll to position [4125, 0]
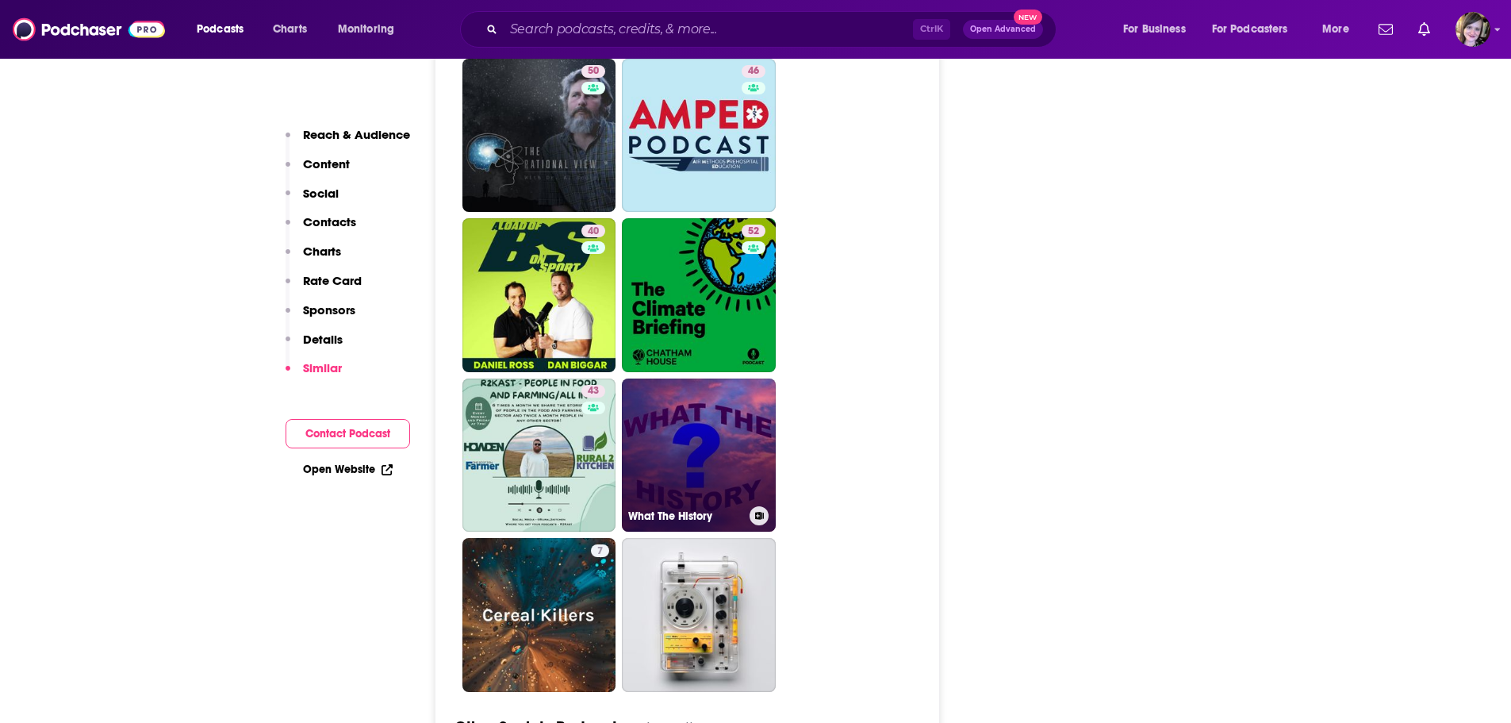
click at [722, 414] on link "What The History" at bounding box center [699, 455] width 154 height 154
type input "[URL][DOMAIN_NAME]"
